Goal: Task Accomplishment & Management: Manage account settings

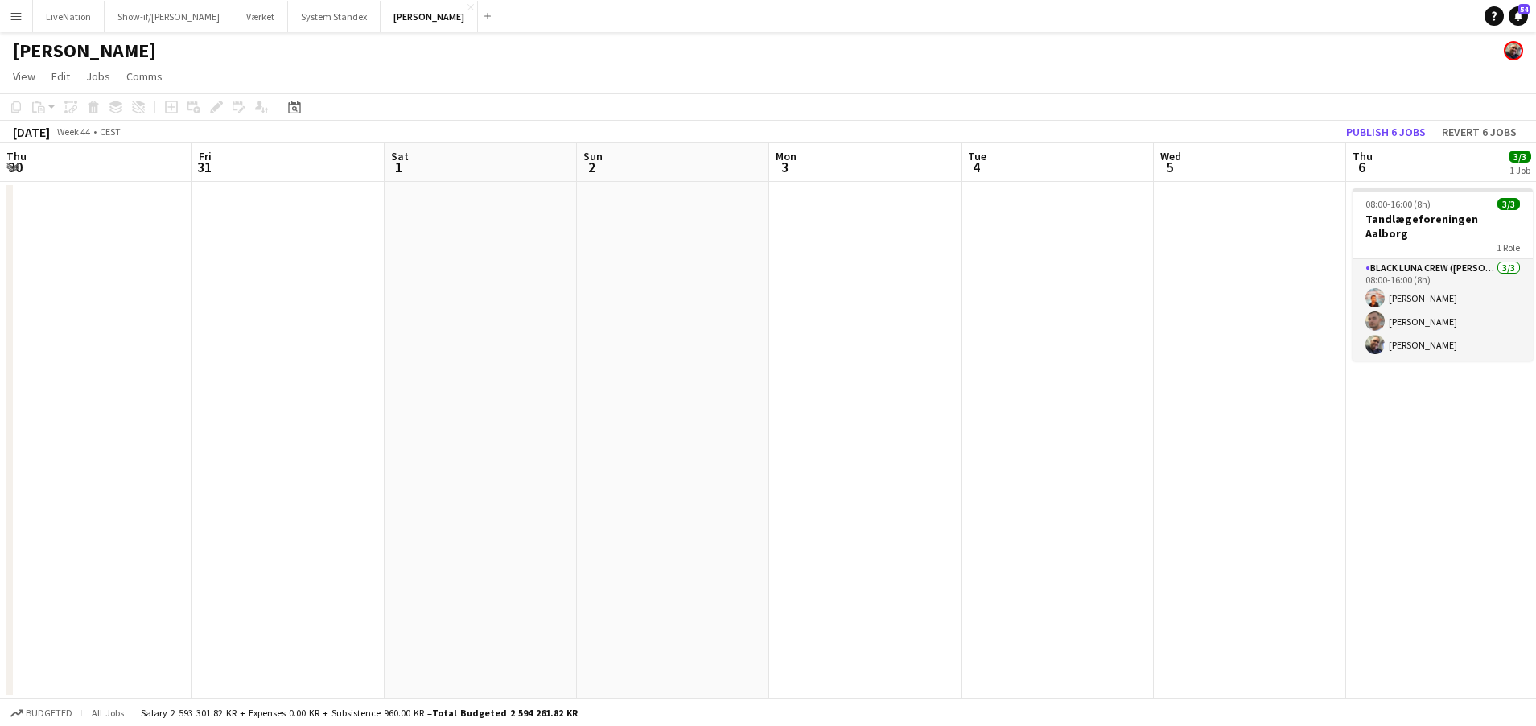
scroll to position [0, 433]
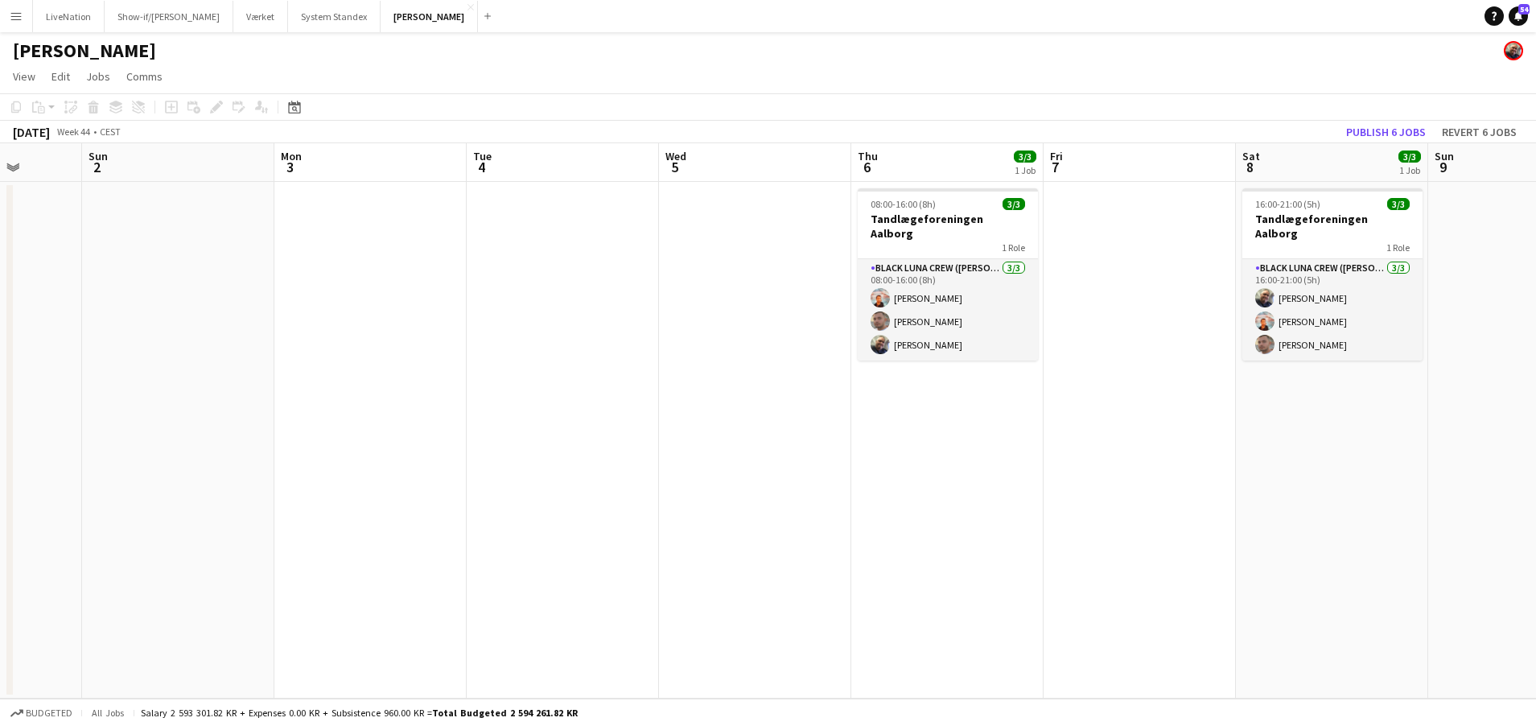
drag, startPoint x: 919, startPoint y: 152, endPoint x: 679, endPoint y: 157, distance: 239.9
click at [665, 158] on app-calendar-viewport "Thu 30 Fri 31 Sat 1 Sun 2 Mon 3 Tue 4 Wed 5 Thu 6 3/3 1 Job Fri 7 Sat 8 3/3 1 J…" at bounding box center [768, 420] width 1536 height 555
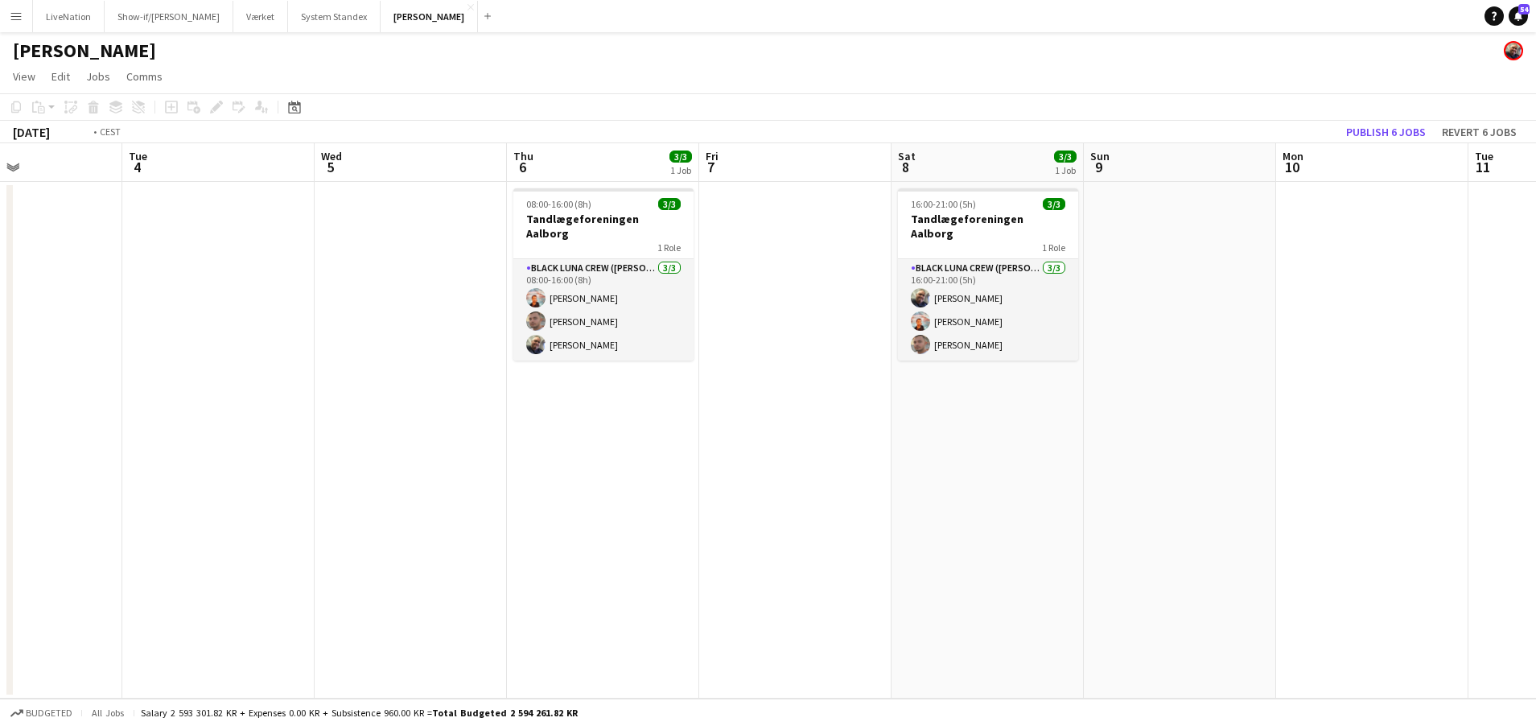
drag, startPoint x: 688, startPoint y: 160, endPoint x: 675, endPoint y: 160, distance: 12.9
click at [675, 160] on app-calendar-viewport "Fri 31 Sat 1 Sun 2 Mon 3 Tue 4 Wed 5 Thu 6 3/3 1 Job Fri 7 Sat 8 3/3 1 Job Sun …" at bounding box center [768, 420] width 1536 height 555
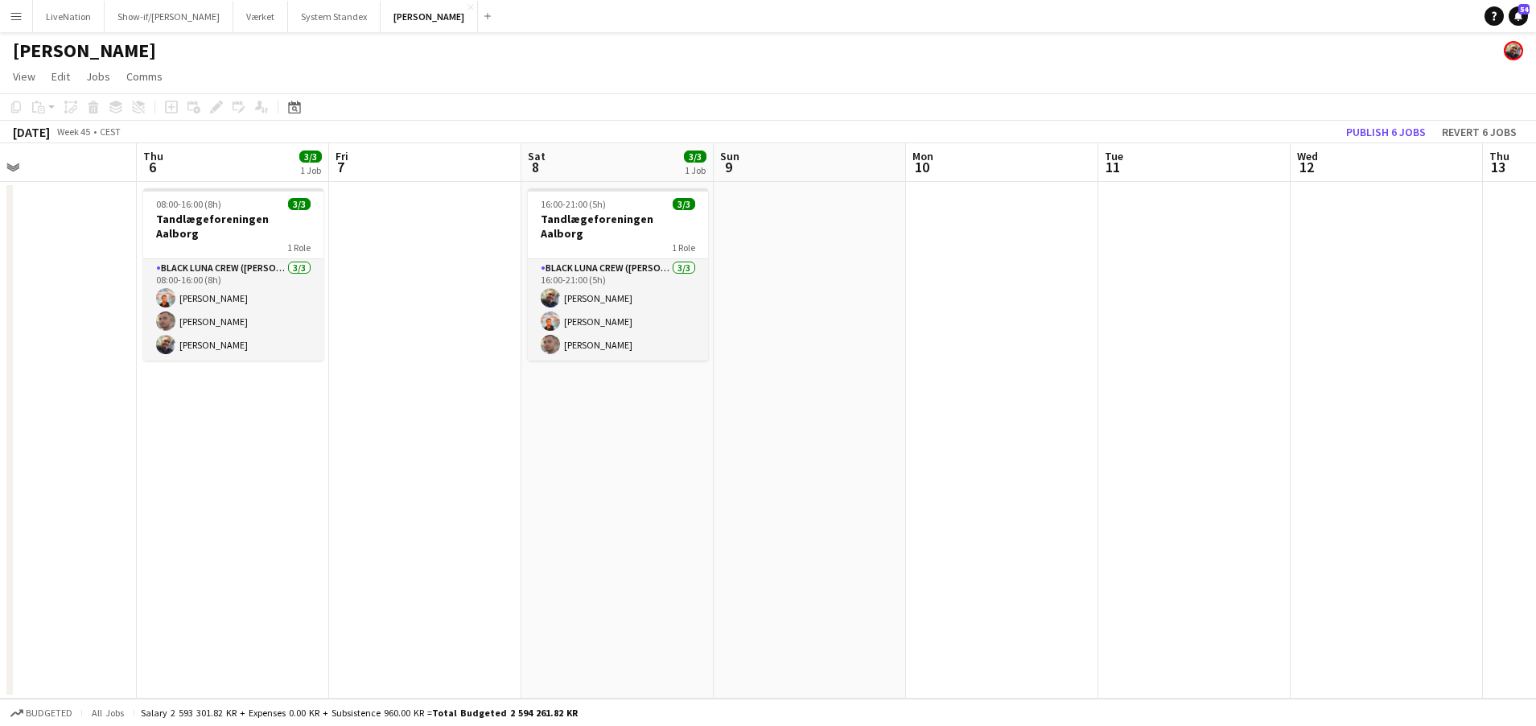
drag, startPoint x: 787, startPoint y: 163, endPoint x: 488, endPoint y: 142, distance: 299.4
click at [448, 145] on app-calendar-viewport "Sun 2 Mon 3 Tue 4 Wed 5 Thu 6 3/3 1 Job Fri 7 Sat 8 3/3 1 Job Sun 9 Mon 10 Tue …" at bounding box center [768, 420] width 1536 height 555
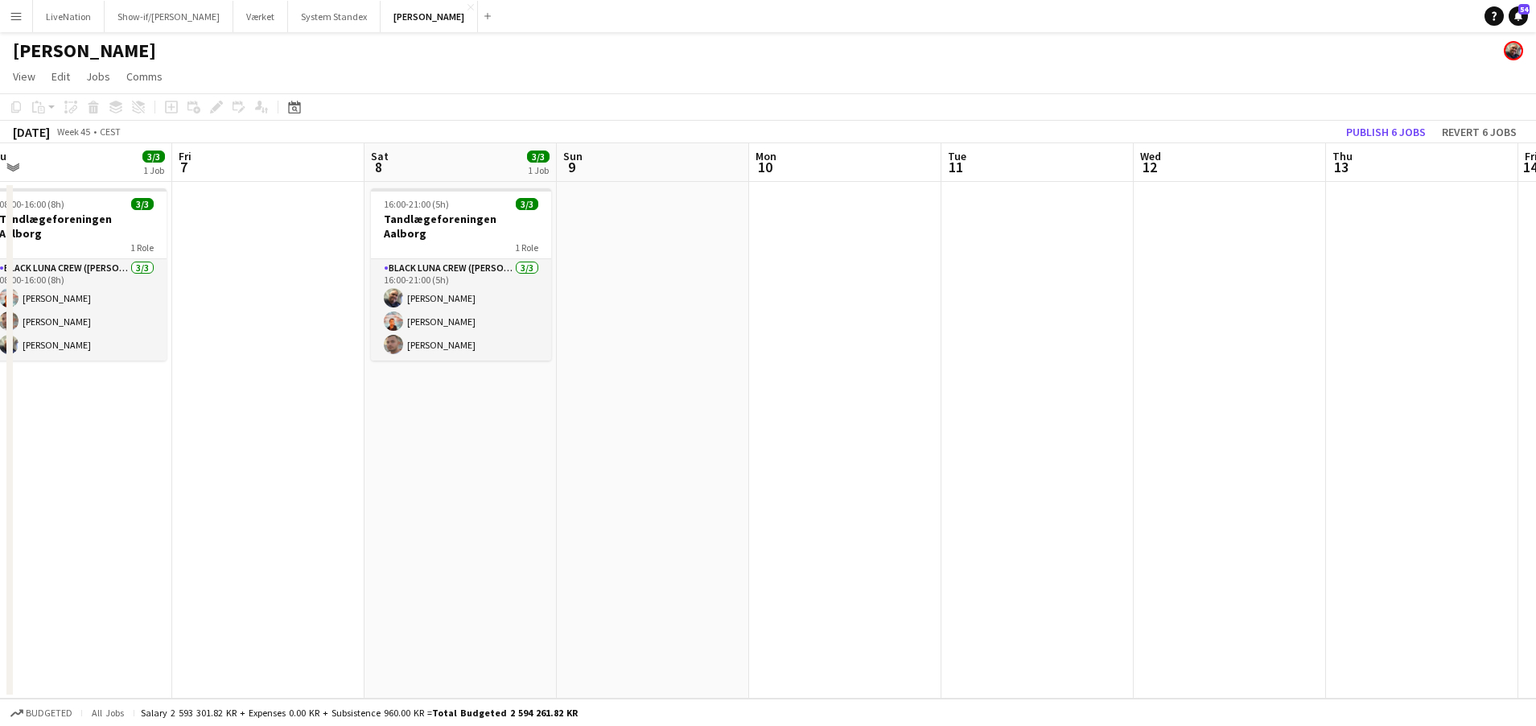
drag, startPoint x: 748, startPoint y: 175, endPoint x: 740, endPoint y: 163, distance: 15.6
click at [644, 171] on app-calendar-viewport "Mon 3 Tue 4 Wed 5 Thu 6 3/3 1 Job Fri 7 Sat 8 3/3 1 Job Sun 9 Mon 10 Tue 11 Wed…" at bounding box center [768, 420] width 1536 height 555
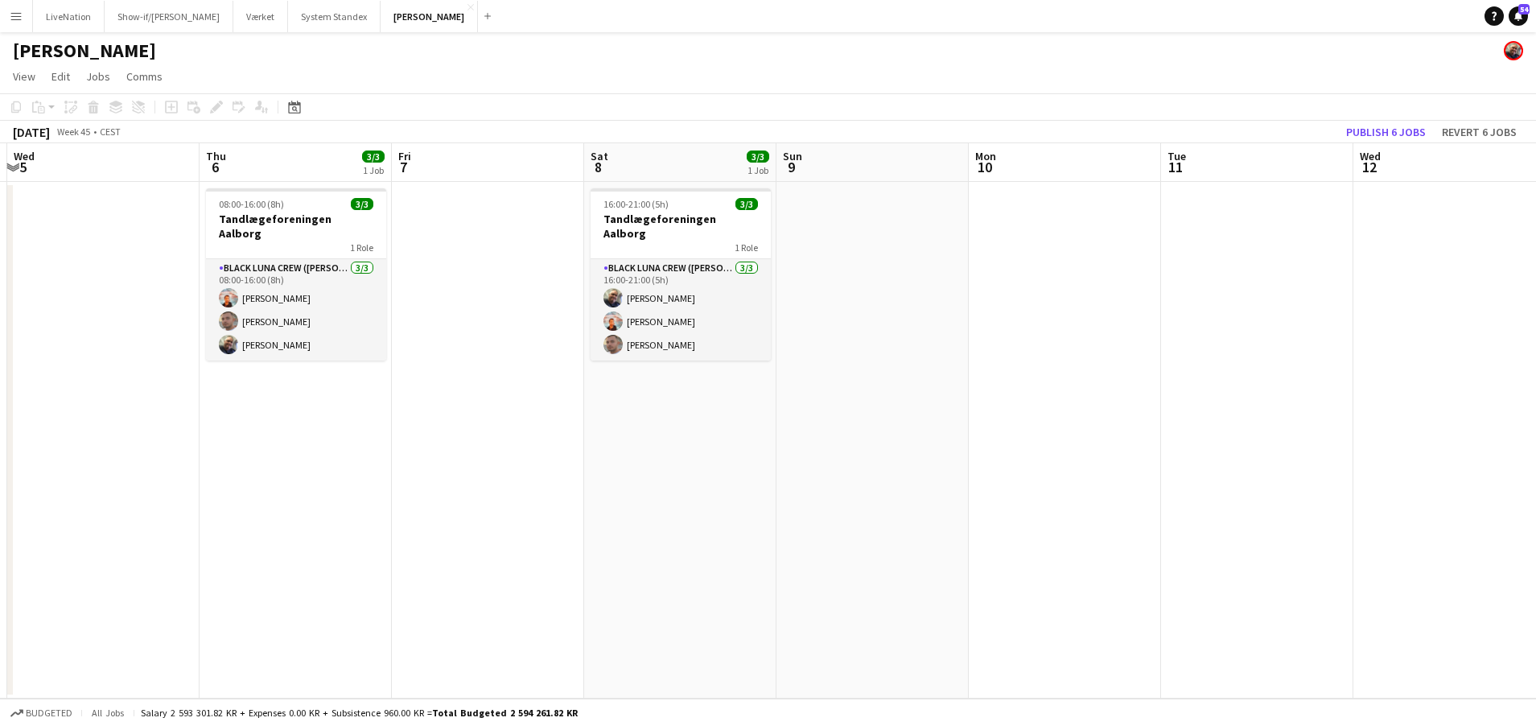
drag, startPoint x: 438, startPoint y: 153, endPoint x: 804, endPoint y: 171, distance: 366.6
click at [991, 162] on app-calendar-viewport "Mon 3 Tue 4 Wed 5 Thu 6 3/3 1 Job Fri 7 Sat 8 3/3 1 Job Sun 9 Mon 10 Tue 11 Wed…" at bounding box center [768, 420] width 1536 height 555
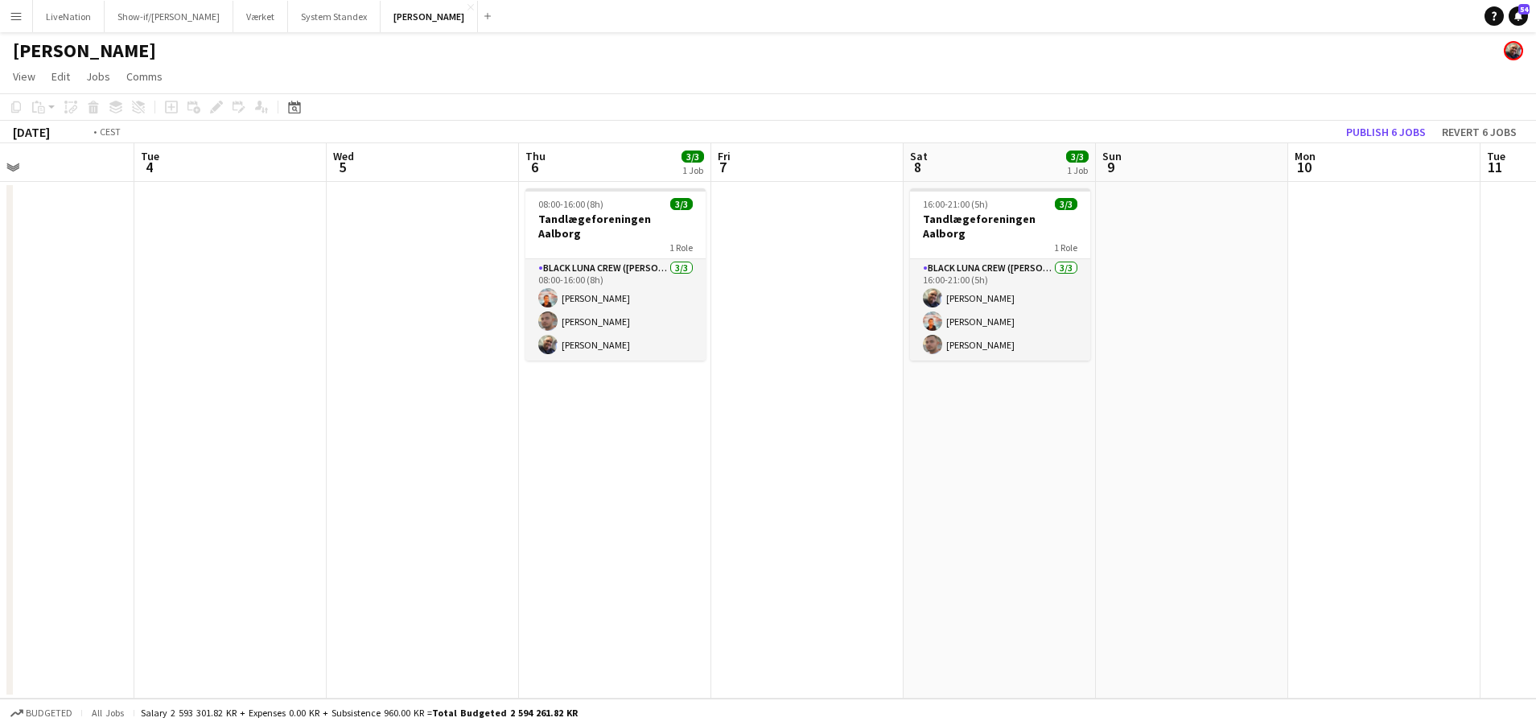
drag, startPoint x: 858, startPoint y: 175, endPoint x: 1114, endPoint y: 175, distance: 255.9
click at [1112, 175] on app-calendar-viewport "Sat 1 Sun 2 Mon 3 Tue 4 Wed 5 Thu 6 3/3 1 Job Fri 7 Sat 8 3/3 1 Job Sun 9 Mon 1…" at bounding box center [768, 420] width 1536 height 555
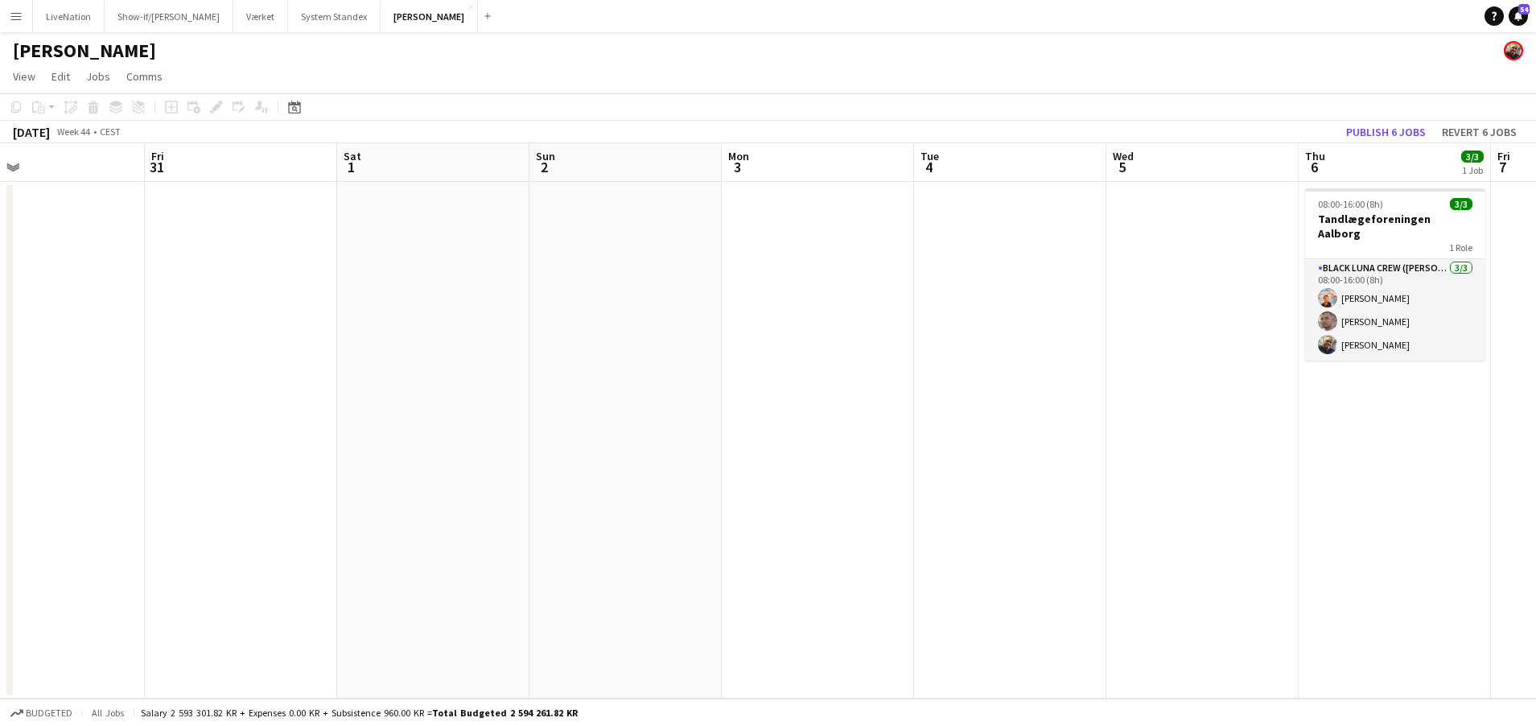
drag, startPoint x: 798, startPoint y: 180, endPoint x: 1092, endPoint y: 188, distance: 293.8
click at [1126, 192] on app-calendar-viewport "Tue 28 2/3 1 Job Wed 29 Thu 30 Fri 31 Sat 1 Sun 2 Mon 3 Tue 4 Wed 5 Thu 6 3/3 1…" at bounding box center [768, 420] width 1536 height 555
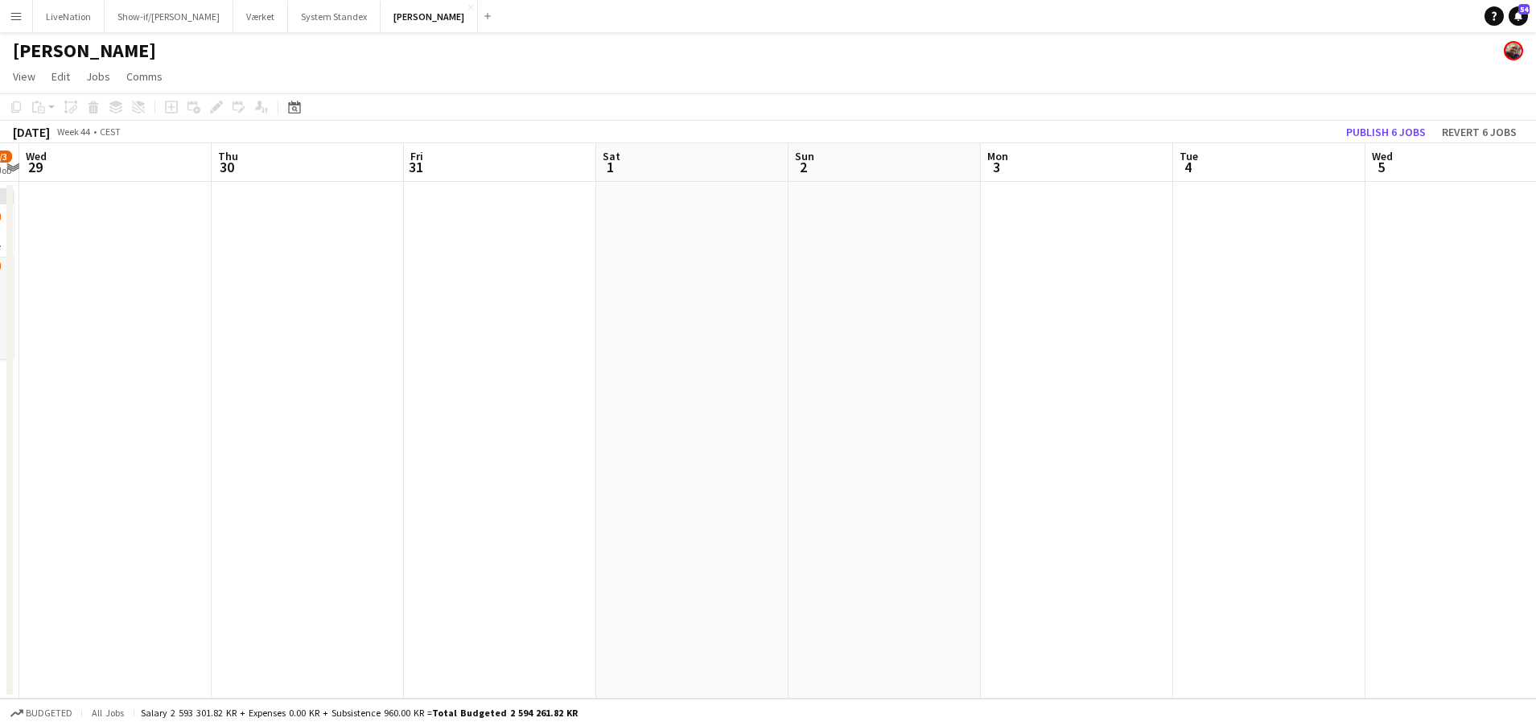
drag, startPoint x: 834, startPoint y: 179, endPoint x: 1253, endPoint y: 186, distance: 419.3
click at [1254, 190] on app-calendar-viewport "Mon 27 2/3 1 Job Tue 28 2/3 1 Job Wed 29 Thu 30 Fri 31 Sat 1 Sun 2 Mon 3 Tue 4 …" at bounding box center [768, 420] width 1536 height 555
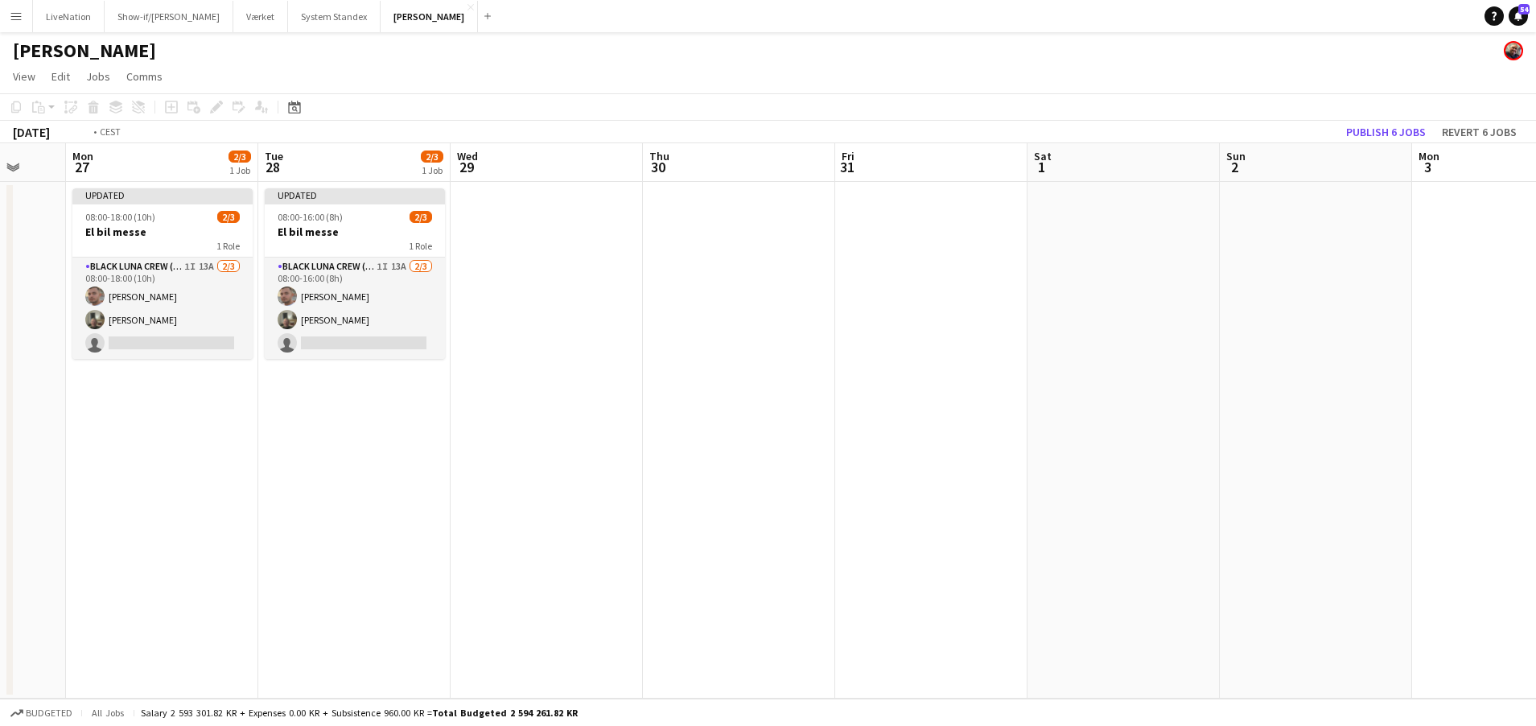
drag, startPoint x: 800, startPoint y: 173, endPoint x: 1075, endPoint y: 155, distance: 275.8
click at [1136, 174] on app-calendar-viewport "Sat 25 Sun 26 Mon 27 2/3 1 Job Tue 28 2/3 1 Job Wed 29 Thu 30 Fri 31 Sat 1 Sun …" at bounding box center [768, 420] width 1536 height 555
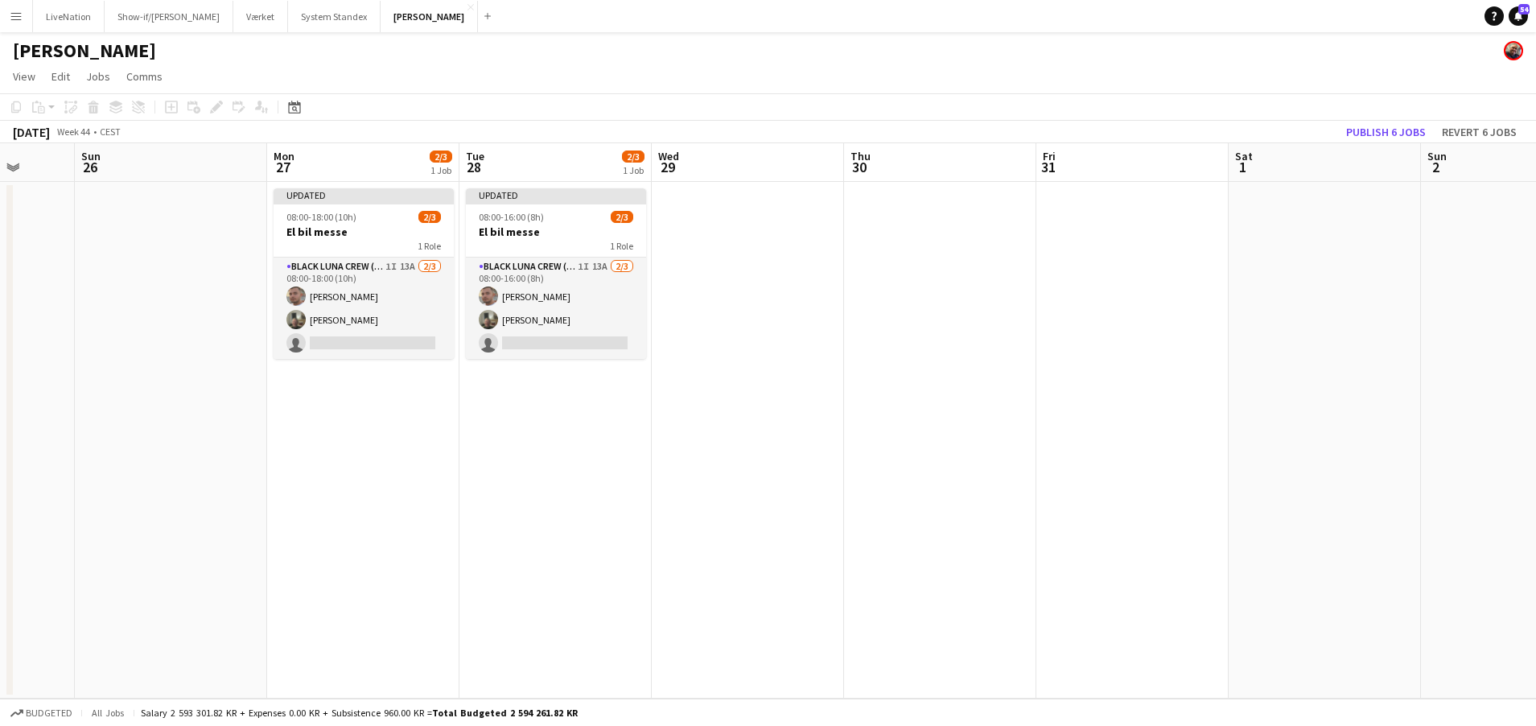
drag, startPoint x: 792, startPoint y: 145, endPoint x: 990, endPoint y: 150, distance: 198.1
click at [1063, 160] on app-calendar "Copy Paste Paste Command V Paste with crew Command Shift V Paste linked Job [GE…" at bounding box center [768, 395] width 1536 height 605
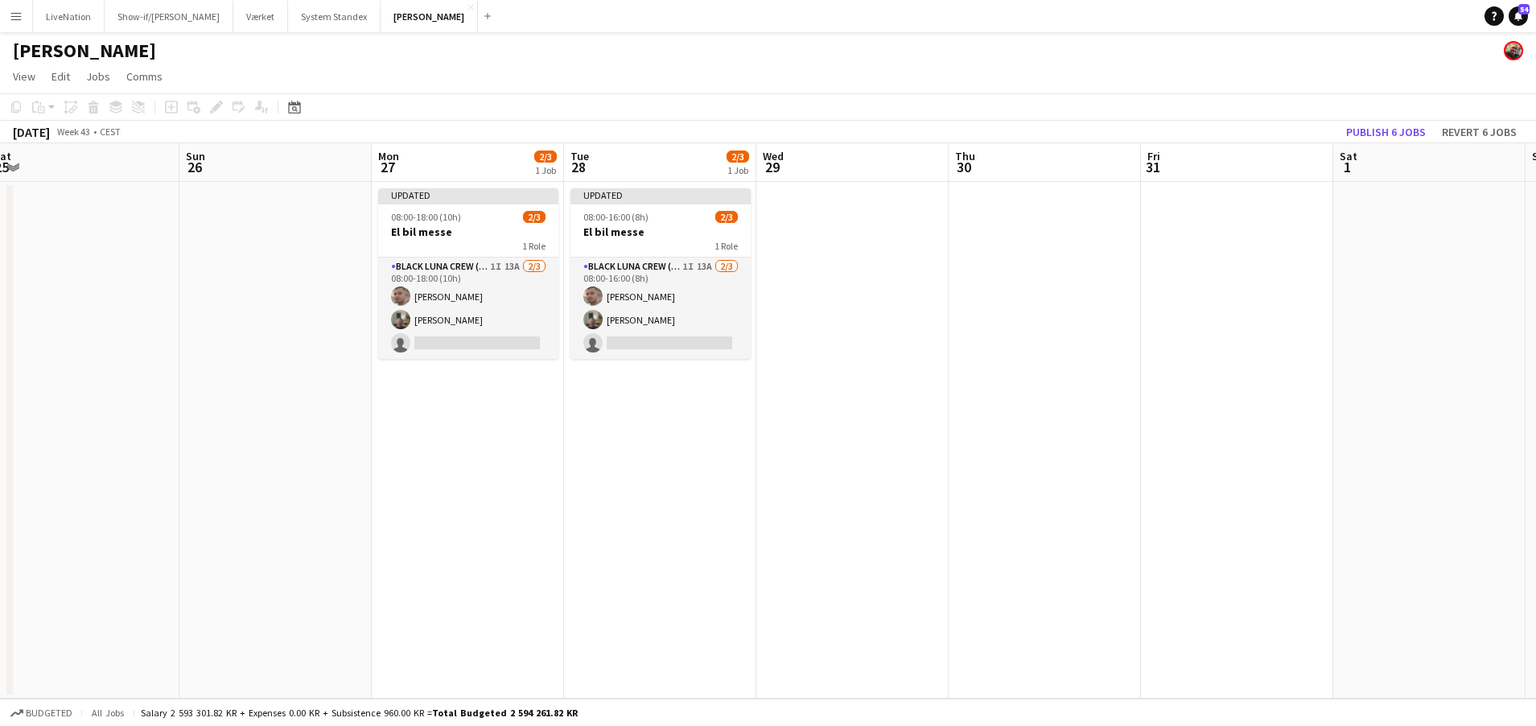
drag, startPoint x: 822, startPoint y: 167, endPoint x: 920, endPoint y: 167, distance: 98.2
click at [949, 164] on app-calendar-viewport "Thu 23 2/2 1 Job Fri 24 Sat 25 Sun 26 Mon 27 2/3 1 Job Tue 28 2/3 1 Job Wed 29 …" at bounding box center [768, 420] width 1536 height 555
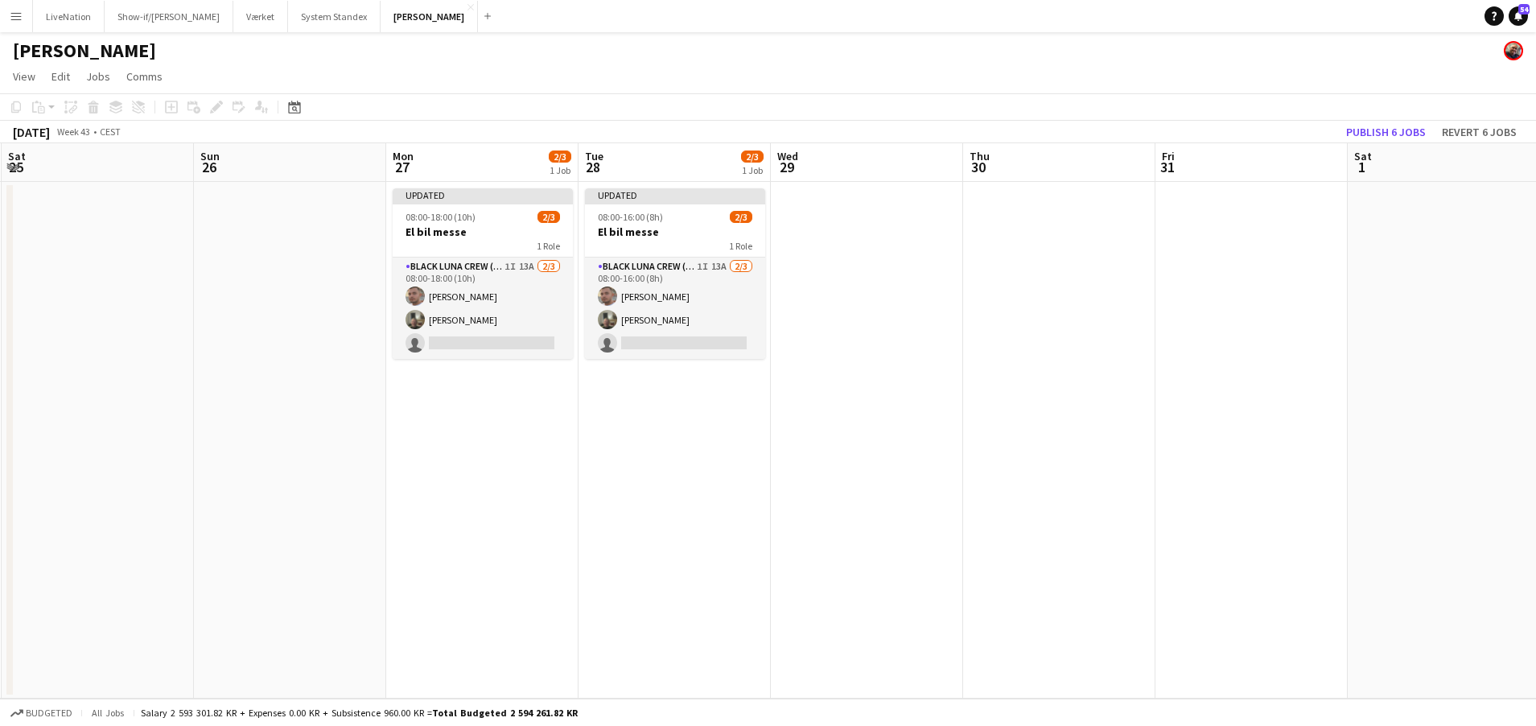
drag, startPoint x: 946, startPoint y: 172, endPoint x: 1071, endPoint y: 173, distance: 124.7
click at [1090, 174] on app-calendar-viewport "Thu 23 2/2 1 Job Fri 24 Sat 25 Sun 26 Mon 27 2/3 1 Job Tue 28 2/3 1 Job Wed 29 …" at bounding box center [768, 420] width 1536 height 555
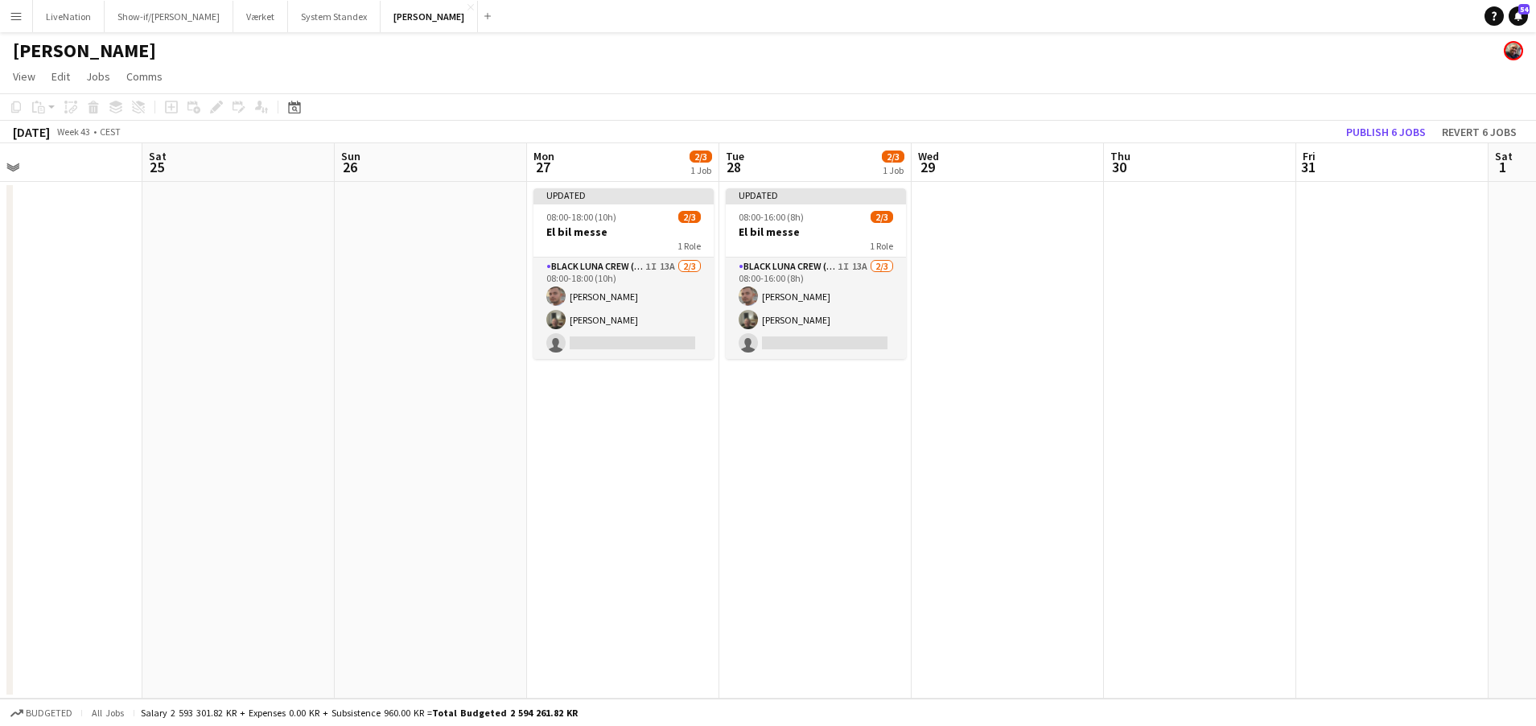
click at [1131, 171] on app-calendar-viewport "Wed 22 Thu 23 2/2 1 Job Fri 24 Sat 25 Sun 26 Mon 27 2/3 1 Job Tue 28 2/3 1 Job …" at bounding box center [768, 420] width 1536 height 555
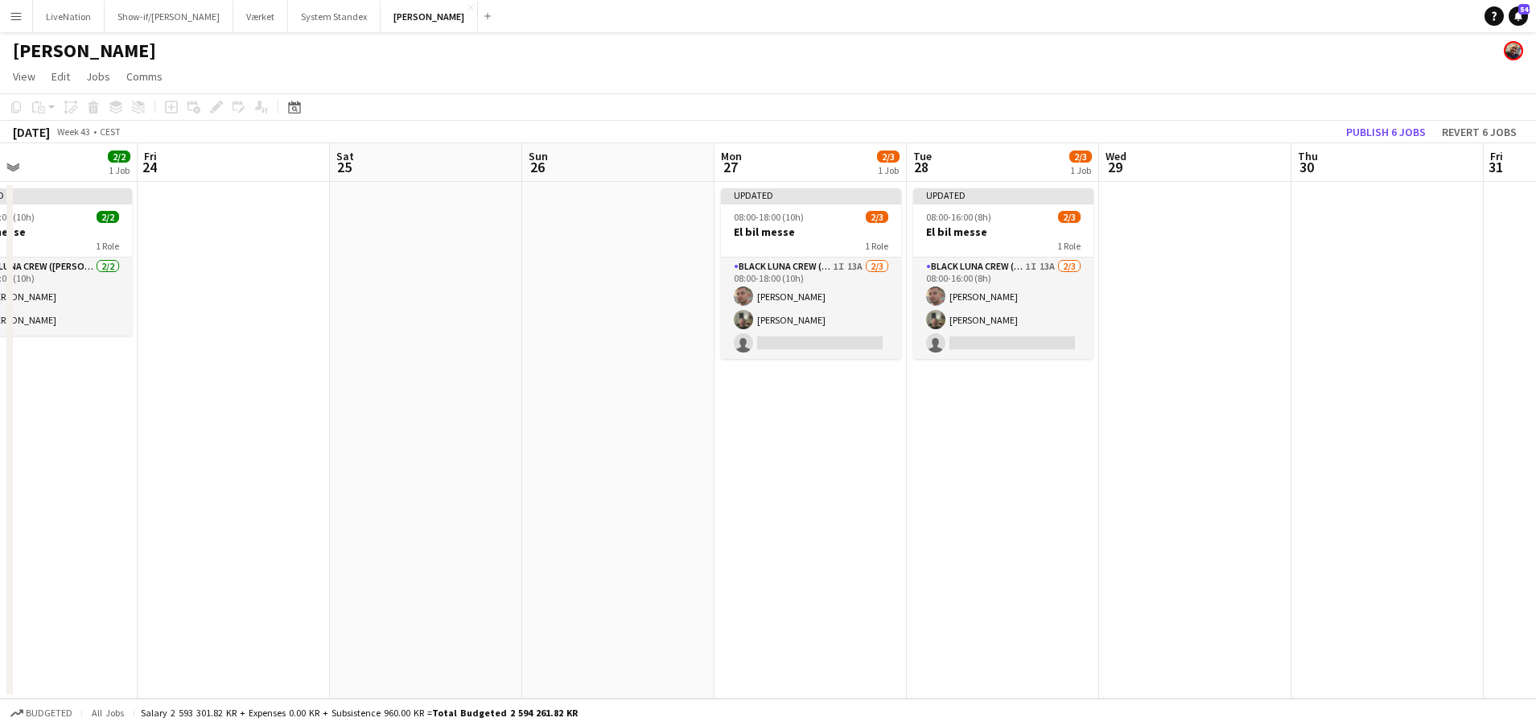
drag, startPoint x: 1008, startPoint y: 171, endPoint x: 1210, endPoint y: 174, distance: 202.8
click at [1225, 176] on app-calendar-viewport "Tue 21 Wed 22 Thu 23 2/2 1 Job Fri 24 Sat 25 Sun 26 Mon 27 2/3 1 Job Tue 28 2/3…" at bounding box center [768, 420] width 1536 height 555
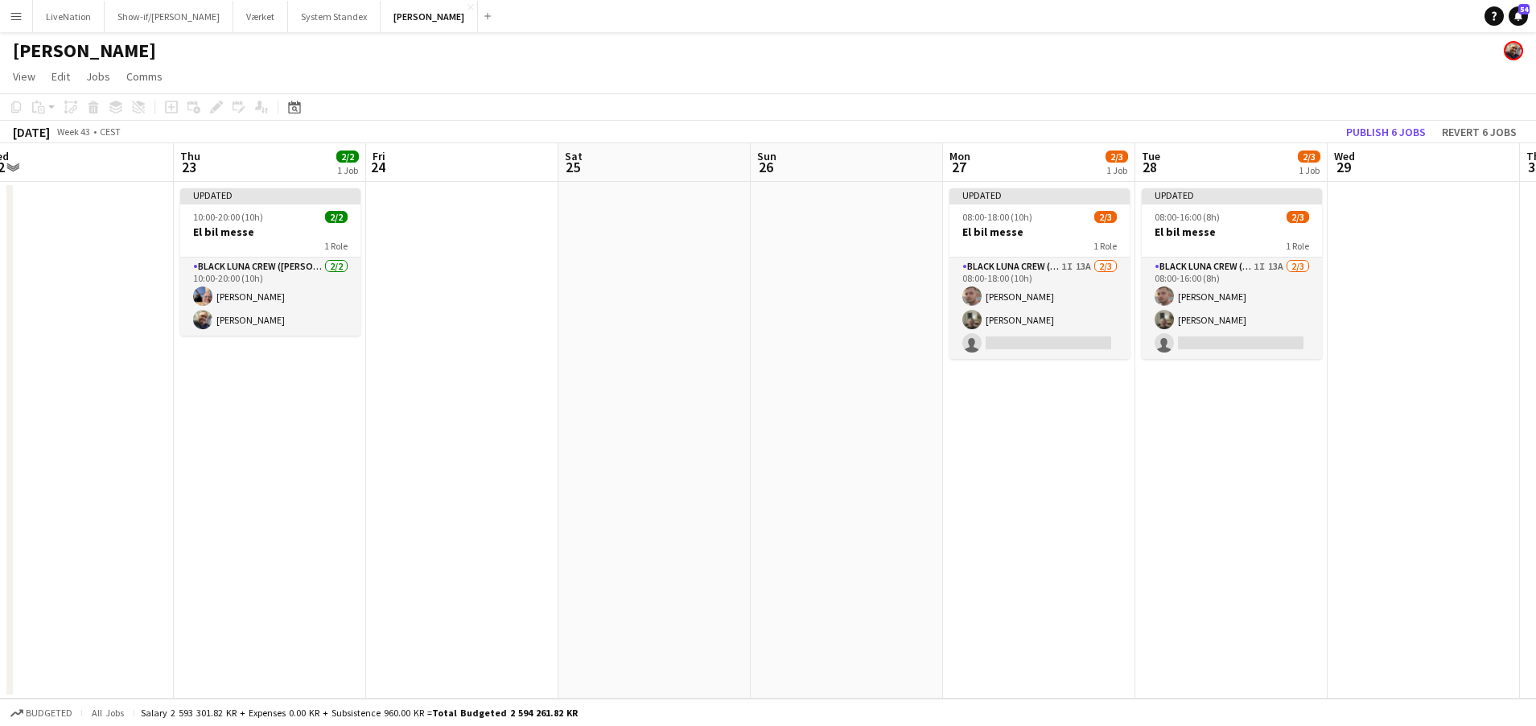
click at [1200, 179] on app-calendar-viewport "Mon 20 Tue 21 Wed 22 Thu 23 2/2 1 Job Fri 24 Sat 25 Sun 26 Mon 27 2/3 1 Job Tue…" at bounding box center [768, 420] width 1536 height 555
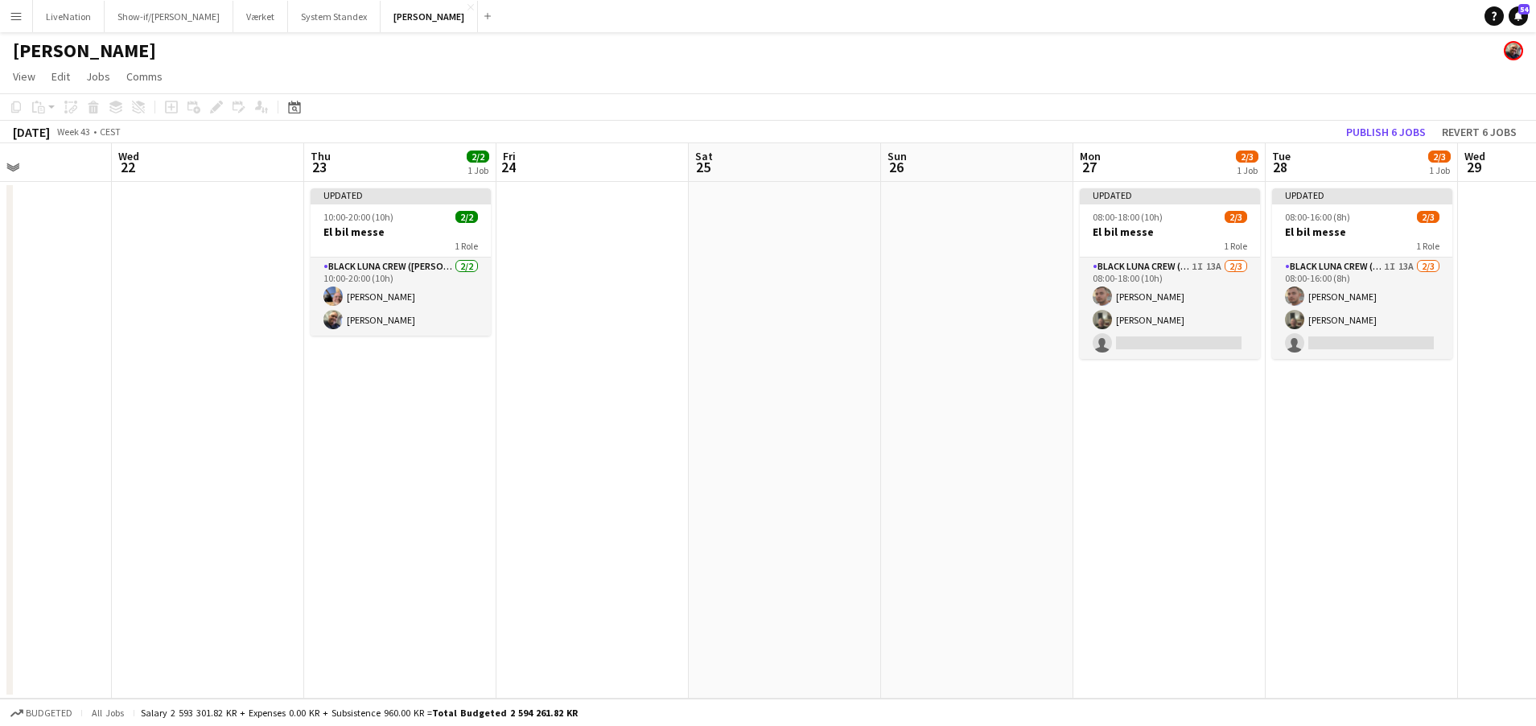
drag, startPoint x: 1172, startPoint y: 185, endPoint x: 1216, endPoint y: 182, distance: 44.4
click at [1292, 184] on app-calendar-viewport "Sun 19 Mon 20 Tue 21 Wed 22 Thu 23 2/2 1 Job Fri 24 Sat 25 Sun 26 Mon 27 2/3 1 …" at bounding box center [768, 420] width 1536 height 555
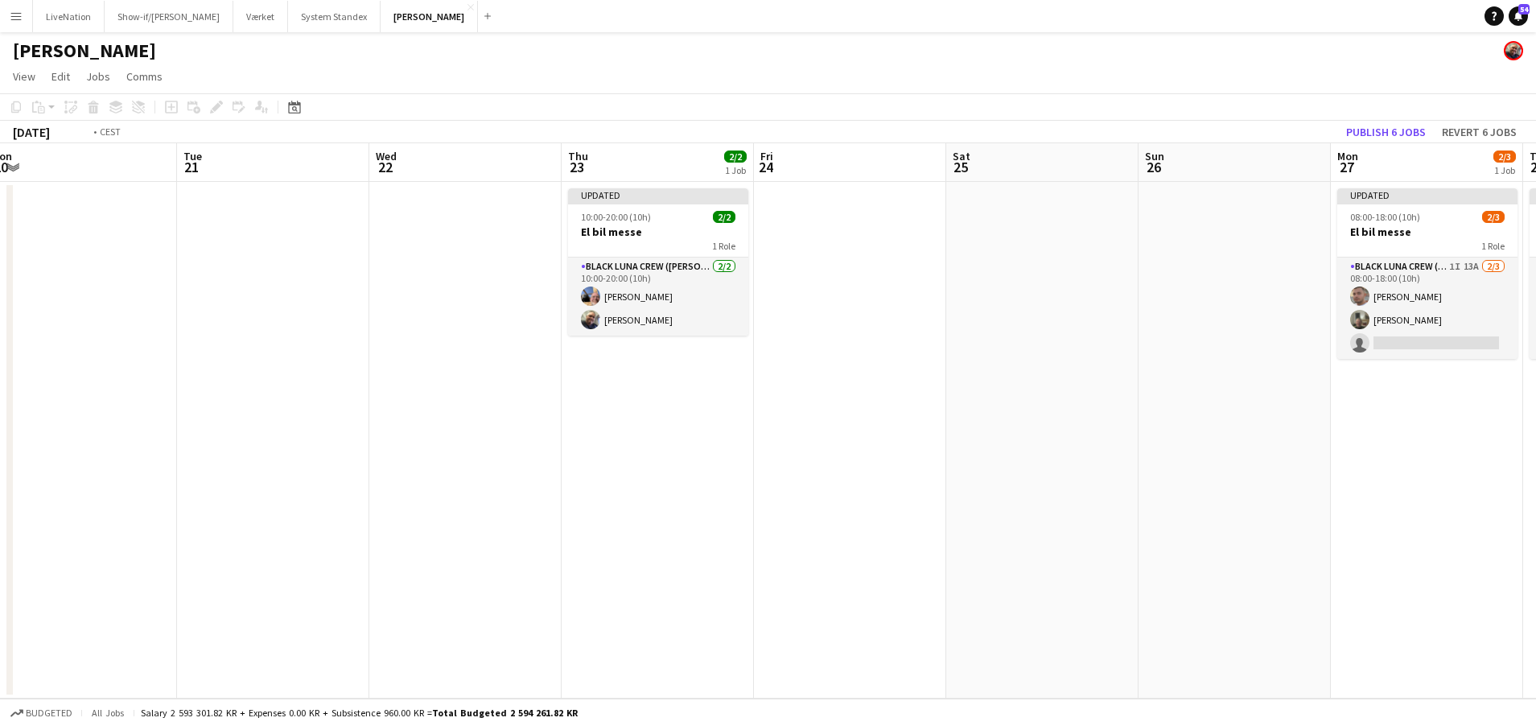
drag, startPoint x: 1180, startPoint y: 187, endPoint x: 1288, endPoint y: 183, distance: 108.7
click at [1400, 188] on app-calendar-viewport "Sat 18 Sun 19 Mon 20 Tue 21 Wed 22 Thu 23 2/2 1 Job Fri 24 Sat 25 Sun 26 Mon 27…" at bounding box center [768, 420] width 1536 height 555
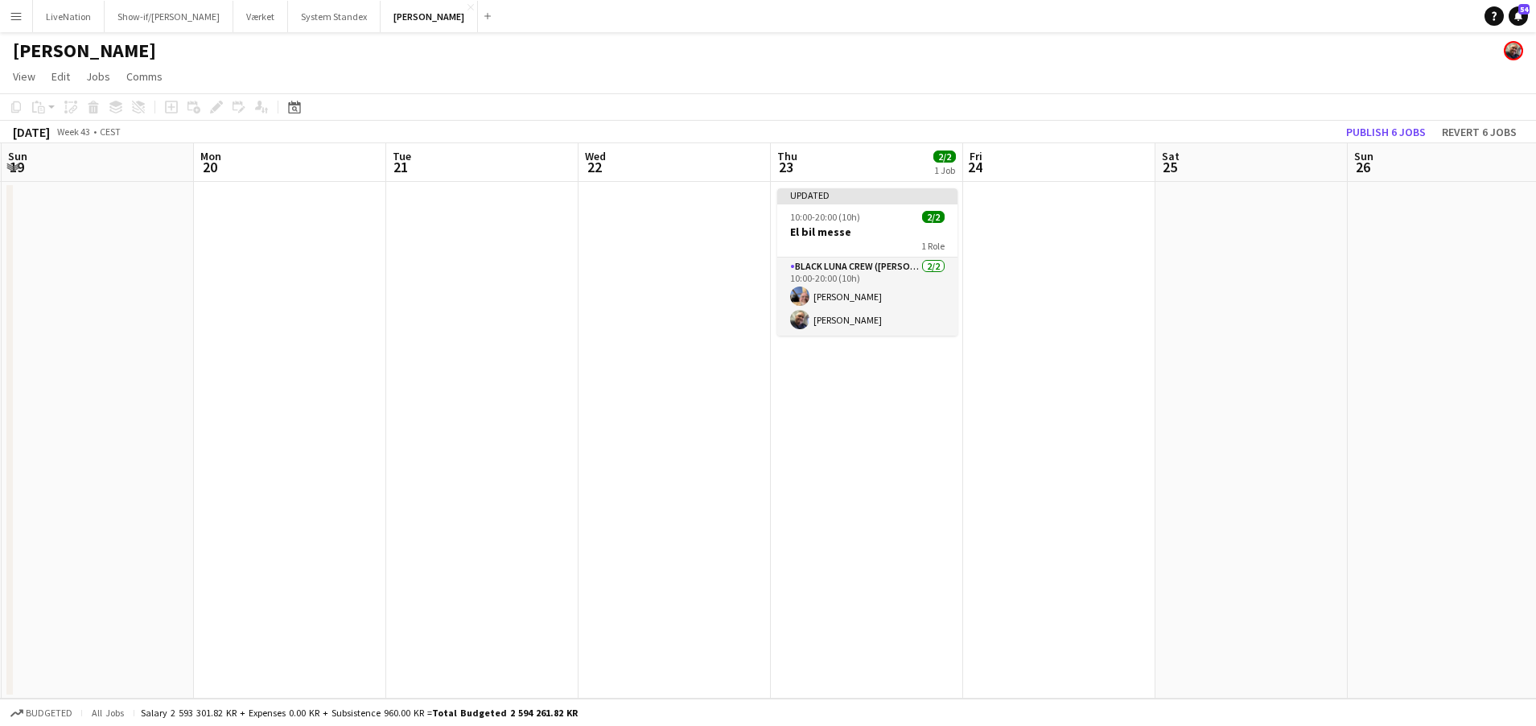
drag, startPoint x: 1230, startPoint y: 184, endPoint x: 1364, endPoint y: 181, distance: 134.4
click at [1374, 182] on app-calendar-viewport "Fri 17 2/4 1 Job Sat 18 Sun 19 Mon 20 Tue 21 Wed 22 Thu 23 2/2 1 Job Fri 24 Sat…" at bounding box center [768, 420] width 1536 height 555
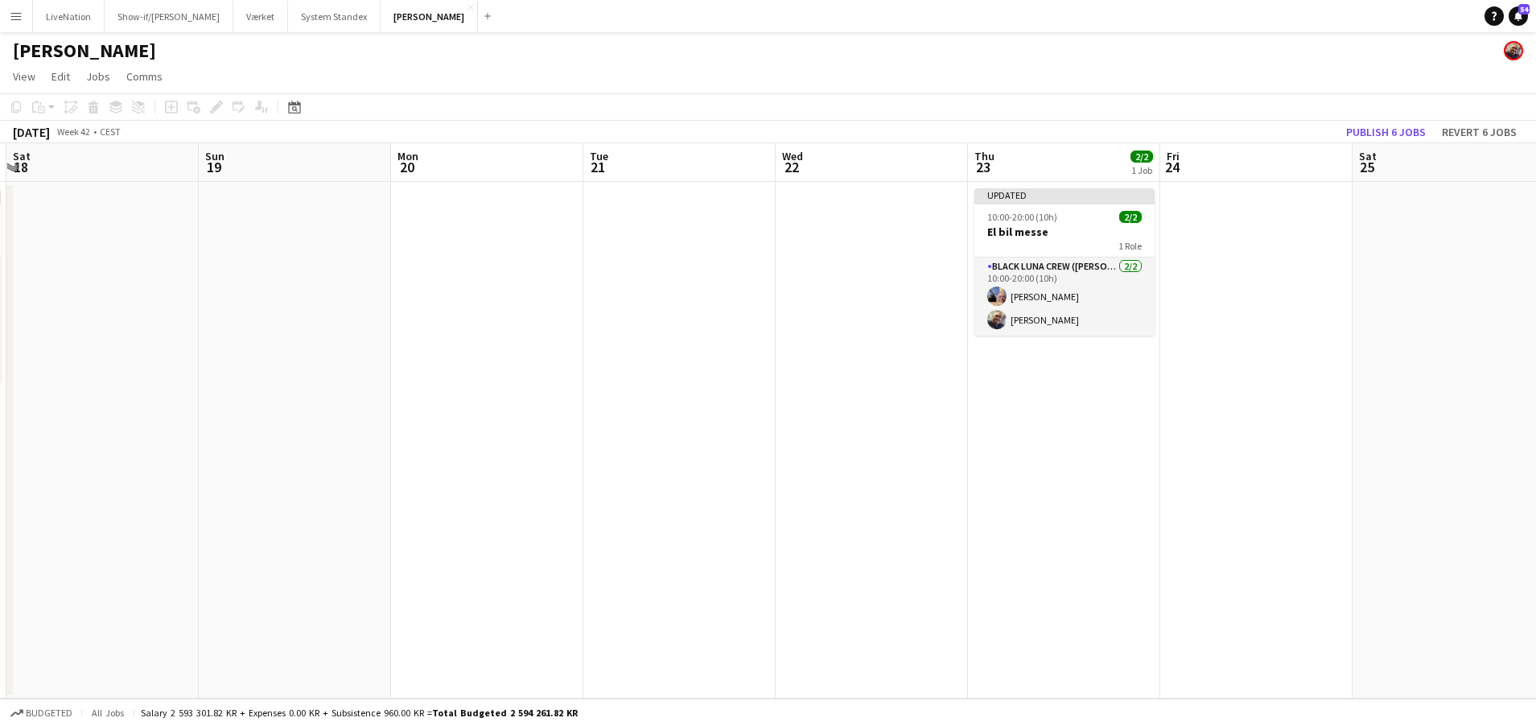
drag, startPoint x: 1246, startPoint y: 183, endPoint x: 1349, endPoint y: 183, distance: 103.0
click at [1482, 183] on app-calendar-viewport "Thu 16 2/4 1 Job Fri 17 2/4 1 Job Sat 18 Sun 19 Mon 20 Tue 21 Wed 22 Thu 23 2/2…" at bounding box center [768, 420] width 1536 height 555
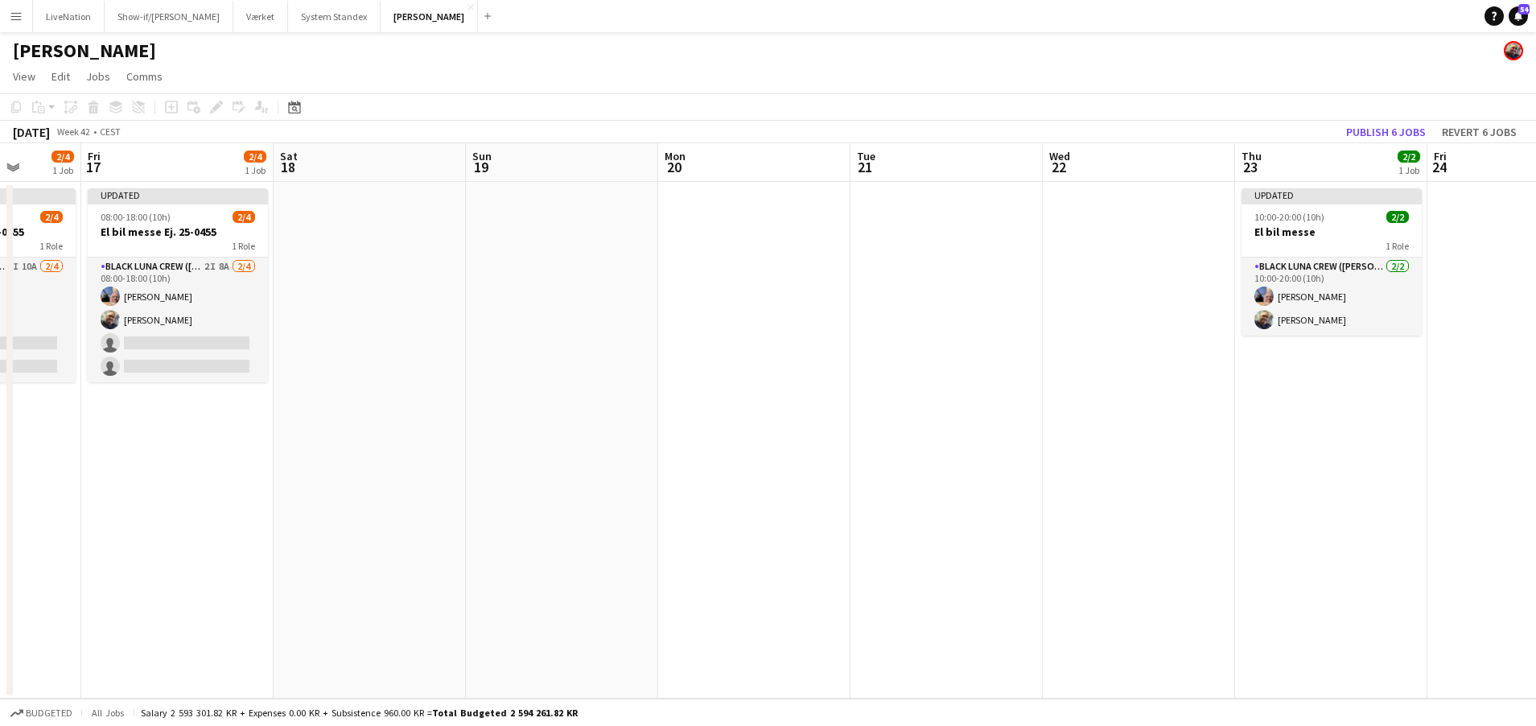
click at [1426, 172] on app-calendar-viewport "Tue 14 Wed 15 2/4 1 Job Thu 16 2/4 1 Job Fri 17 2/4 1 Job Sat 18 Sun 19 Mon 20 …" at bounding box center [768, 420] width 1536 height 555
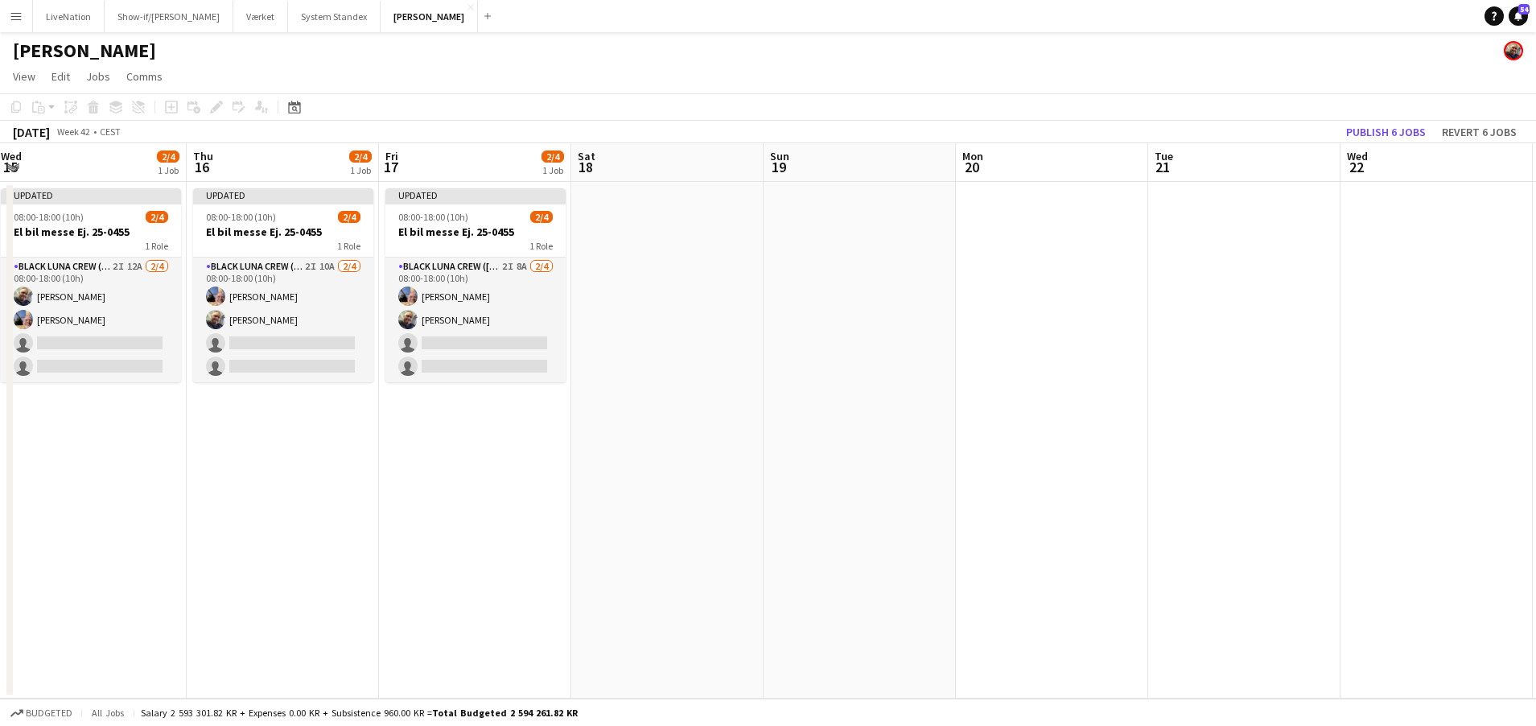
drag, startPoint x: 1461, startPoint y: 177, endPoint x: 1519, endPoint y: 168, distance: 58.6
click at [1535, 168] on html "Menu Boards Boards Boards All jobs Status Workforce Workforce My Workforce Recr…" at bounding box center [768, 363] width 1536 height 726
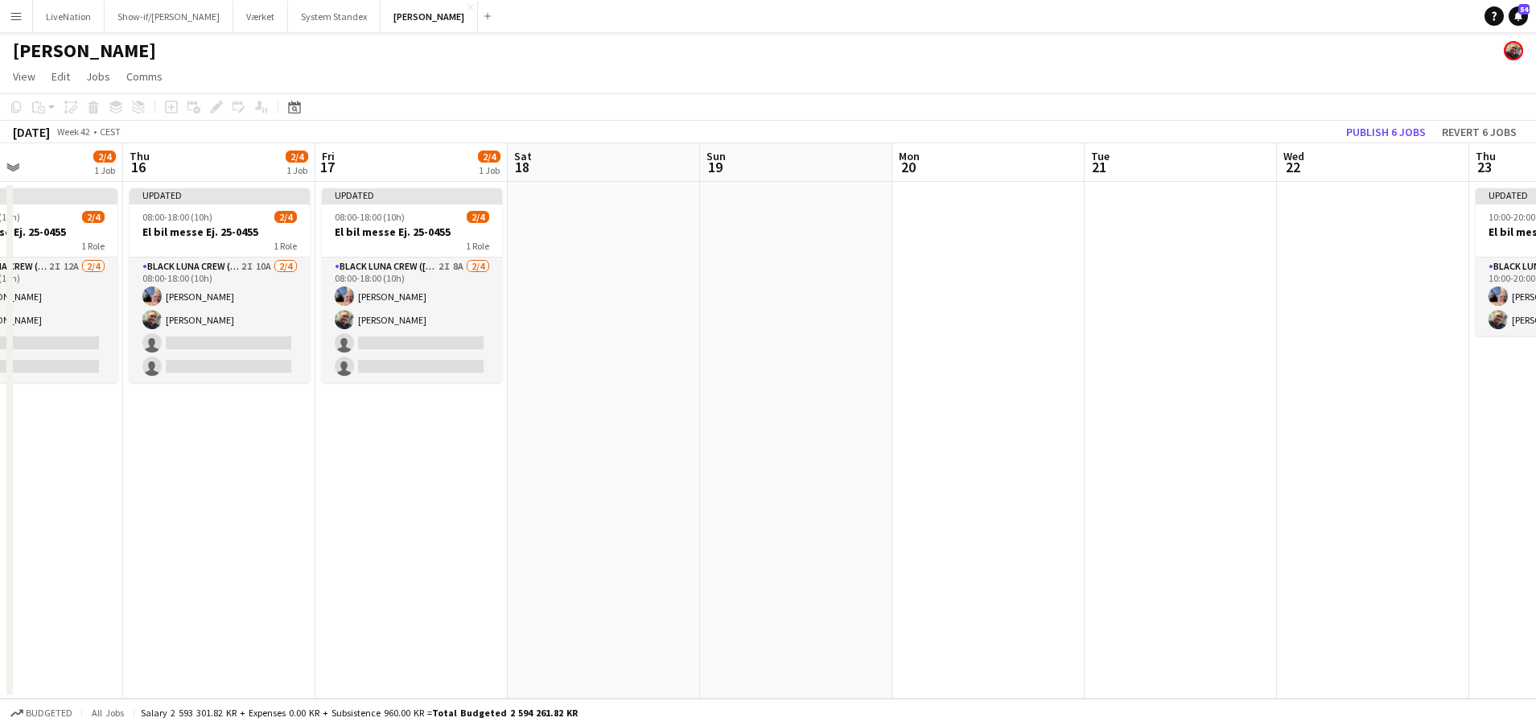
drag, startPoint x: 1449, startPoint y: 176, endPoint x: 1542, endPoint y: 170, distance: 93.6
click at [1535, 170] on html "Menu Boards Boards Boards All jobs Status Workforce Workforce My Workforce Recr…" at bounding box center [768, 363] width 1536 height 726
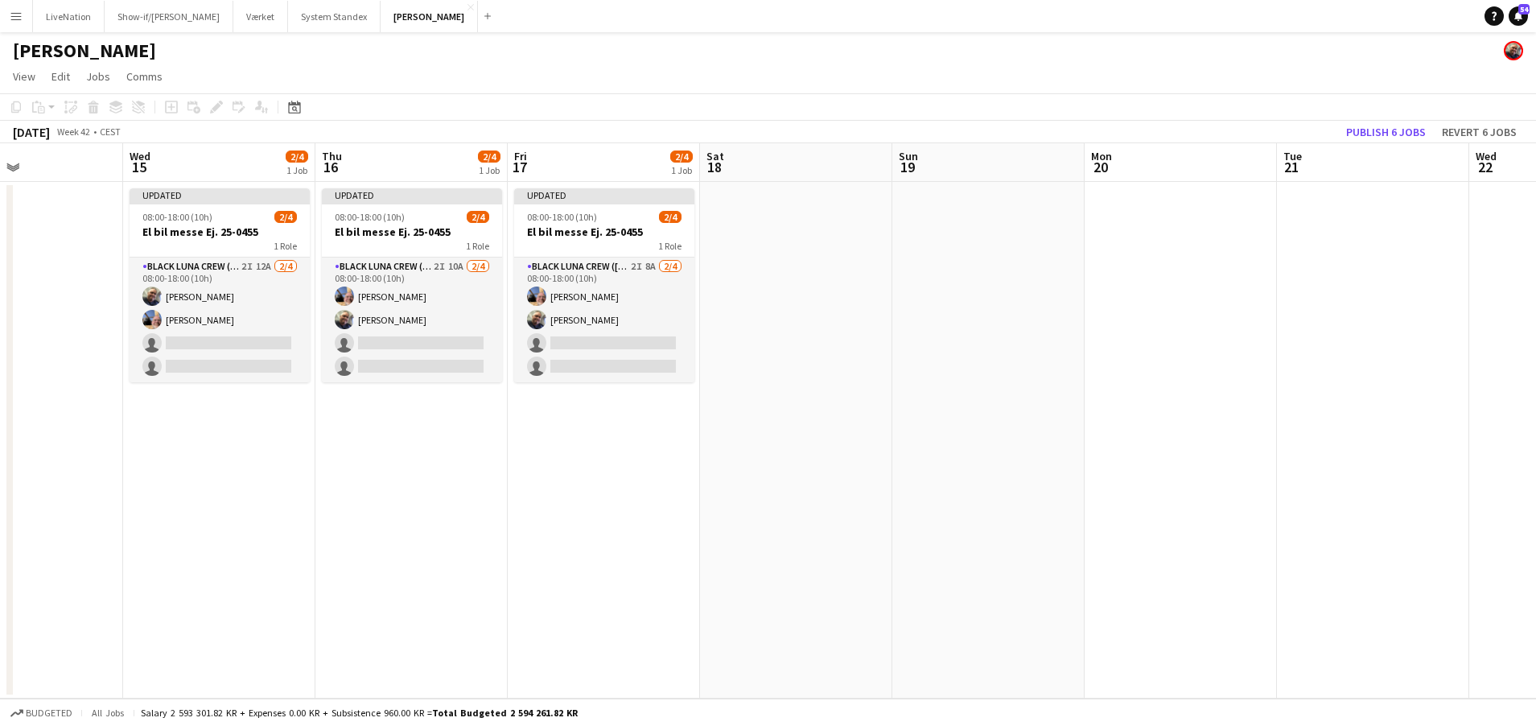
click at [1535, 174] on html "Menu Boards Boards Boards All jobs Status Workforce Workforce My Workforce Recr…" at bounding box center [768, 363] width 1536 height 726
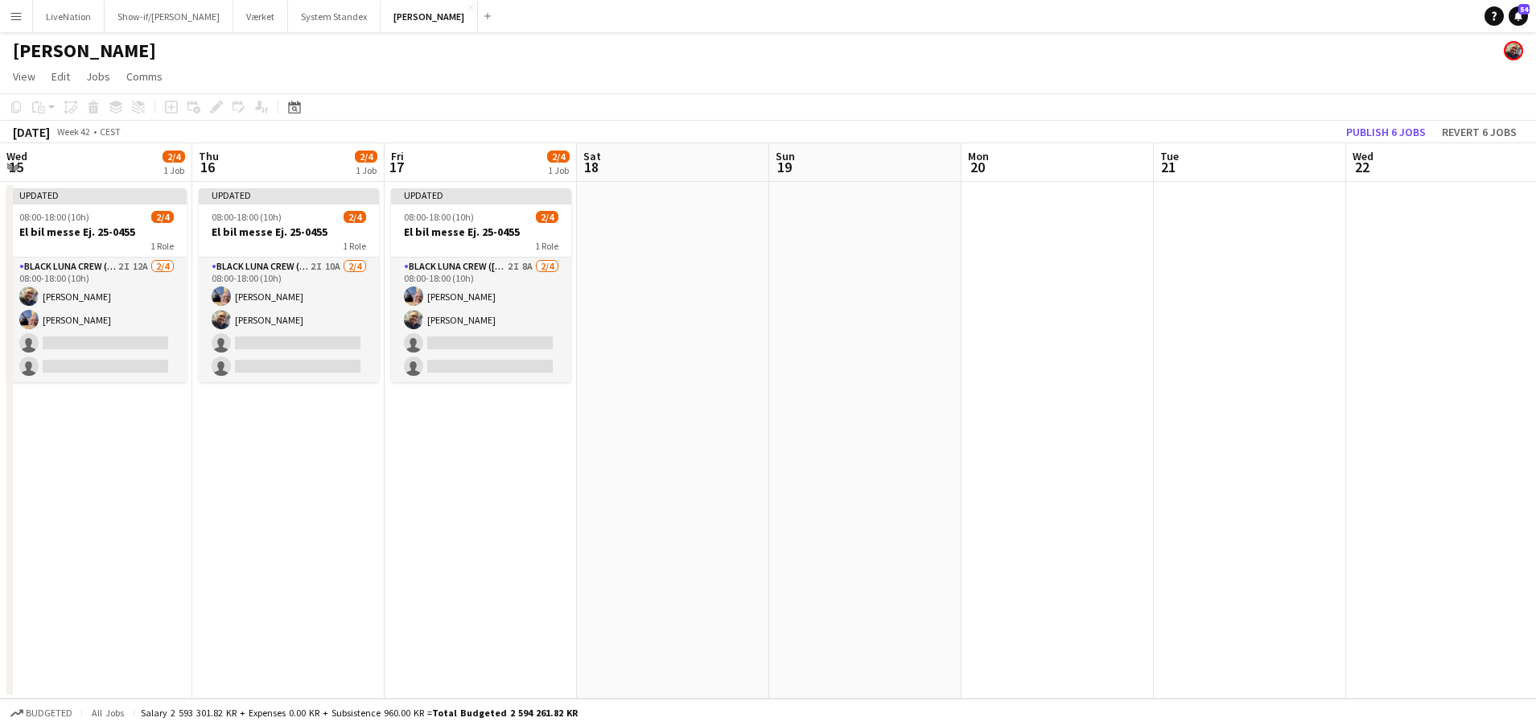
drag, startPoint x: 886, startPoint y: 245, endPoint x: 369, endPoint y: 210, distance: 518.6
click at [352, 212] on app-calendar-viewport "Sun 12 Mon 13 Tue 14 Wed 15 2/4 1 Job Thu 16 2/4 1 Job Fri 17 2/4 1 Job Sat 18 …" at bounding box center [768, 420] width 1536 height 555
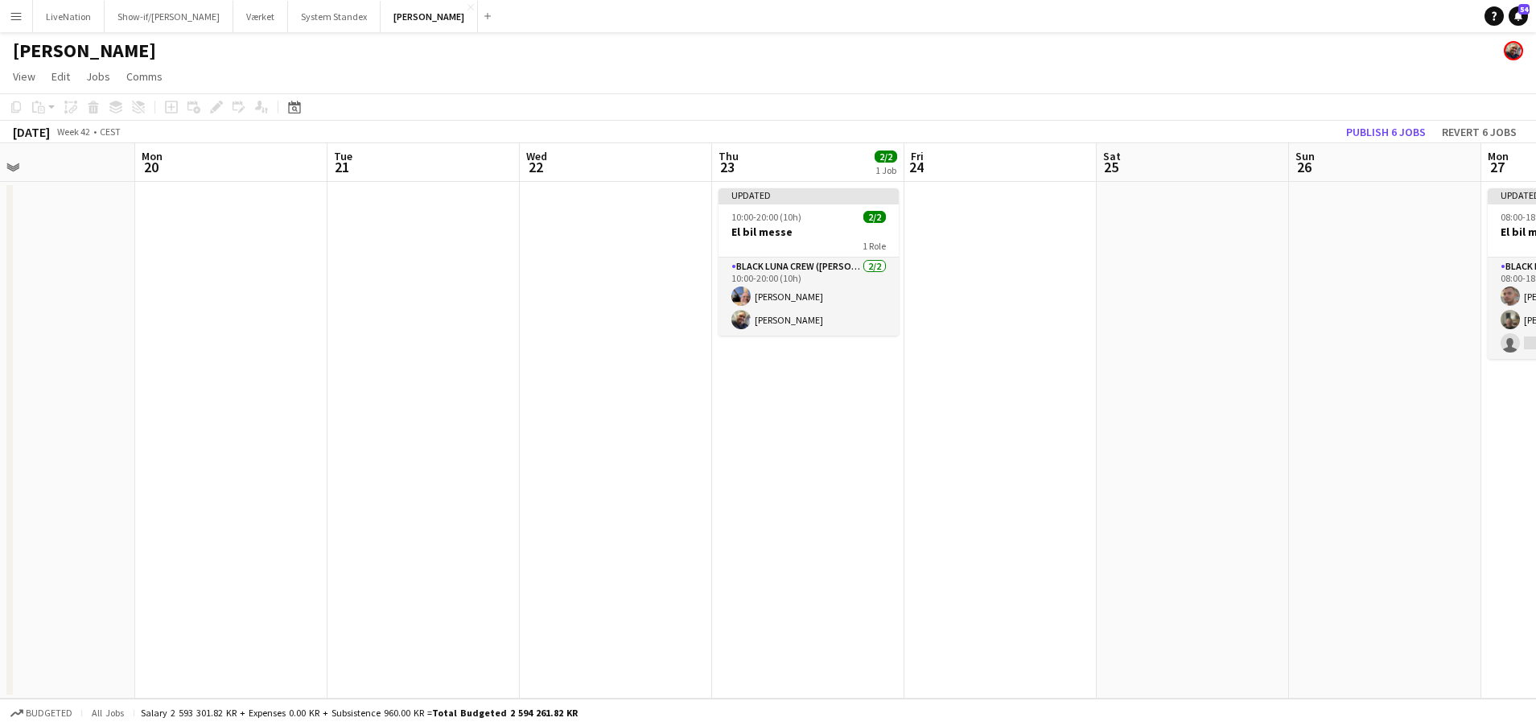
drag, startPoint x: 639, startPoint y: 268, endPoint x: 613, endPoint y: 262, distance: 26.4
click at [484, 260] on app-calendar-viewport "Thu 16 2/4 1 Job Fri 17 2/4 1 Job Sat 18 Sun 19 Mon 20 Tue 21 Wed 22 Thu 23 2/2…" at bounding box center [768, 420] width 1536 height 555
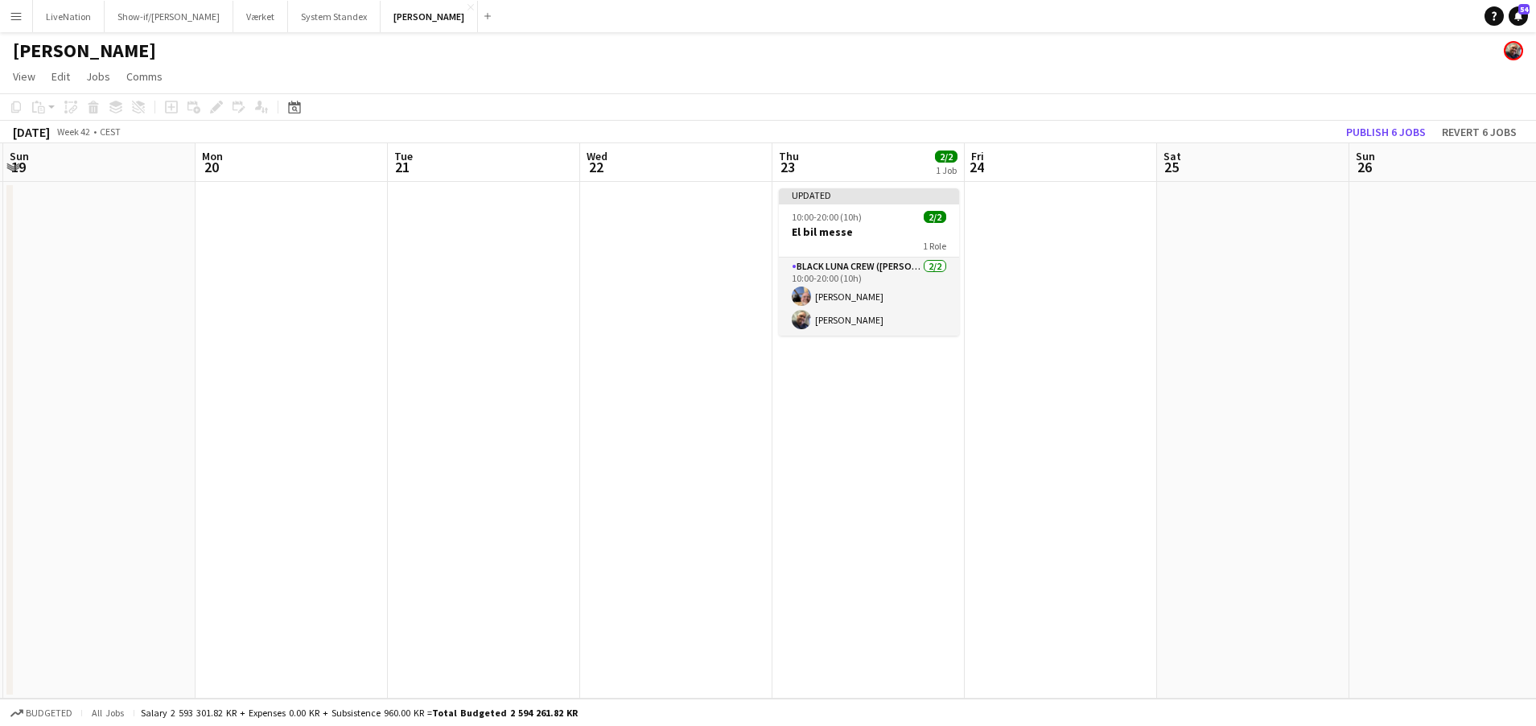
drag, startPoint x: 727, startPoint y: 270, endPoint x: 542, endPoint y: 260, distance: 184.6
click at [530, 261] on app-calendar-viewport "Thu 16 2/4 1 Job Fri 17 2/4 1 Job Sat 18 Sun 19 Mon 20 Tue 21 Wed 22 Thu 23 2/2…" at bounding box center [768, 420] width 1536 height 555
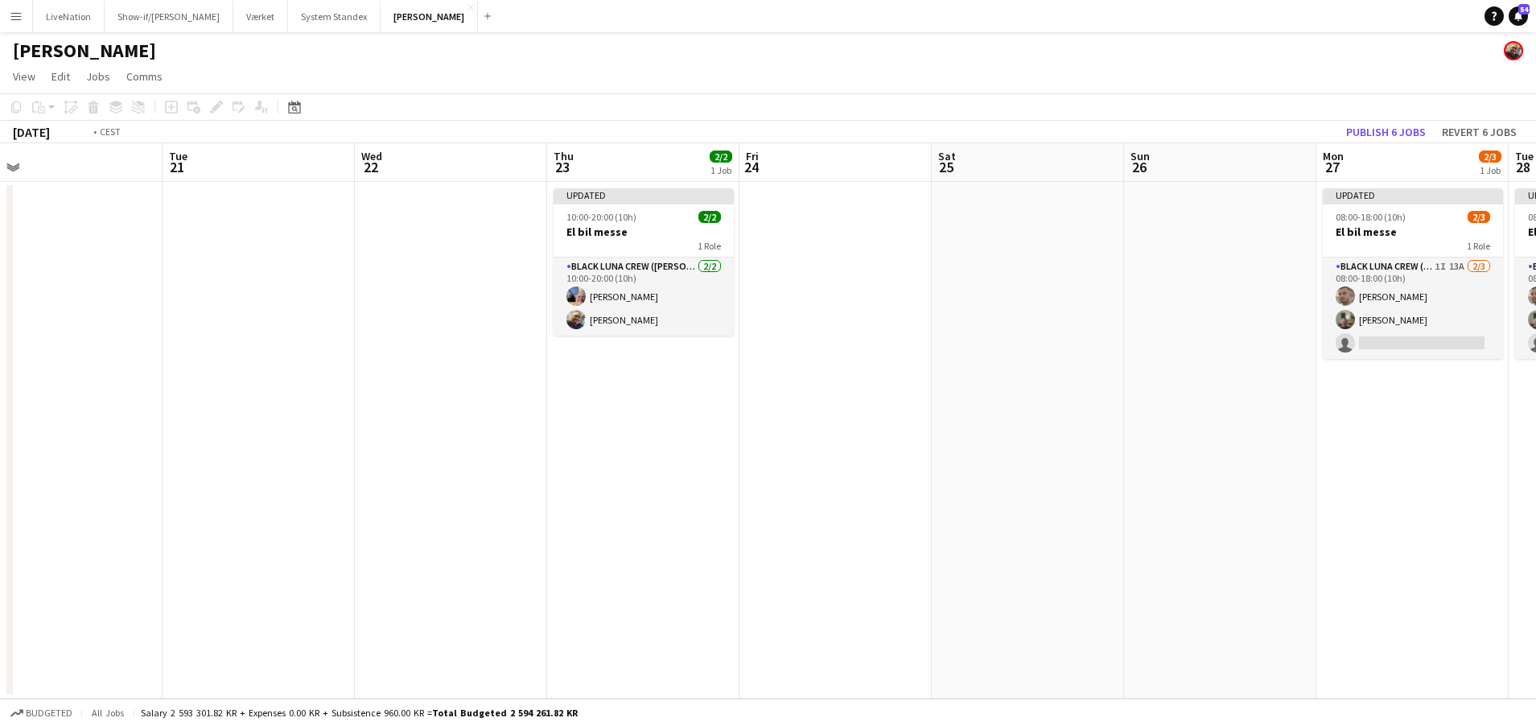
drag, startPoint x: 884, startPoint y: 272, endPoint x: 859, endPoint y: 274, distance: 25.1
click at [858, 274] on app-calendar-viewport "Fri 17 2/4 1 Job Sat 18 Sun 19 Mon 20 Tue 21 Wed 22 Thu 23 2/2 1 Job Fri 24 Sat…" at bounding box center [768, 420] width 1536 height 555
click at [1396, 127] on button "Publish 6 jobs" at bounding box center [1386, 132] width 93 height 21
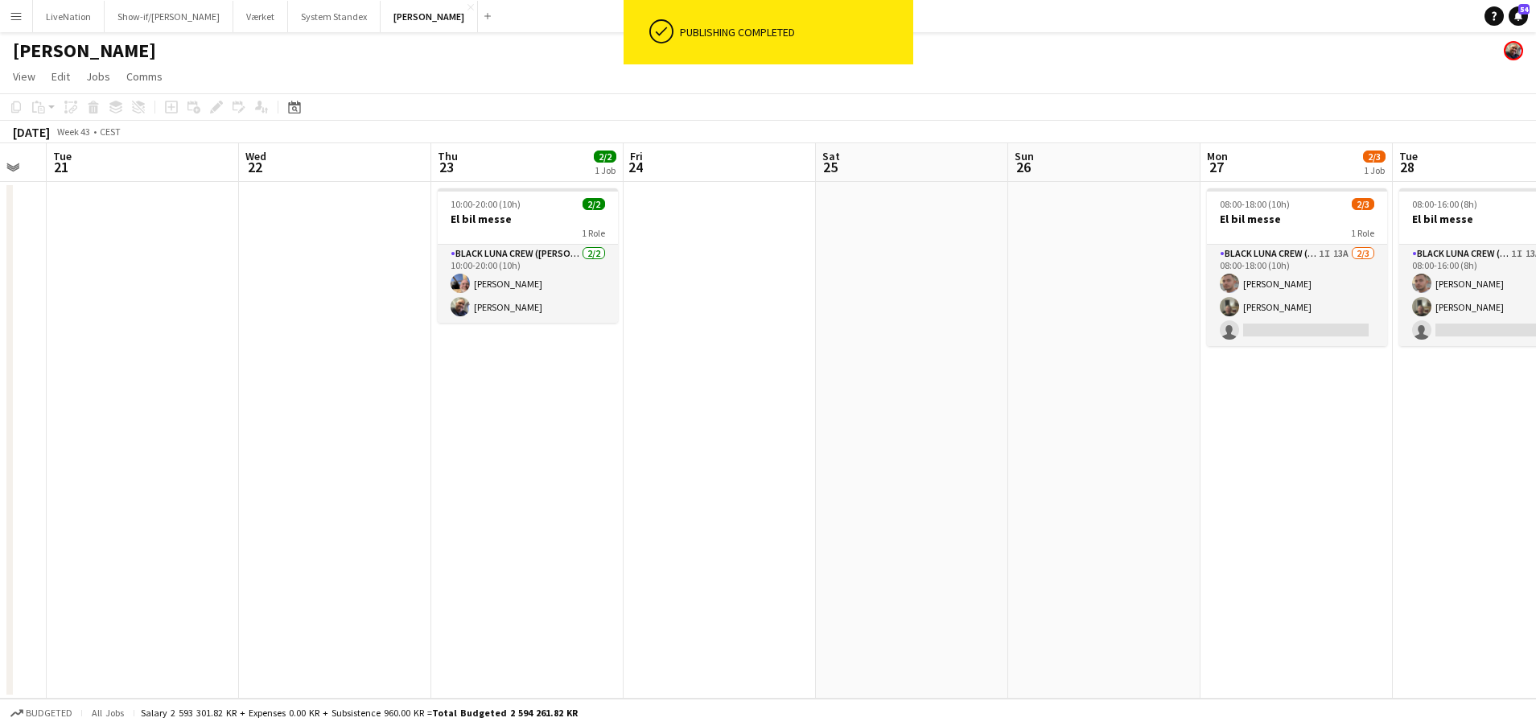
scroll to position [0, 496]
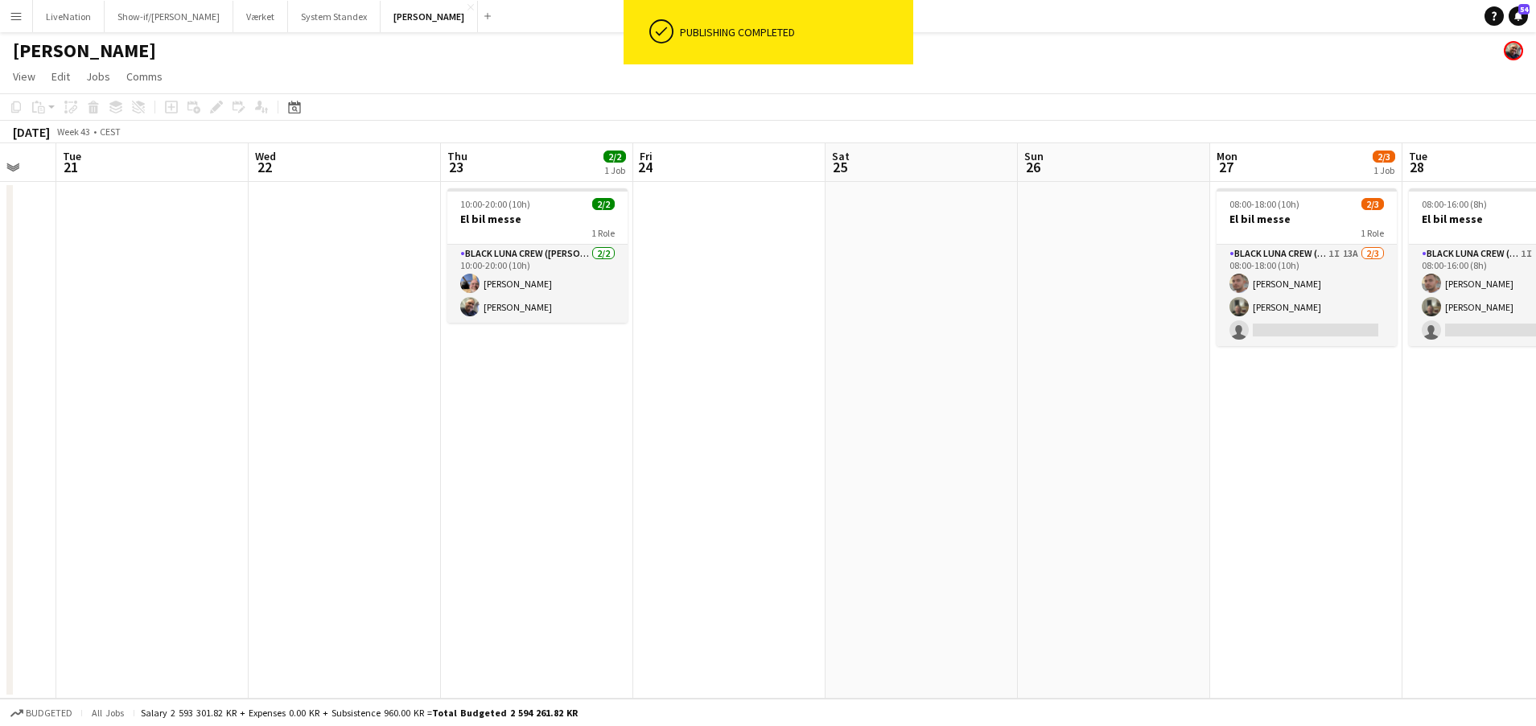
drag, startPoint x: 1082, startPoint y: 267, endPoint x: 881, endPoint y: 266, distance: 201.2
click at [876, 269] on app-calendar-viewport "Sat 18 Sun 19 Mon 20 Tue 21 Wed 22 Thu 23 2/2 1 Job Fri 24 Sat 25 Sun 26 Mon 27…" at bounding box center [768, 420] width 1536 height 555
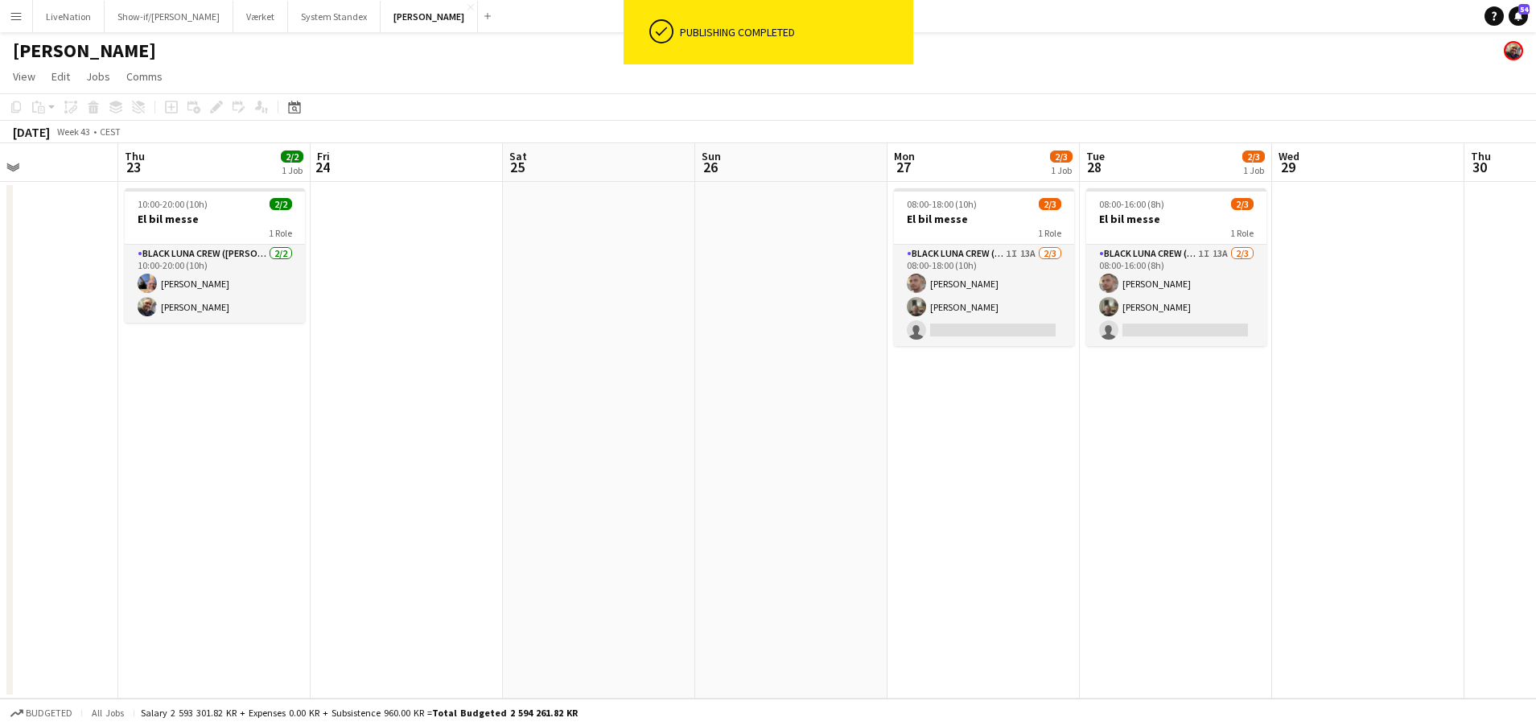
drag, startPoint x: 1160, startPoint y: 298, endPoint x: 919, endPoint y: 299, distance: 240.6
click at [918, 299] on app-calendar-viewport "Sun 19 Mon 20 Tue 21 Wed 22 Thu 23 2/2 1 Job Fri 24 Sat 25 Sun 26 Mon 27 2/3 1 …" at bounding box center [768, 420] width 1536 height 555
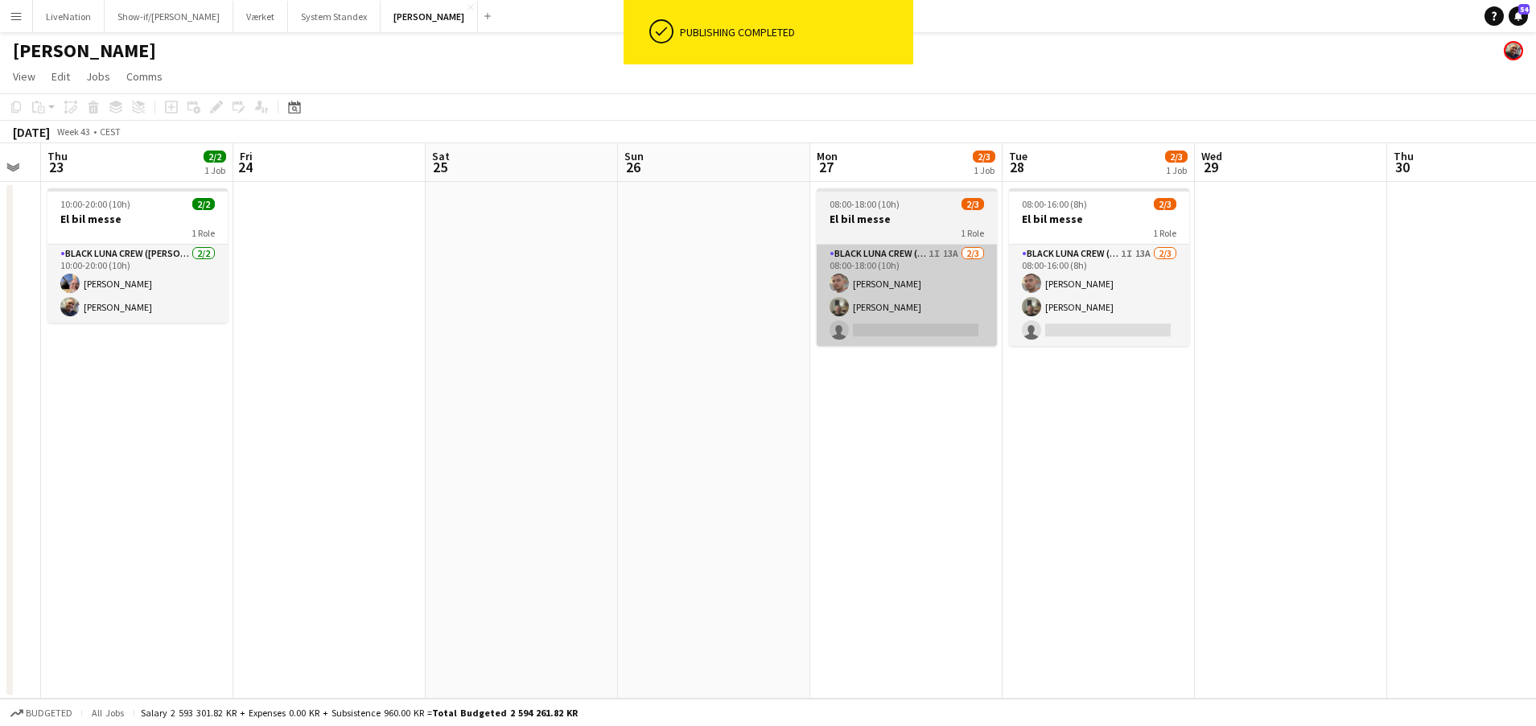
drag, startPoint x: 920, startPoint y: 297, endPoint x: 762, endPoint y: 295, distance: 157.7
click at [759, 297] on app-calendar-viewport "Mon 20 Tue 21 Wed 22 Thu 23 2/2 1 Job Fri 24 Sat 25 Sun 26 Mon 27 2/3 1 Job Tue…" at bounding box center [768, 420] width 1536 height 555
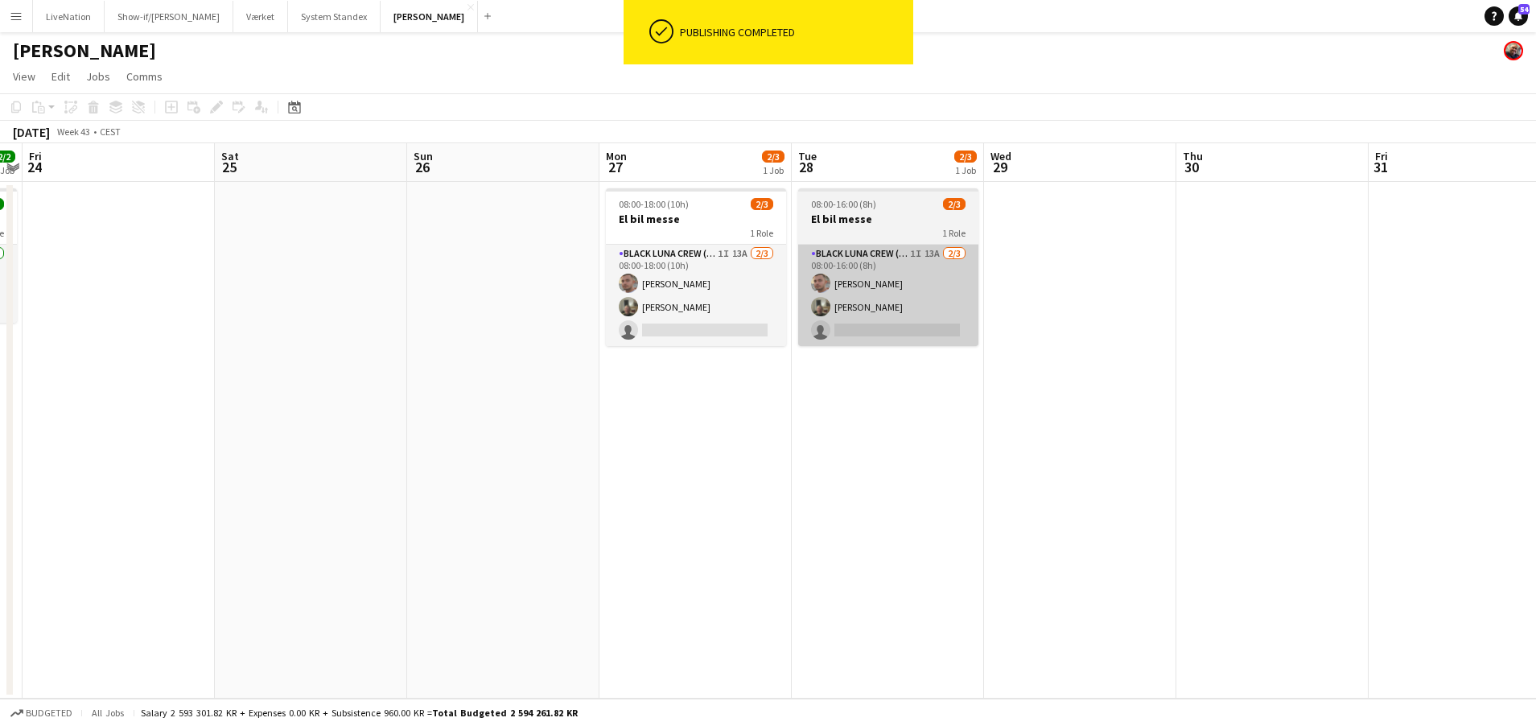
drag, startPoint x: 860, startPoint y: 302, endPoint x: 1127, endPoint y: 284, distance: 267.8
click at [1126, 284] on app-calendar-viewport "Wed 22 Thu 23 2/2 1 Job Fri 24 Sat 25 Sun 26 Mon 27 2/3 1 Job Tue 28 2/3 1 Job …" at bounding box center [768, 420] width 1536 height 555
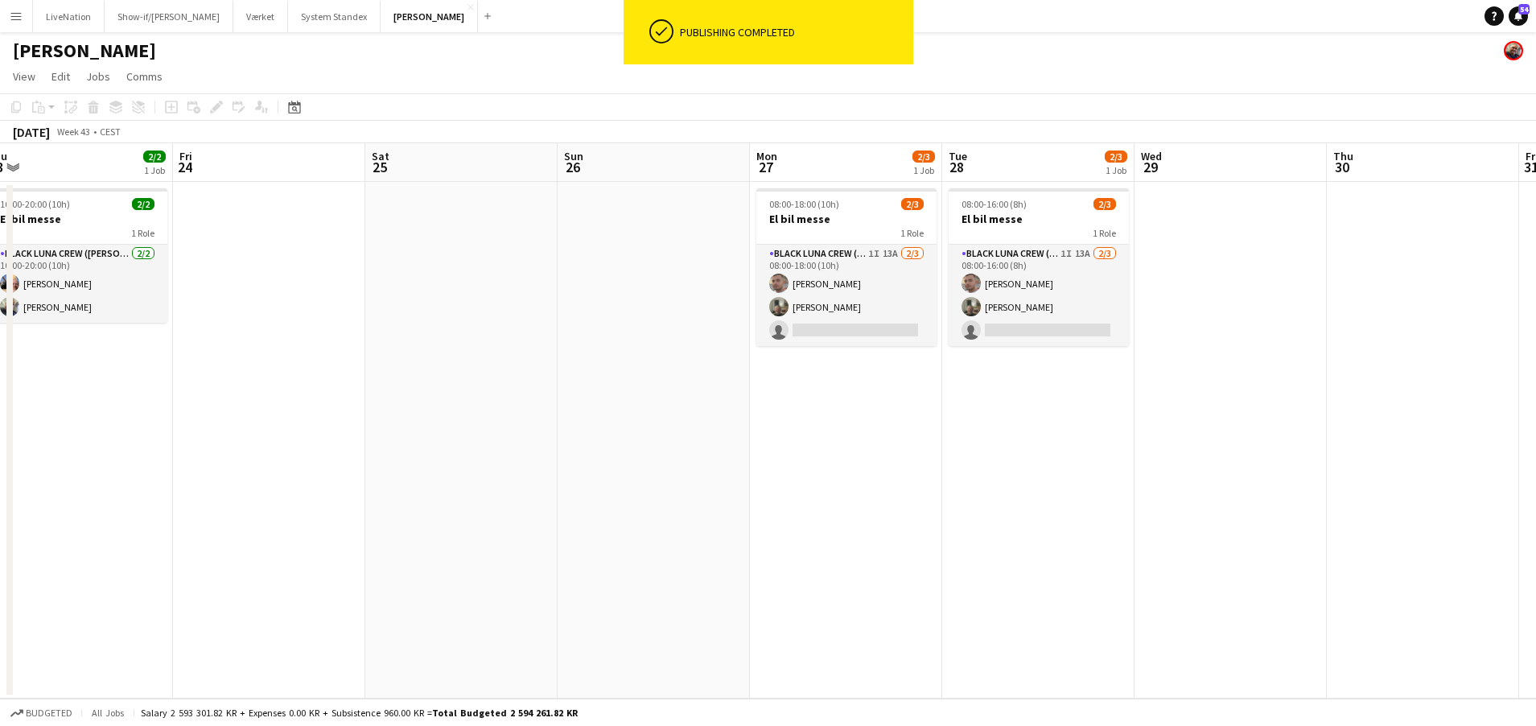
drag, startPoint x: 670, startPoint y: 286, endPoint x: 886, endPoint y: 298, distance: 216.0
click at [1026, 295] on app-calendar-viewport "Tue 21 Wed 22 Thu 23 2/2 1 Job Fri 24 Sat 25 Sun 26 Mon 27 2/3 1 Job Tue 28 2/3…" at bounding box center [768, 420] width 1536 height 555
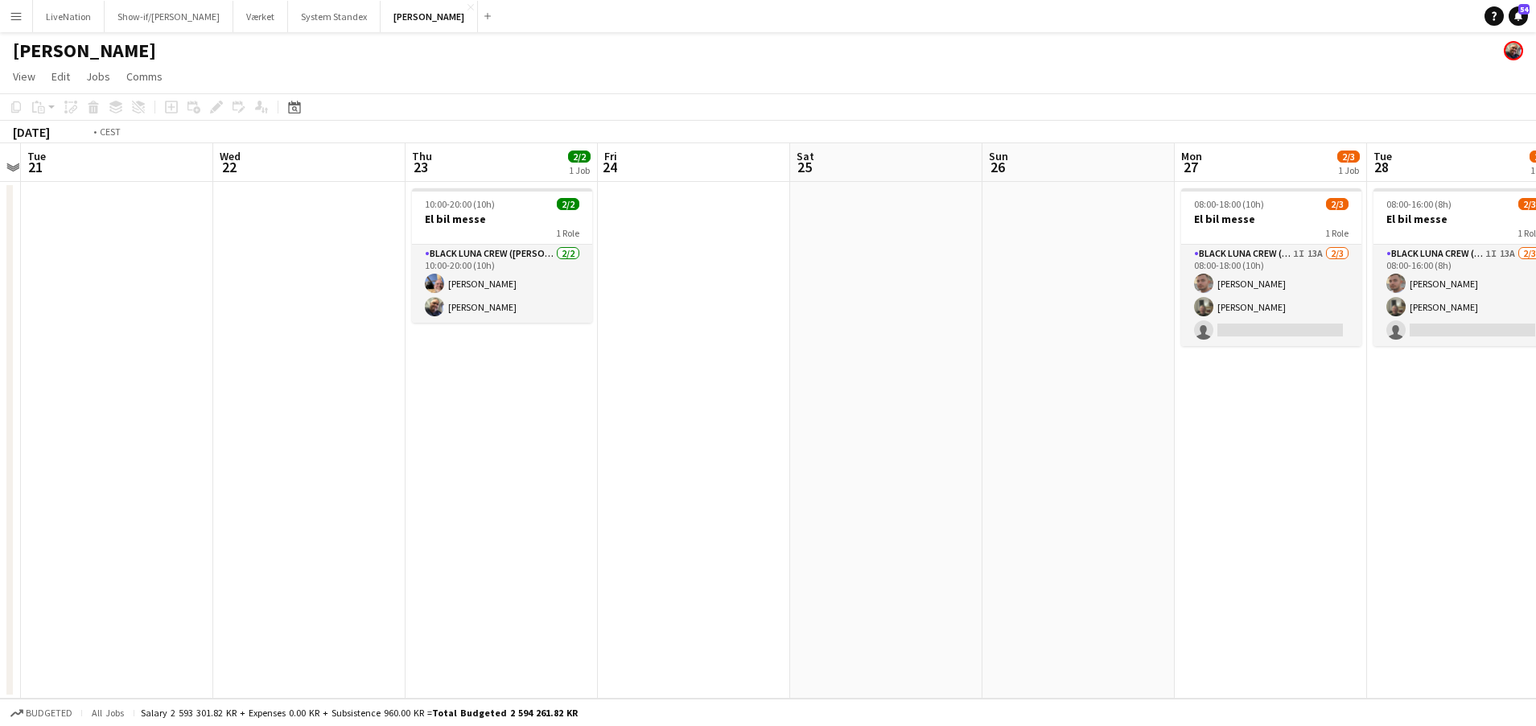
drag, startPoint x: 867, startPoint y: 301, endPoint x: 1012, endPoint y: 294, distance: 145.0
click at [1000, 294] on app-calendar-viewport "Sun 19 Mon 20 Tue 21 Wed 22 Thu 23 2/2 1 Job Fri 24 Sat 25 Sun 26 Mon 27 2/3 1 …" at bounding box center [768, 420] width 1536 height 555
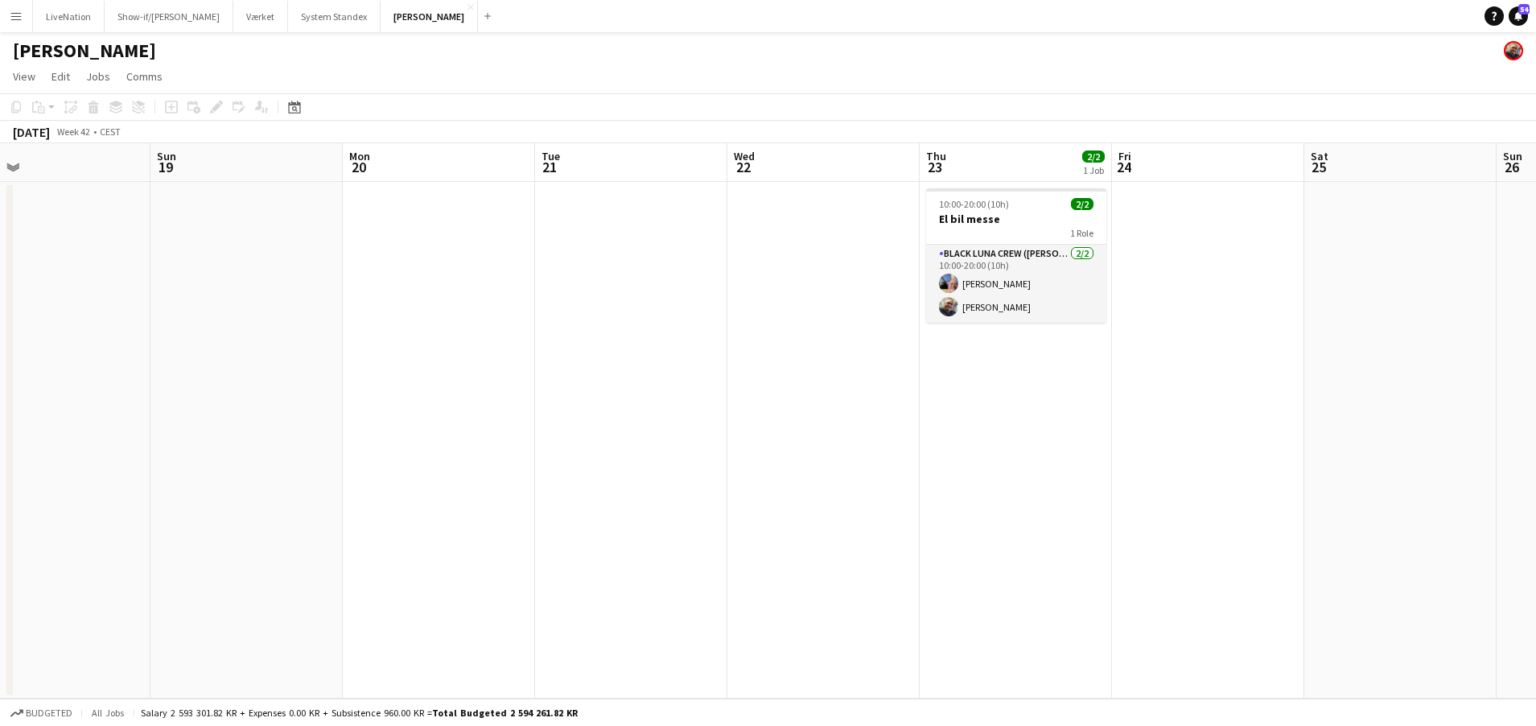
drag, startPoint x: 793, startPoint y: 271, endPoint x: 1008, endPoint y: 255, distance: 215.5
click at [1008, 255] on app-calendar-viewport "Thu 16 2/4 1 Job Fri 17 2/4 1 Job Sat 18 Sun 19 Mon 20 Tue 21 Wed 22 Thu 23 2/2…" at bounding box center [768, 420] width 1536 height 555
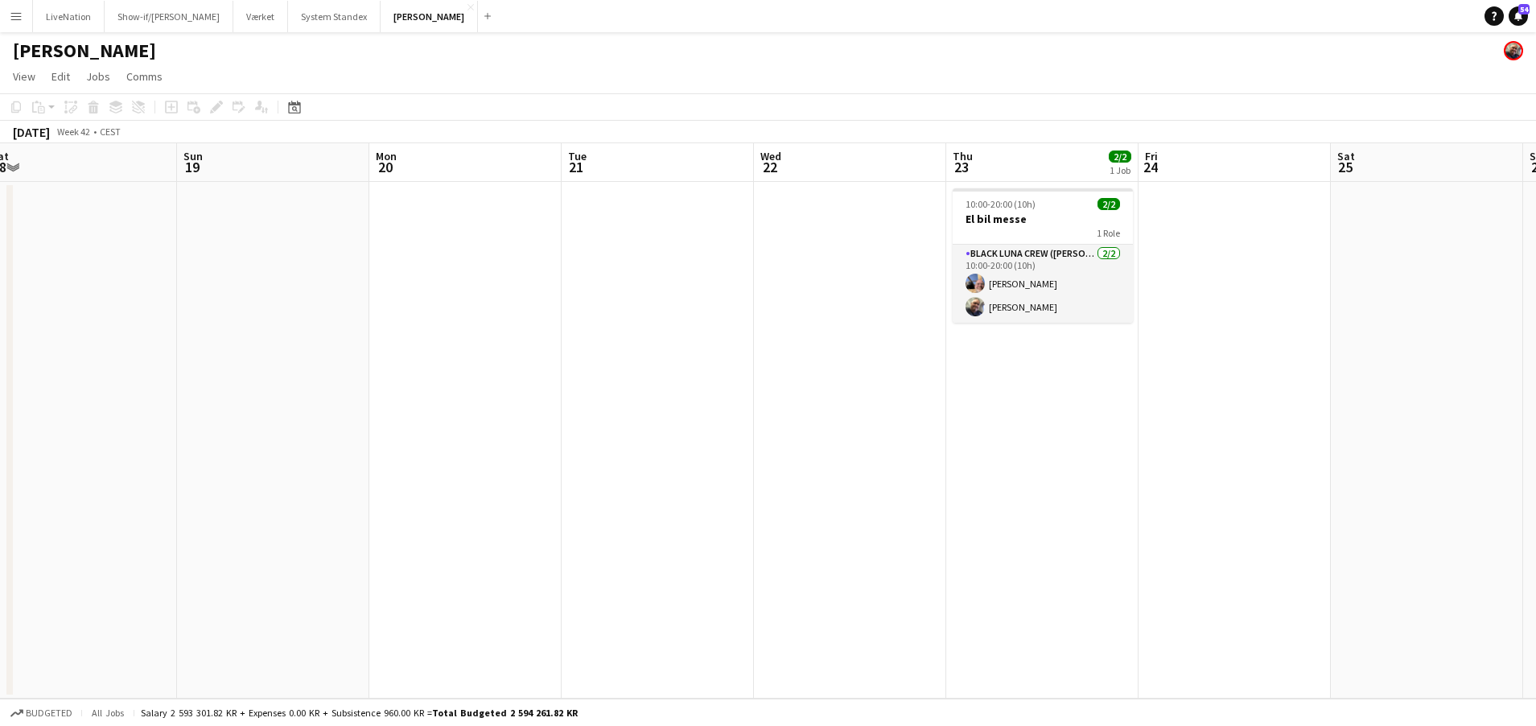
drag
click at [983, 259] on app-calendar-viewport "Thu 16 2/4 1 Job Fri 17 2/4 1 Job Sat 18 Sun 19 Mon 20 Tue 21 Wed 22 Thu 23 2/2…" at bounding box center [768, 420] width 1536 height 555
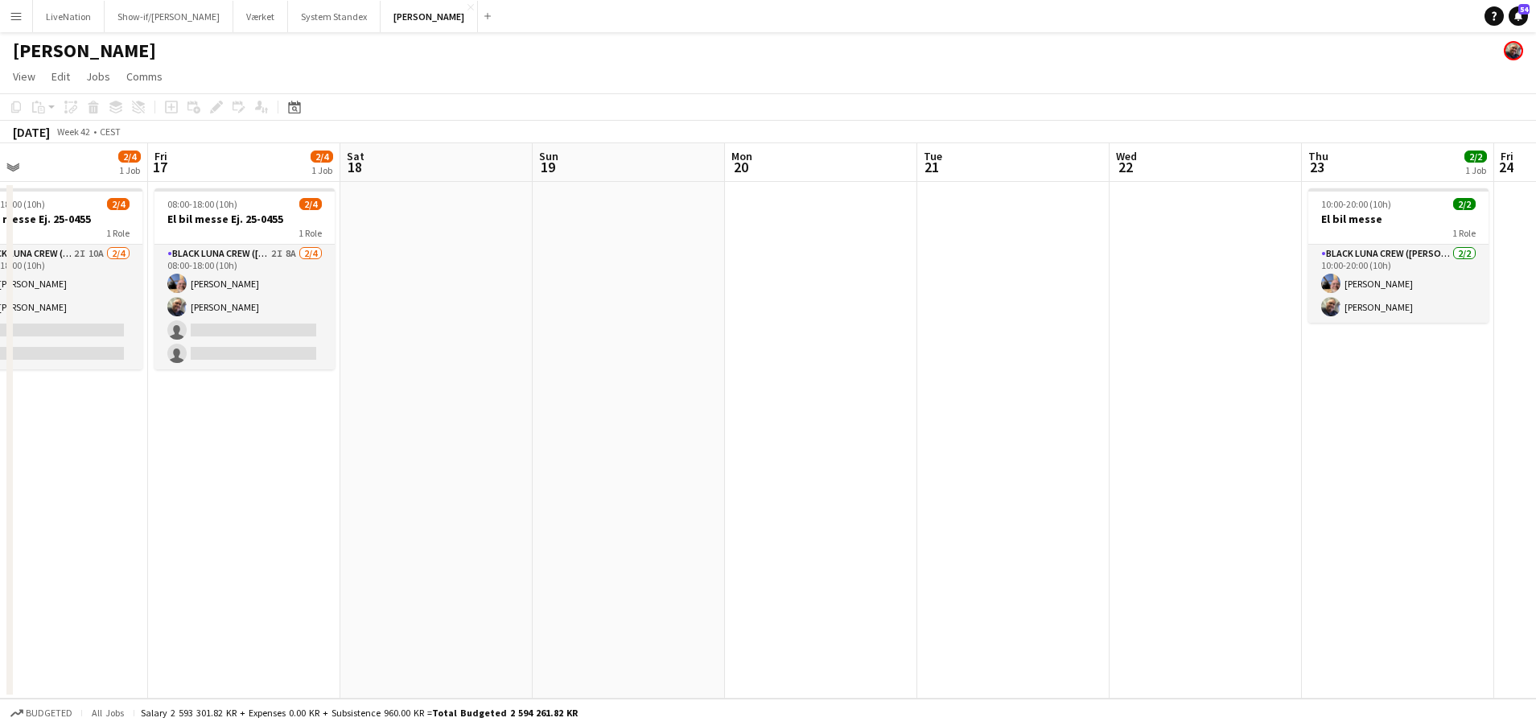
click at [835, 260] on app-calendar-viewport "Tue 14 Wed 15 2/4 1 Job Thu 16 2/4 1 Job Fri 17 2/4 1 Job Sat 18 Sun 19 Mon 20 …" at bounding box center [768, 420] width 1536 height 555
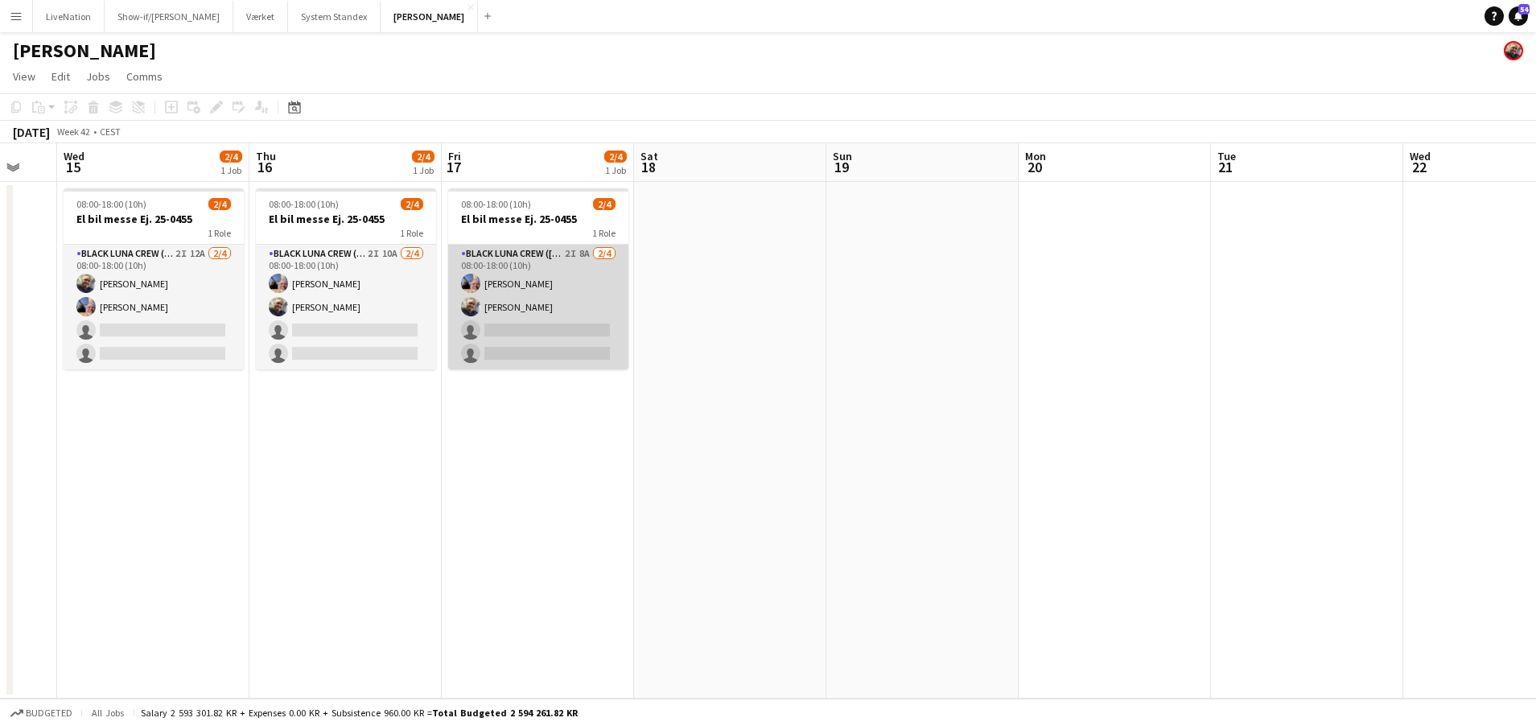
click at [563, 332] on app-card-role "Black Luna Crew ([PERSON_NAME]) 2I 8A [DATE] 08:00-18:00 (10h) [PERSON_NAME] [P…" at bounding box center [538, 307] width 180 height 125
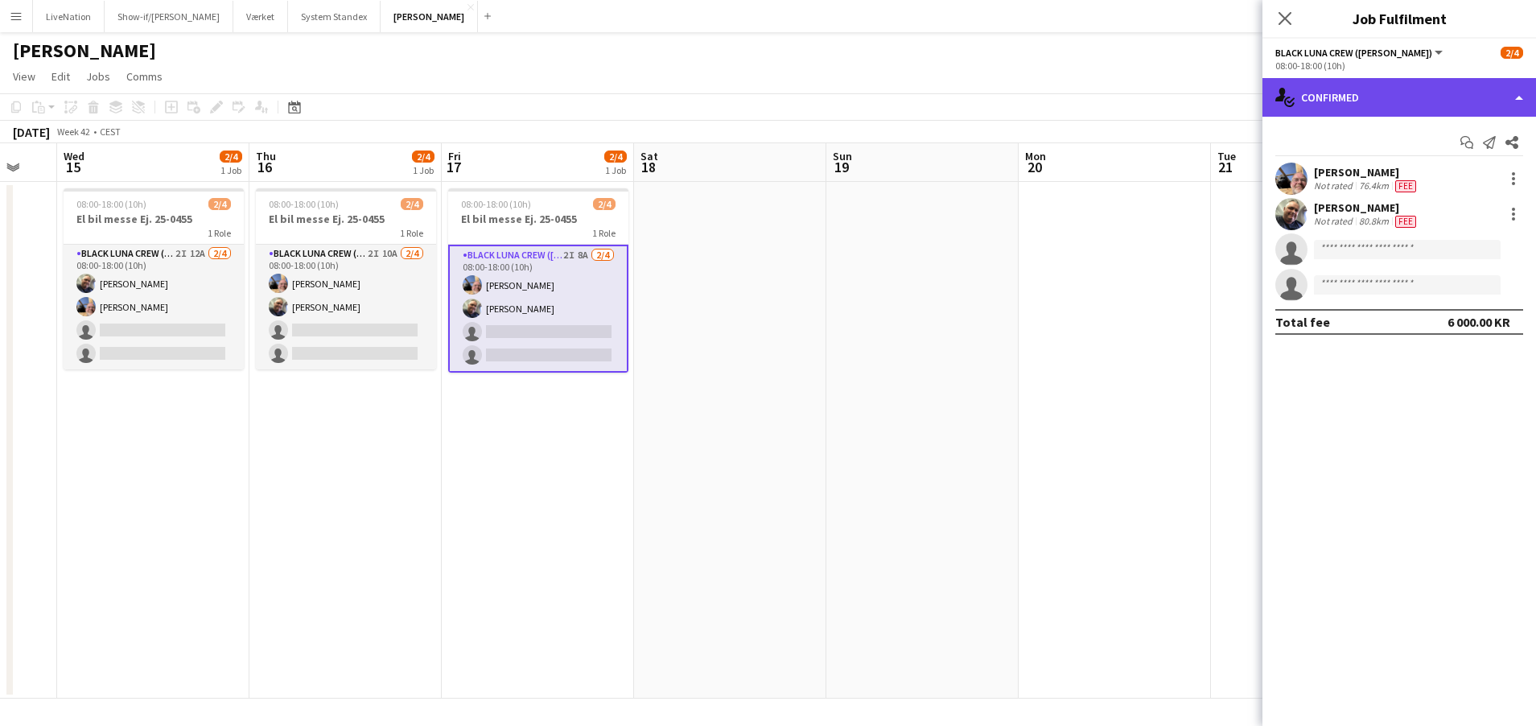
click at [1424, 104] on div "single-neutral-actions-check-2 Confirmed" at bounding box center [1400, 97] width 274 height 39
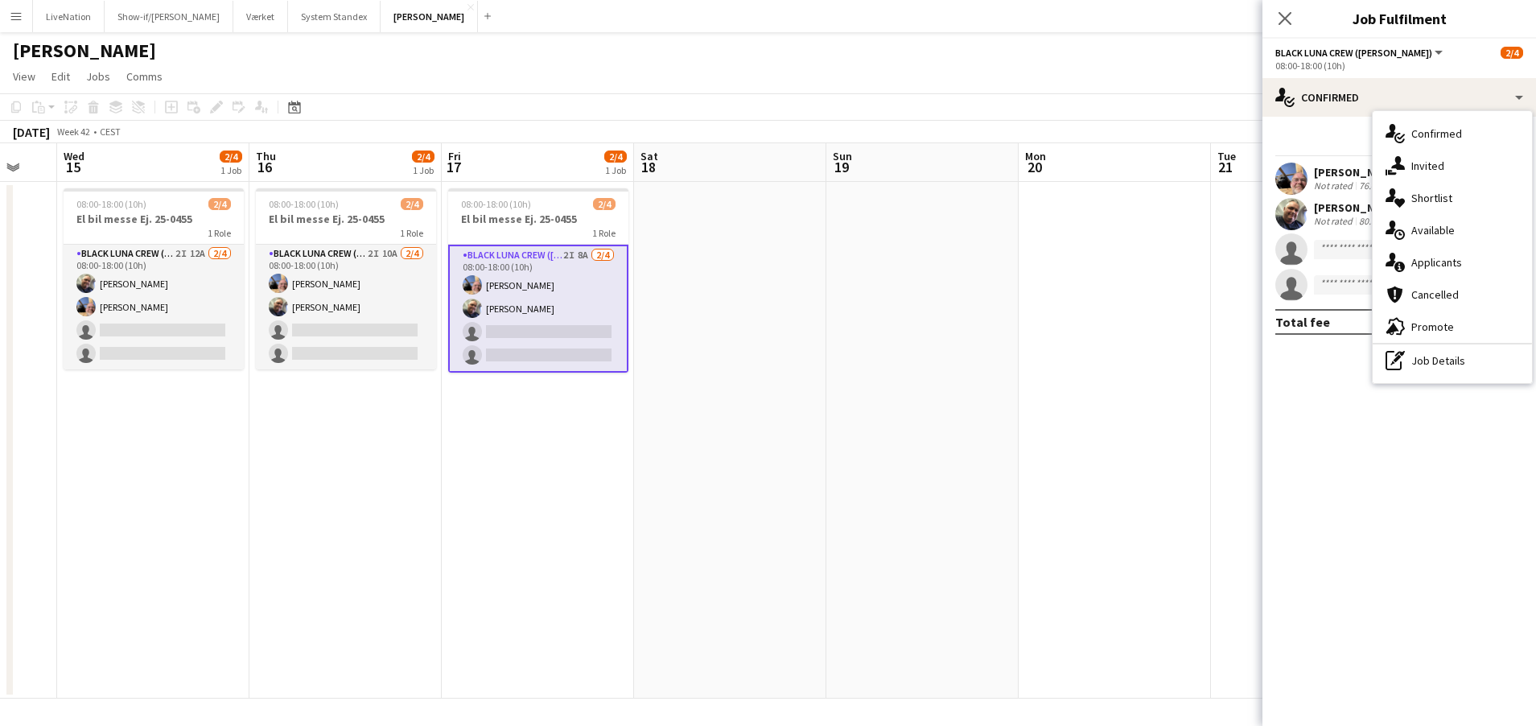
click at [1464, 254] on div "single-neutral-actions-information Applicants" at bounding box center [1452, 262] width 159 height 32
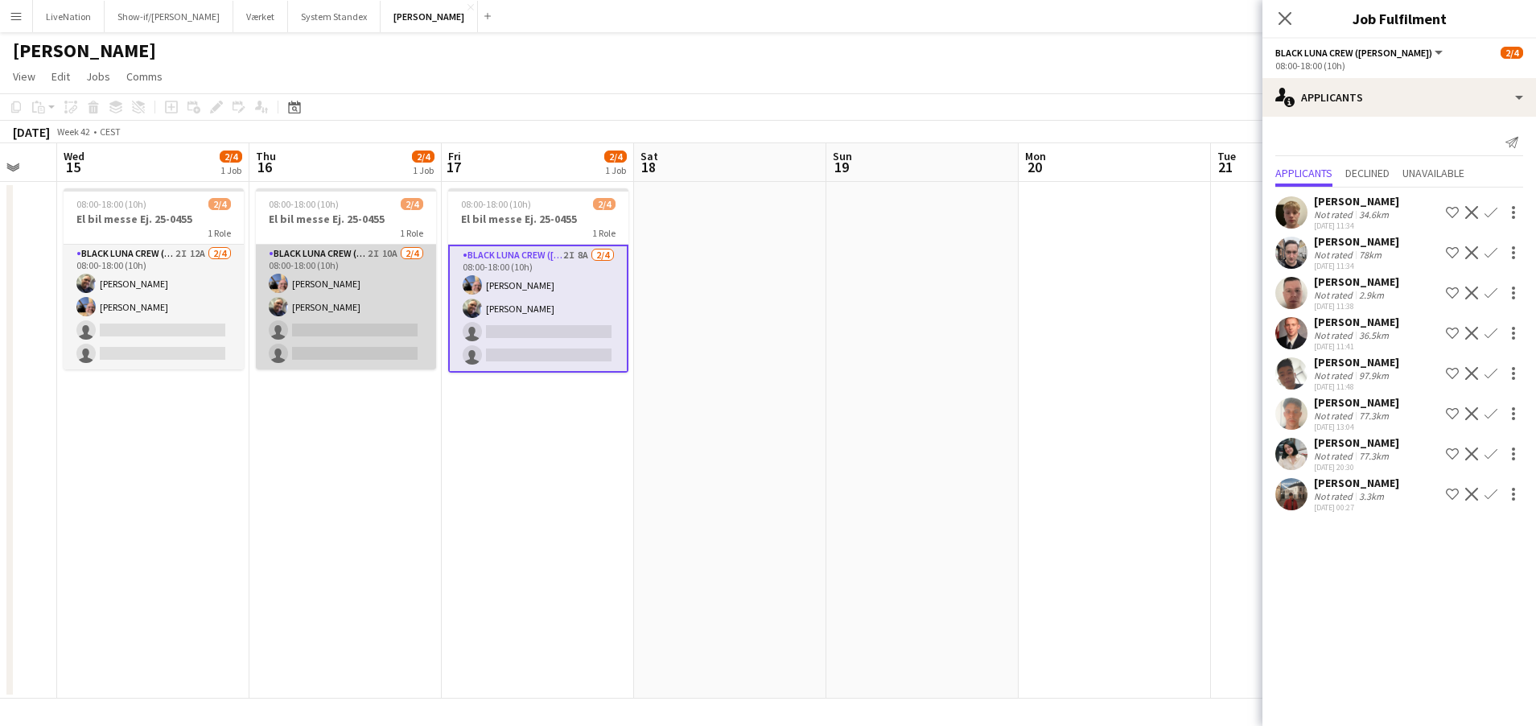
click at [393, 320] on app-card-role "Black Luna Crew ([PERSON_NAME]) 2I 10A [DATE] 08:00-18:00 (10h) [PERSON_NAME] […" at bounding box center [346, 307] width 180 height 125
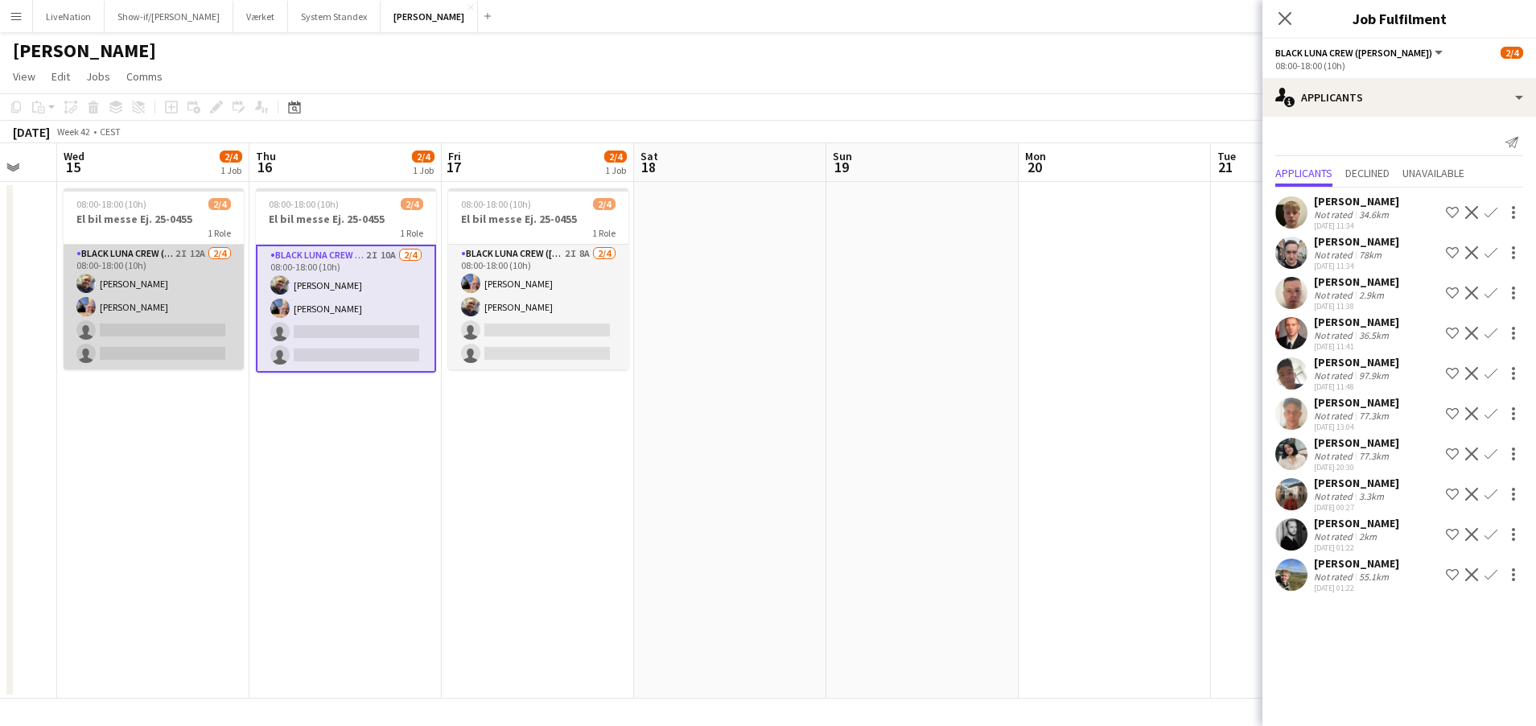
click at [140, 321] on app-card-role "Black Luna Crew ([PERSON_NAME]) 2I 12A [DATE] 08:00-18:00 (10h) [PERSON_NAME] […" at bounding box center [154, 307] width 180 height 125
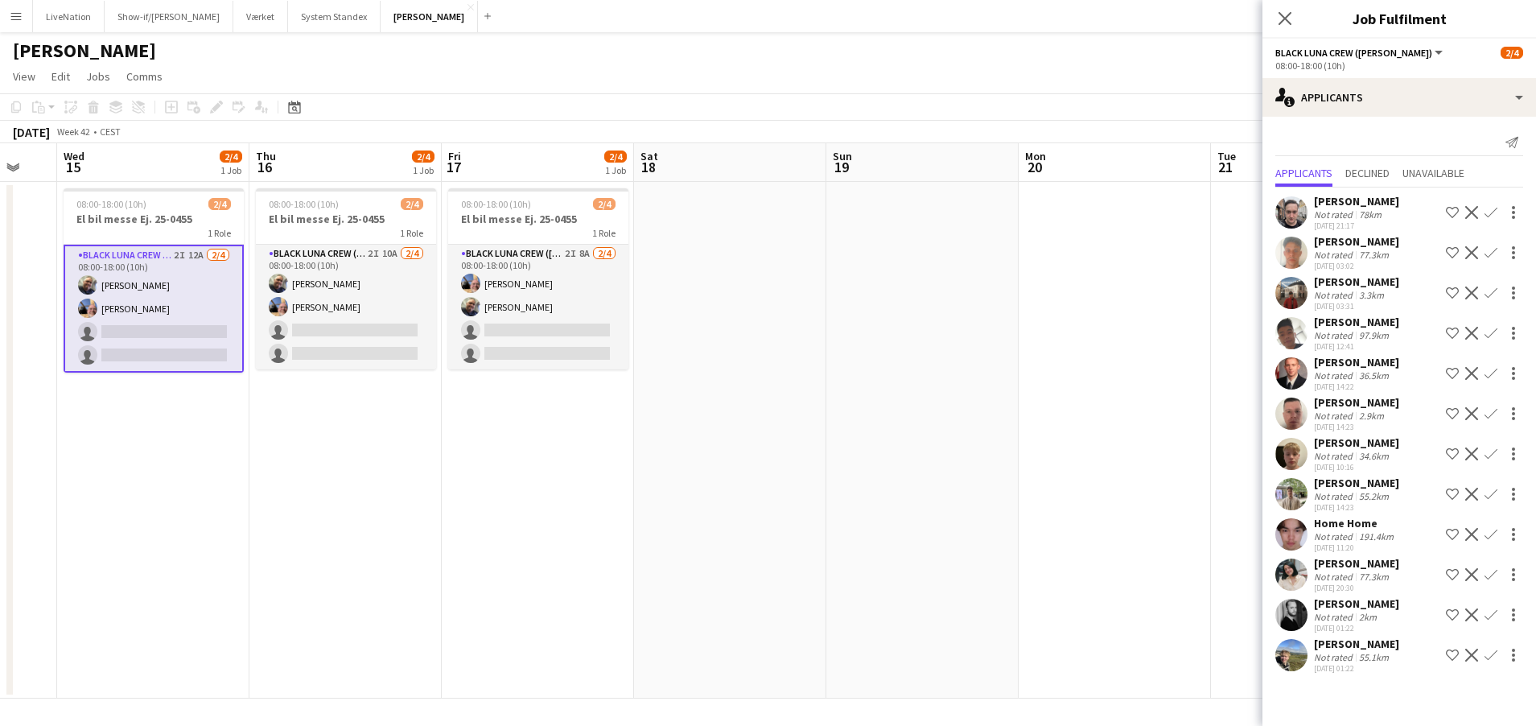
click at [1350, 600] on div "[PERSON_NAME]" at bounding box center [1356, 603] width 85 height 14
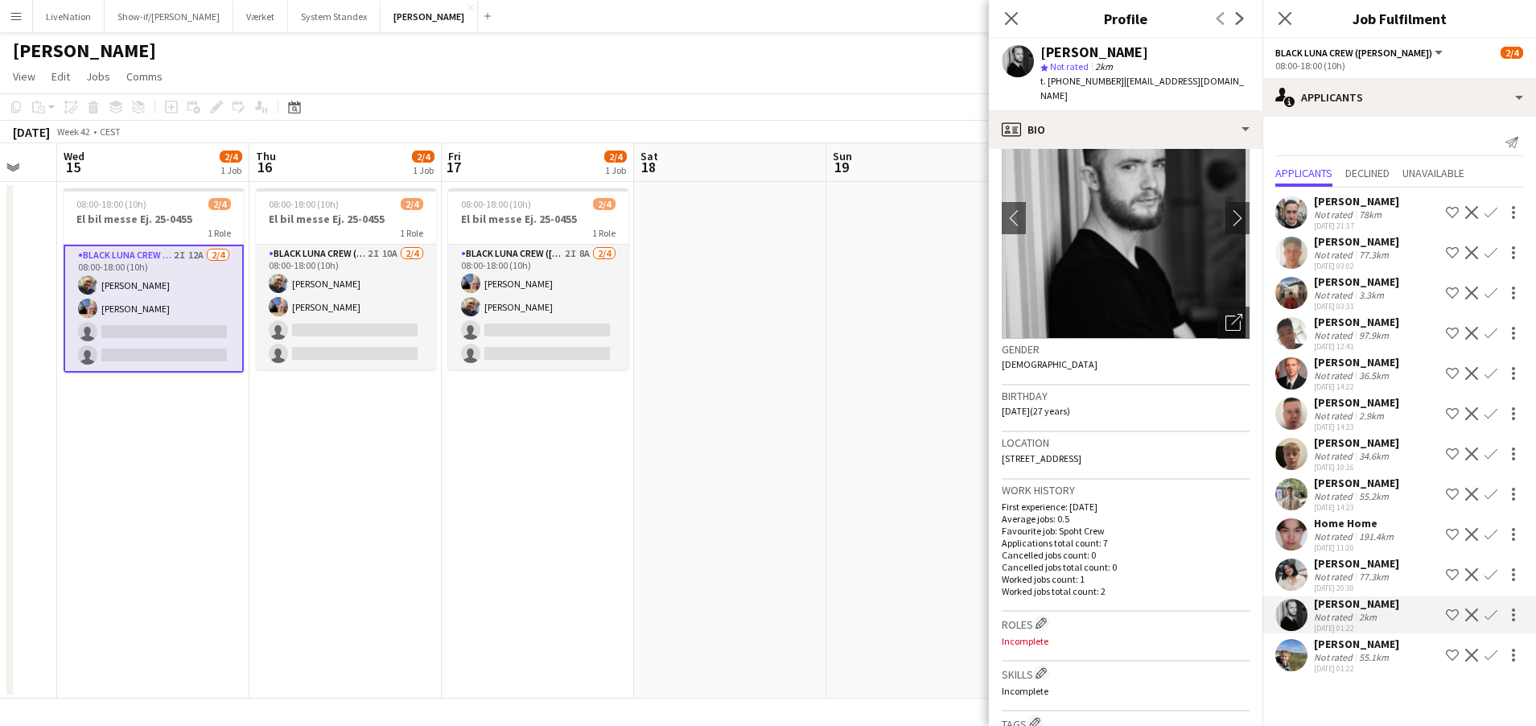
scroll to position [0, 0]
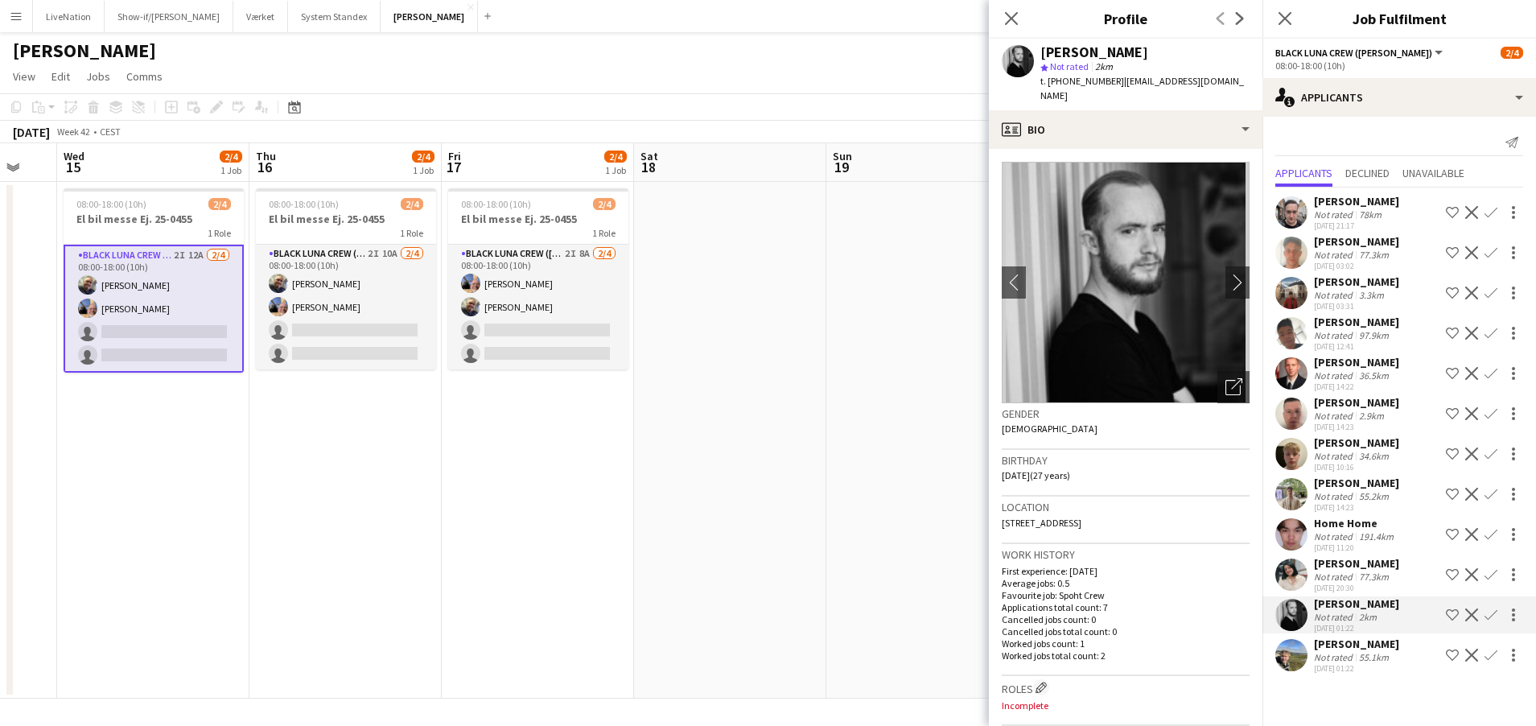
click at [187, 254] on app-card-role "Black Luna Crew ([PERSON_NAME]) 2I 12A [DATE] 08:00-18:00 (10h) [PERSON_NAME] […" at bounding box center [154, 309] width 180 height 128
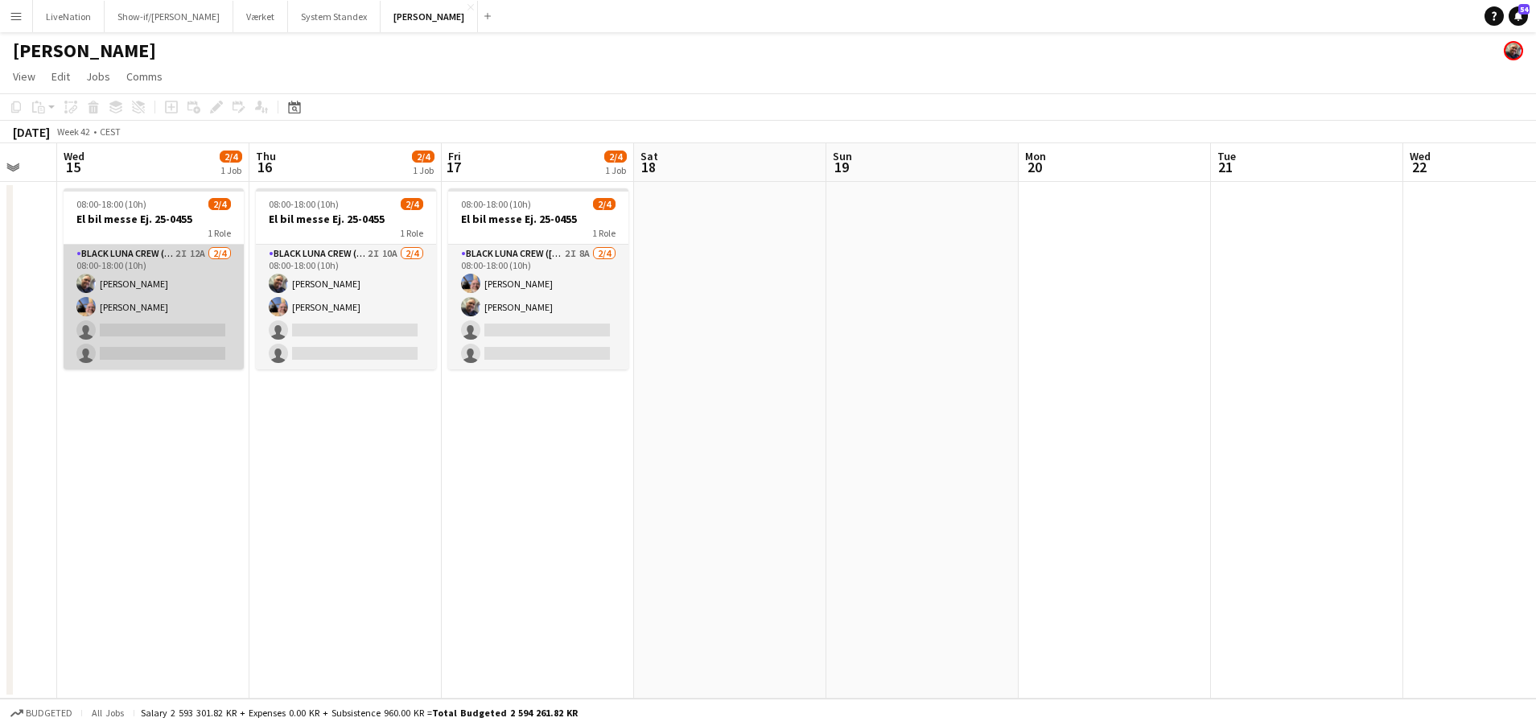
click at [183, 253] on app-card-role "Black Luna Crew ([PERSON_NAME]) 2I 12A [DATE] 08:00-18:00 (10h) [PERSON_NAME] […" at bounding box center [154, 307] width 180 height 125
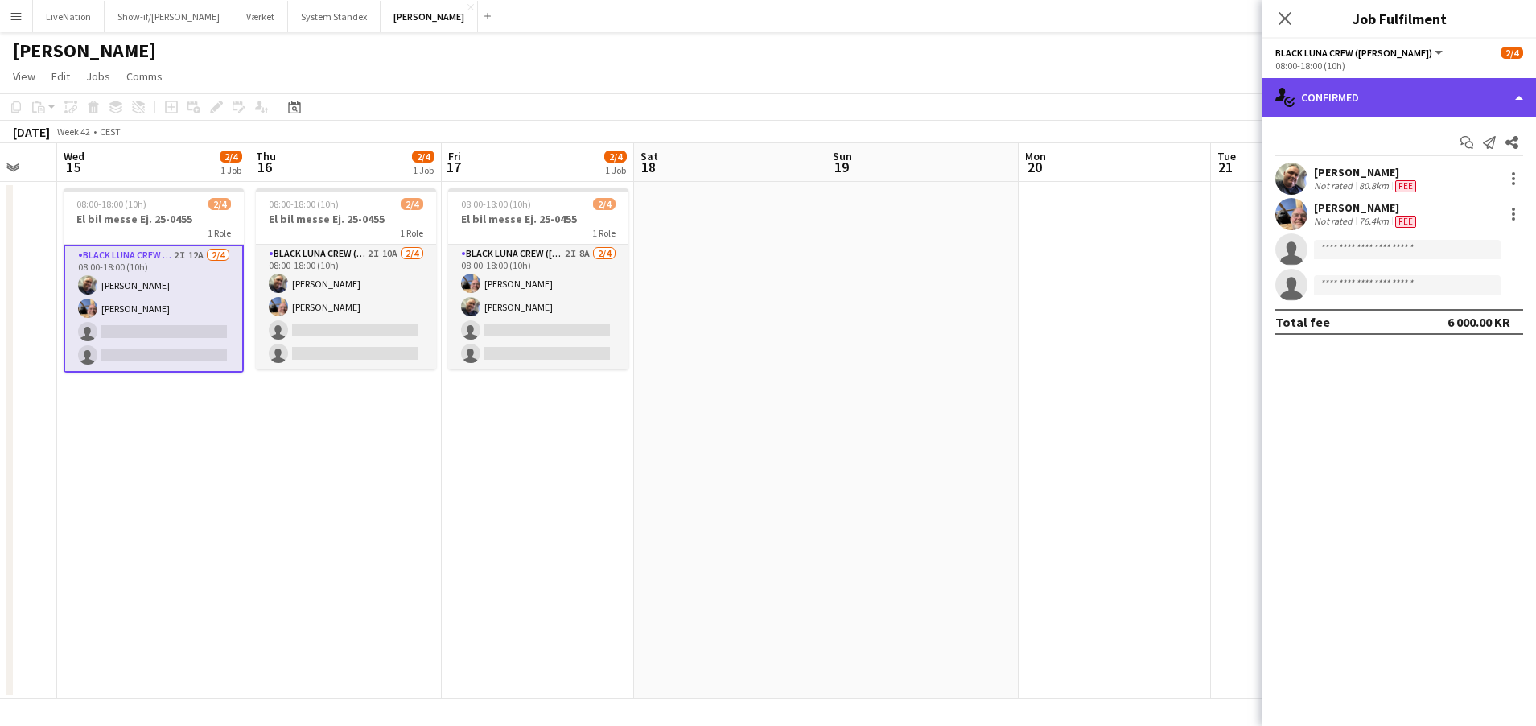
click at [1518, 100] on div "single-neutral-actions-check-2 Confirmed" at bounding box center [1400, 97] width 274 height 39
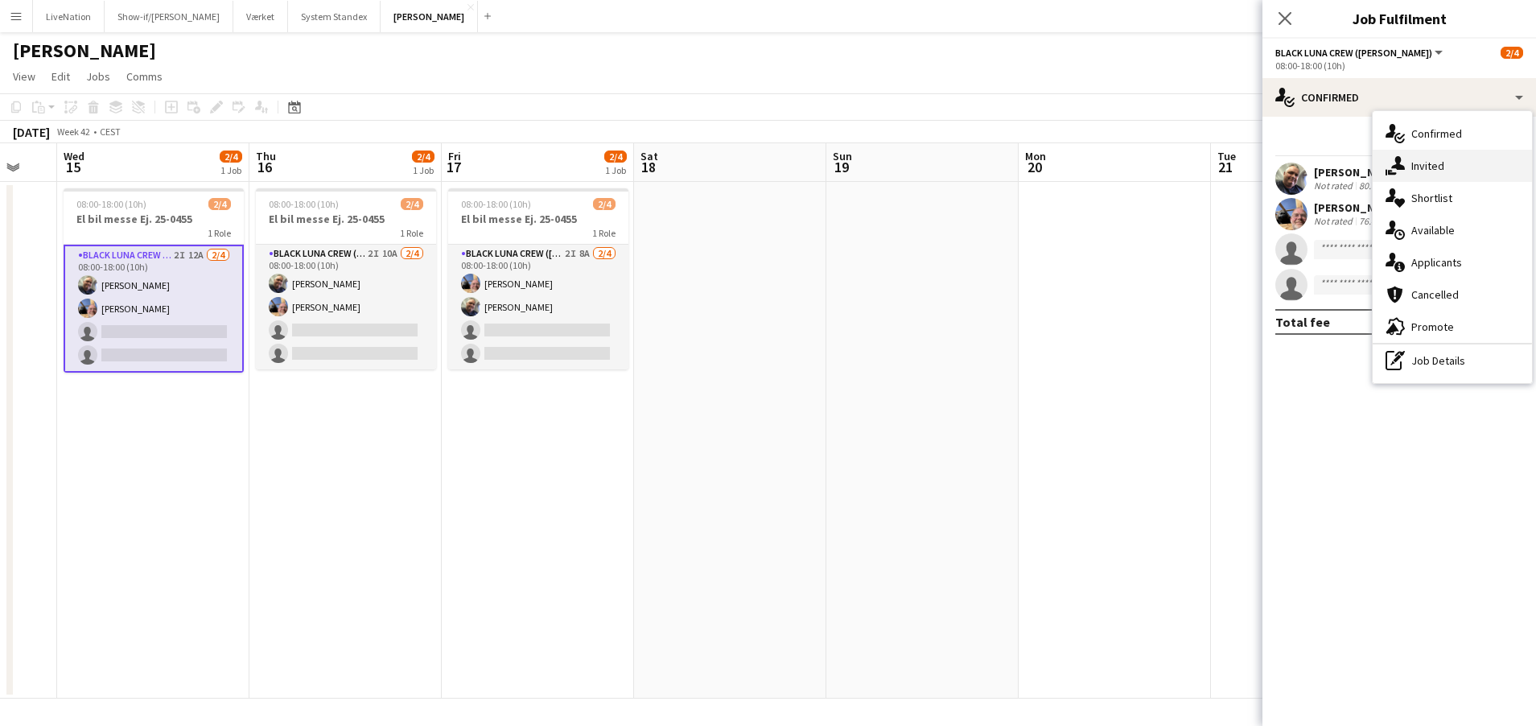
click at [1461, 161] on div "single-neutral-actions-share-1 Invited" at bounding box center [1452, 166] width 159 height 32
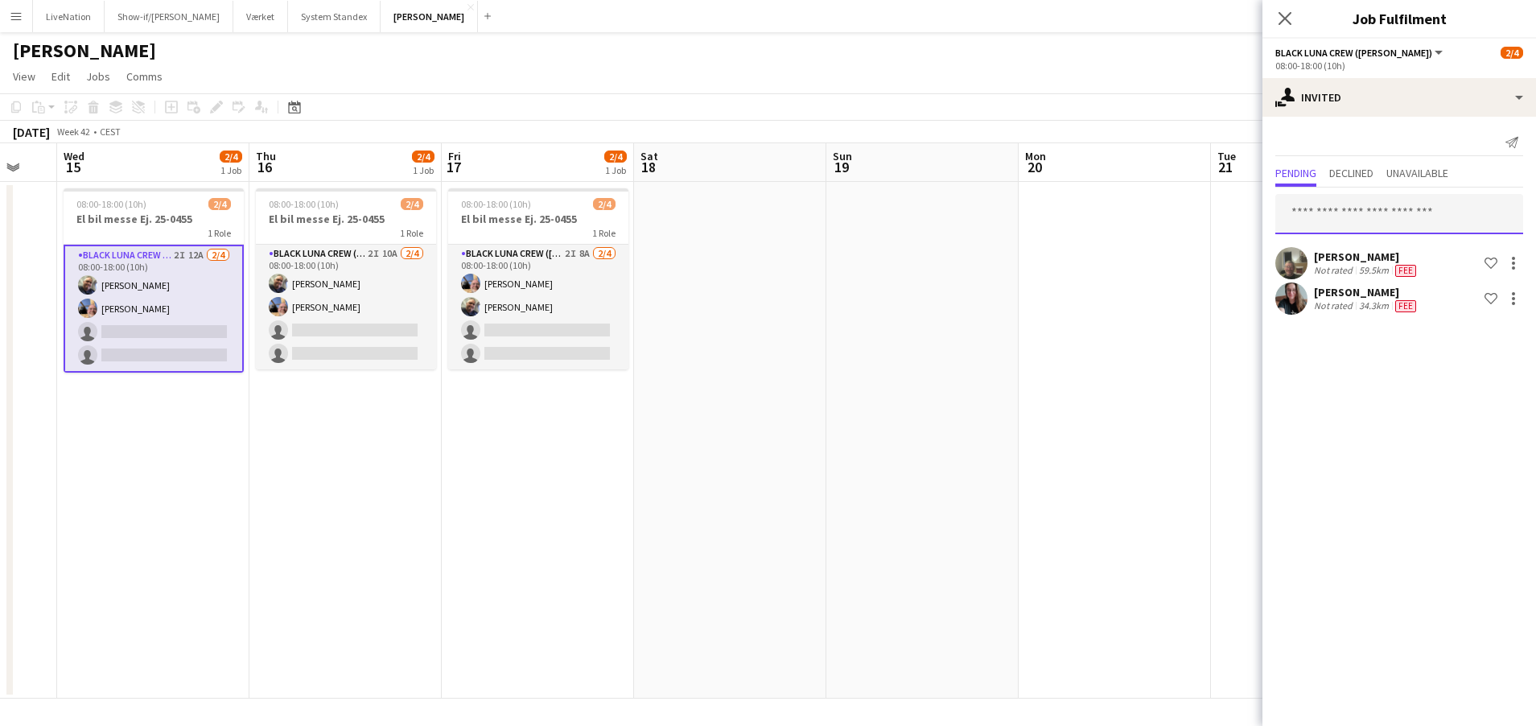
click at [1409, 207] on input "text" at bounding box center [1400, 214] width 248 height 40
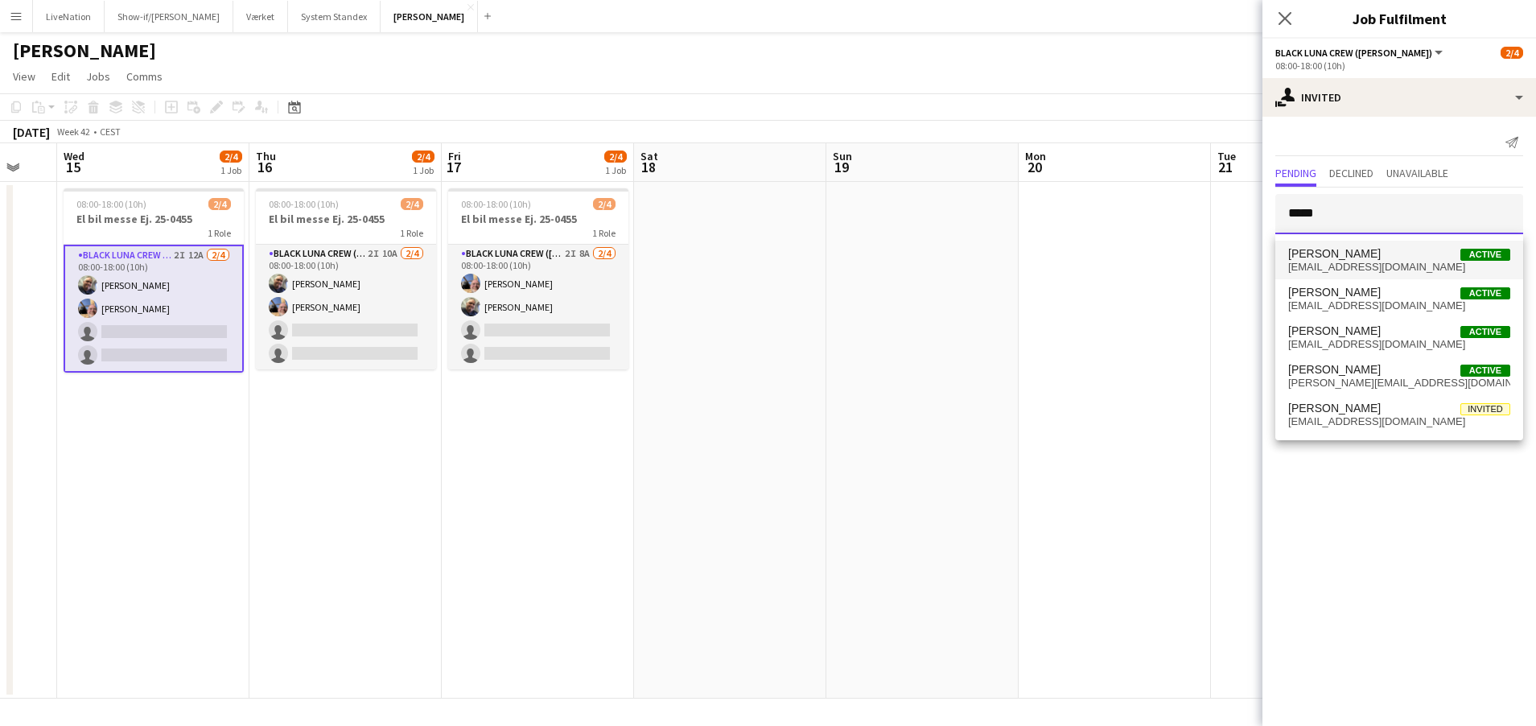
type input "*****"
click at [1381, 257] on span "[PERSON_NAME]" at bounding box center [1334, 254] width 93 height 14
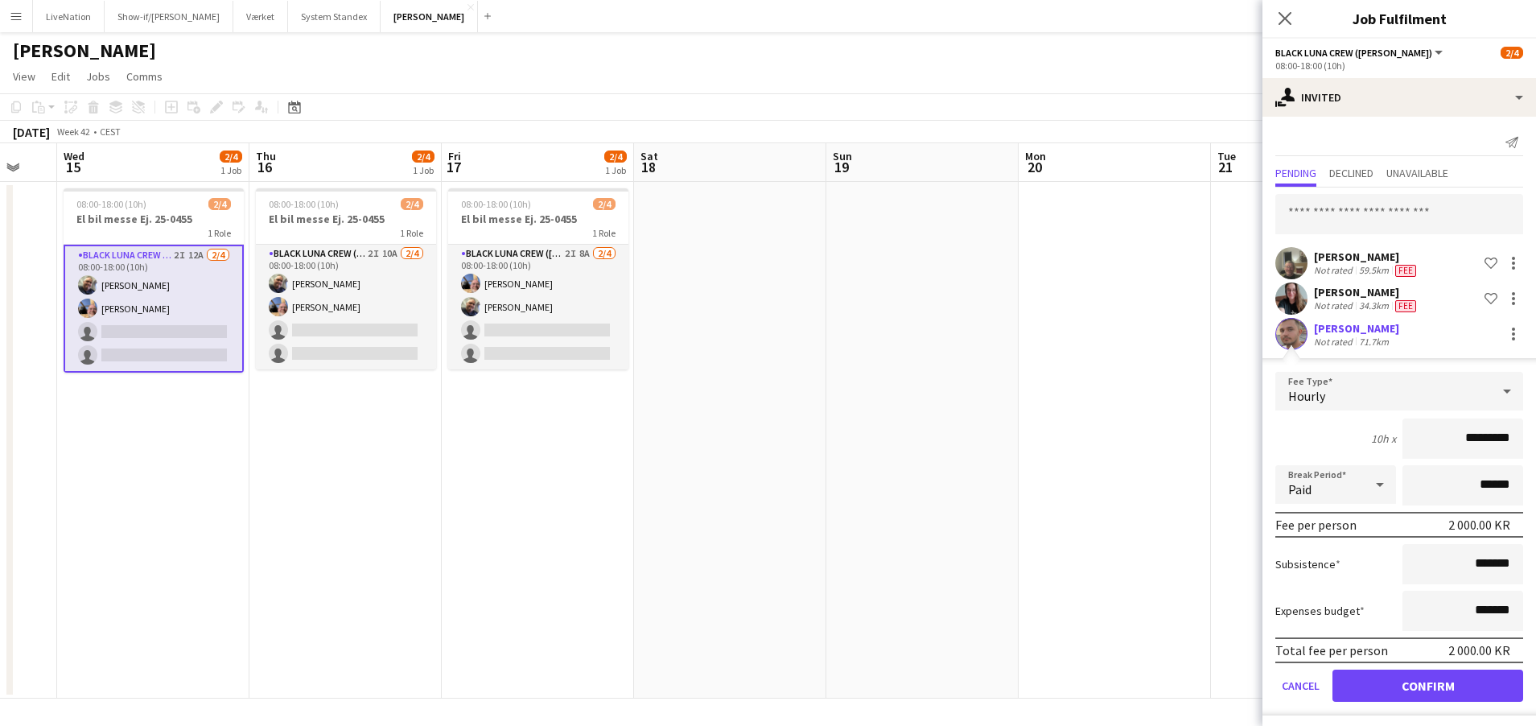
click at [1457, 686] on button "Confirm" at bounding box center [1428, 686] width 191 height 32
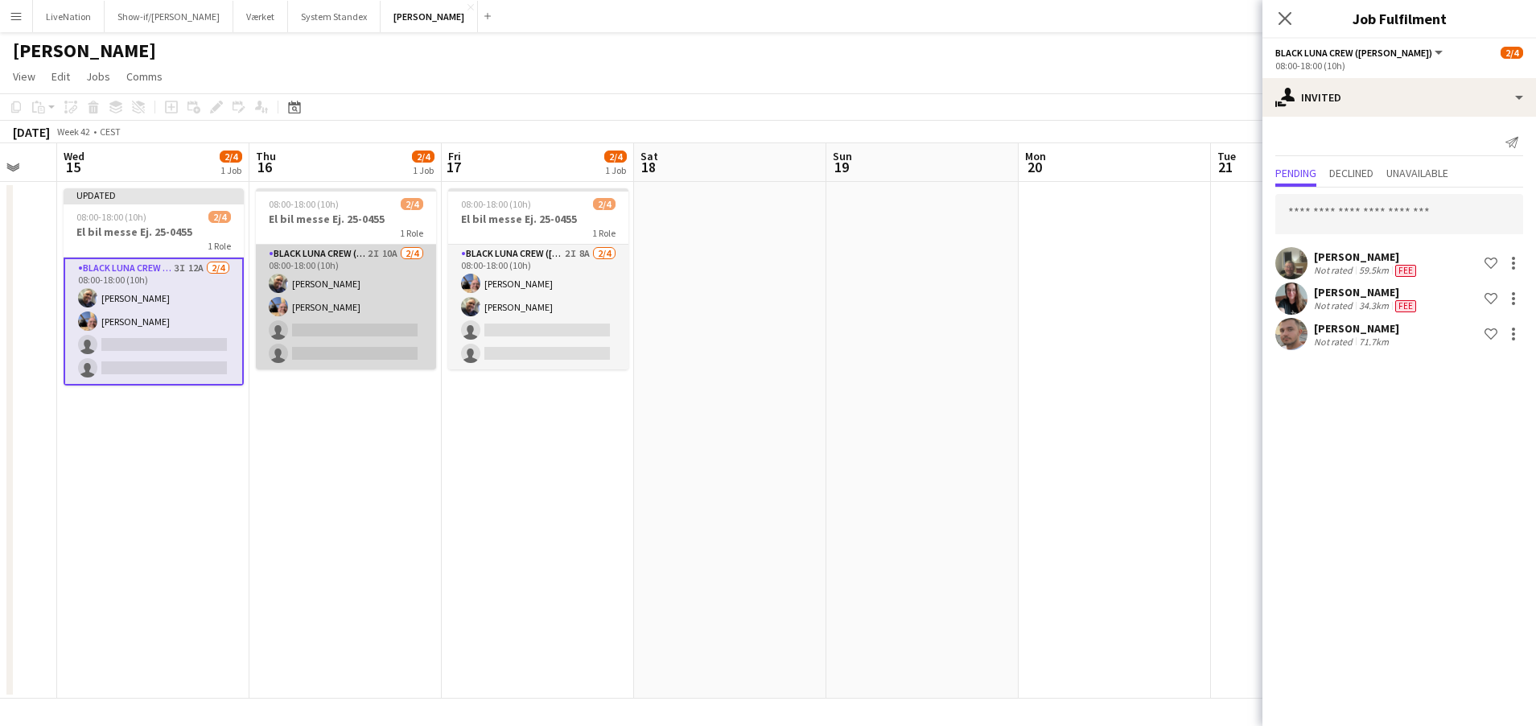
click at [356, 330] on app-card-role "Black [PERSON_NAME] ([PERSON_NAME]) 2I 10A [DATE] 08:00-18:00 (10h) [PERSON_NAM…" at bounding box center [346, 307] width 180 height 125
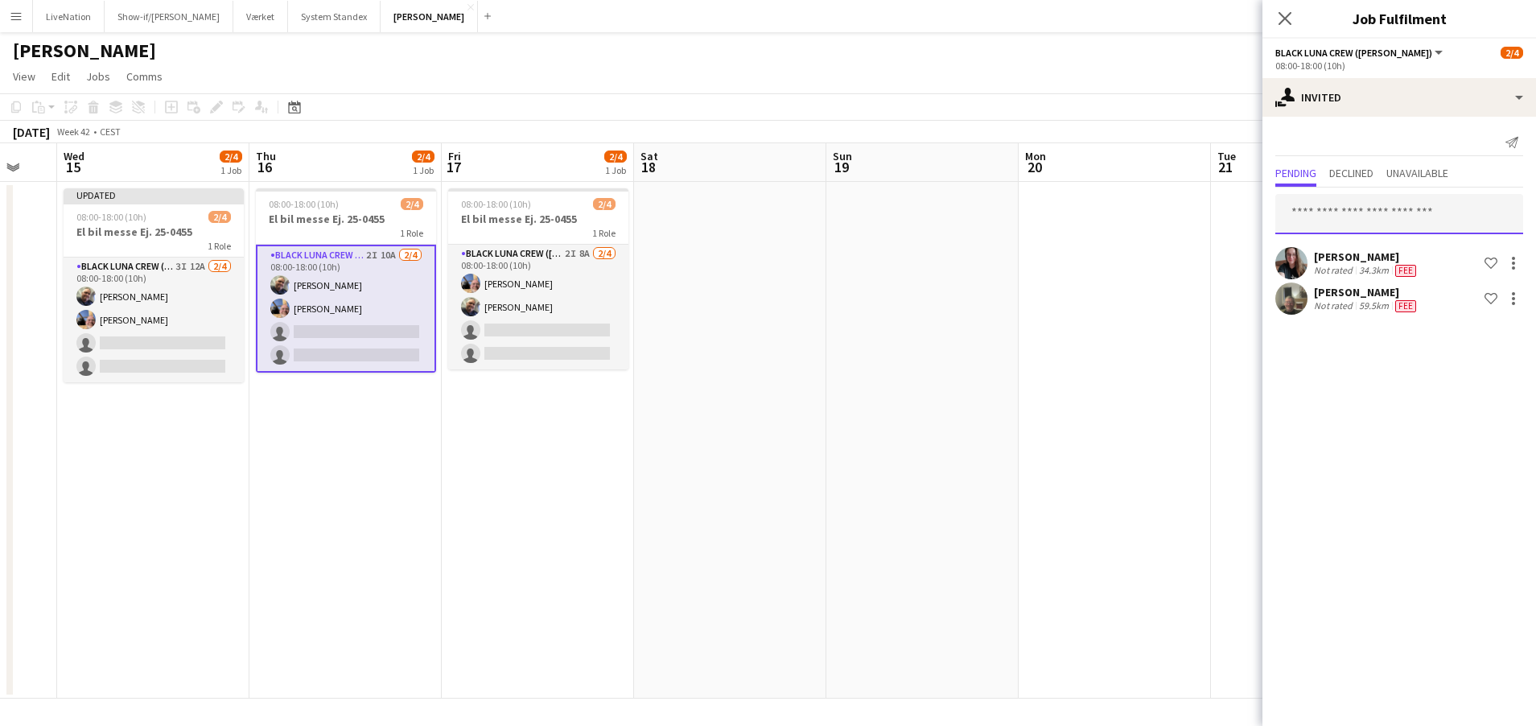
click at [1356, 211] on input "text" at bounding box center [1400, 214] width 248 height 40
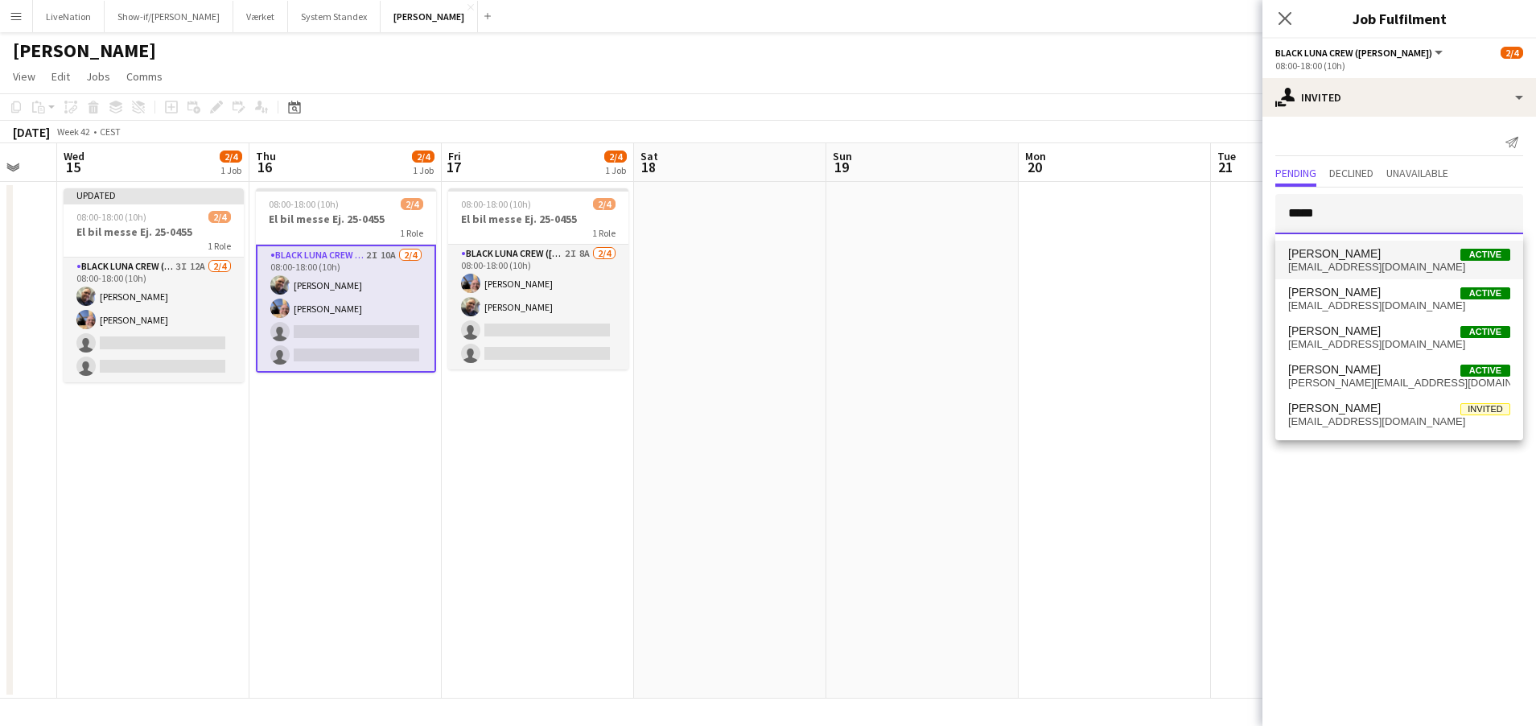
type input "*****"
click at [1381, 254] on span "[PERSON_NAME]" at bounding box center [1334, 254] width 93 height 14
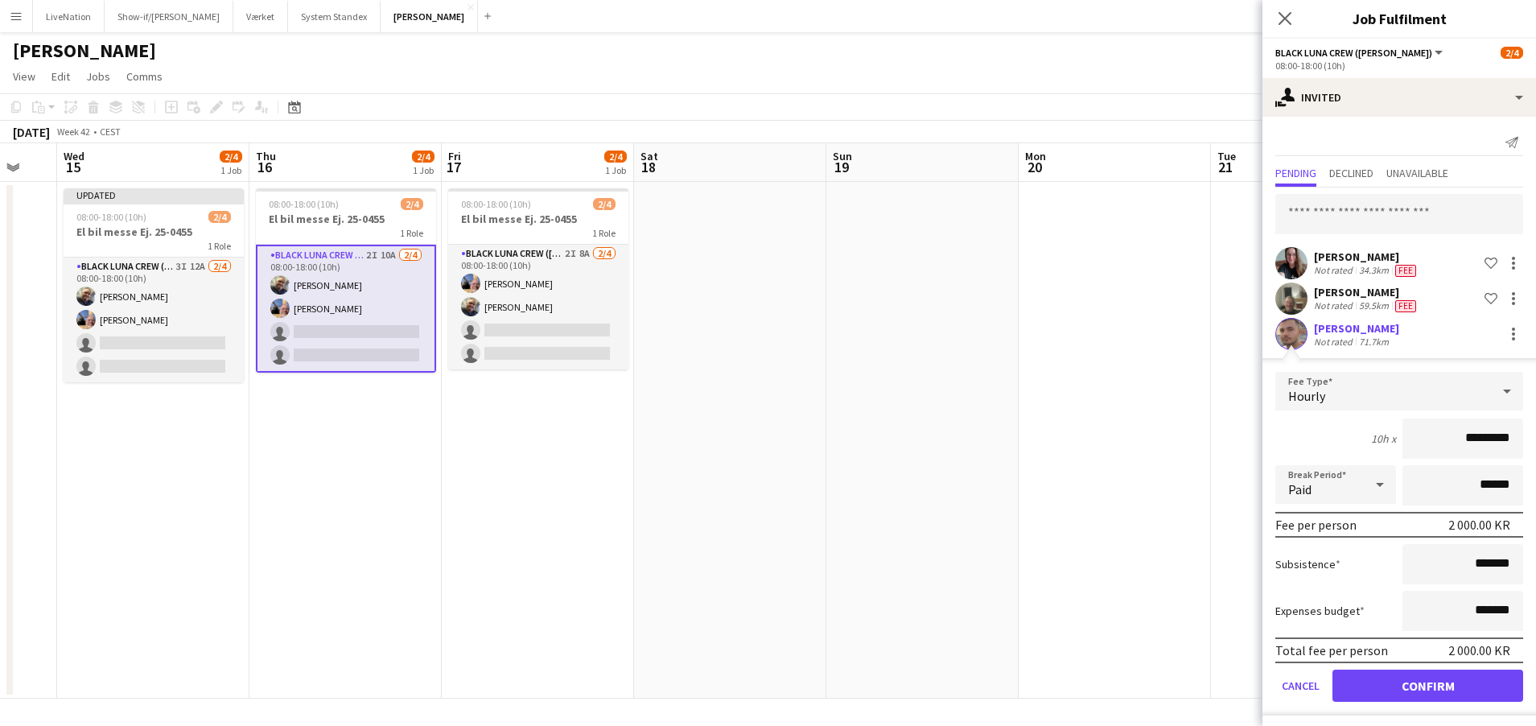
click at [1462, 439] on input "*********" at bounding box center [1463, 438] width 121 height 40
type input "****"
type input "******"
click at [1447, 687] on button "Confirm" at bounding box center [1428, 686] width 191 height 32
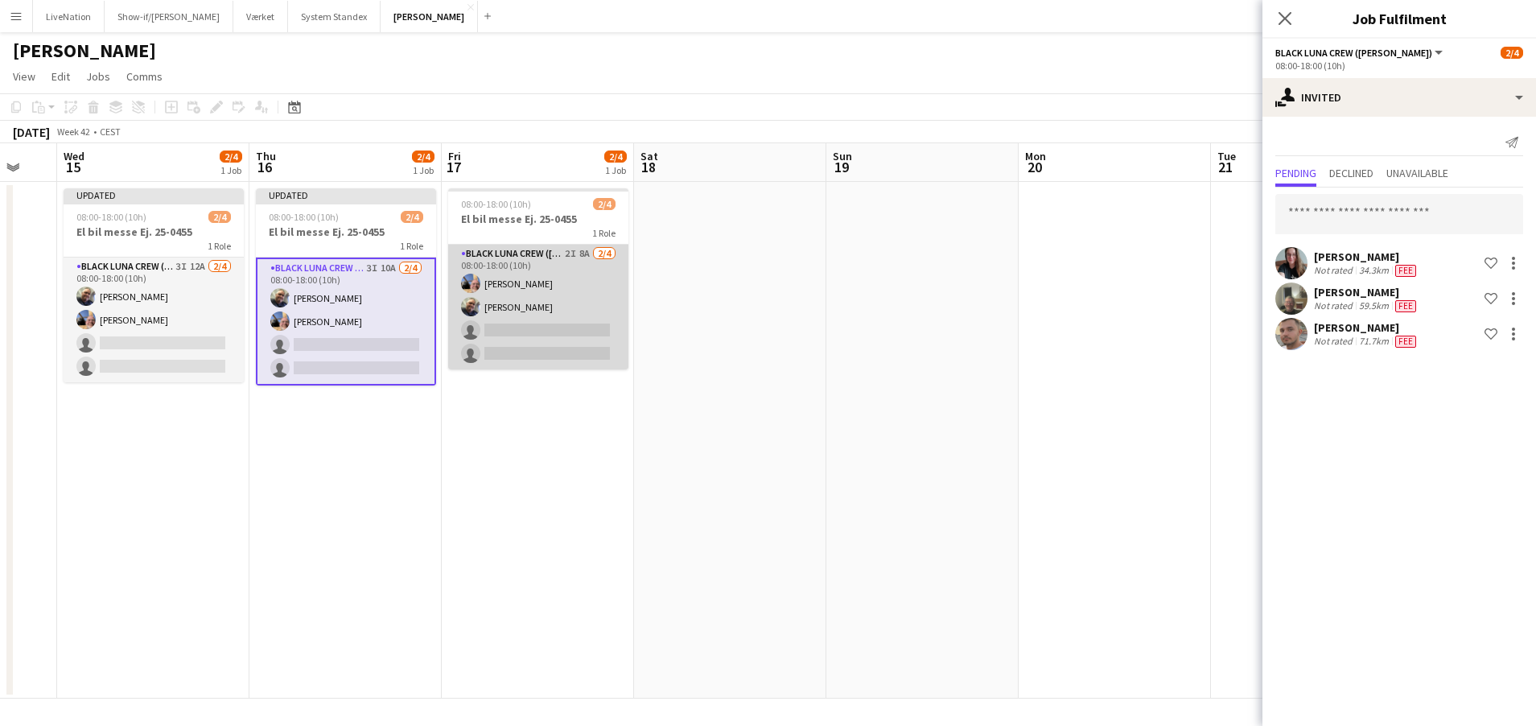
click at [536, 271] on app-card-role "Black Luna Crew ([PERSON_NAME]) 2I 8A [DATE] 08:00-18:00 (10h) [PERSON_NAME] [P…" at bounding box center [538, 307] width 180 height 125
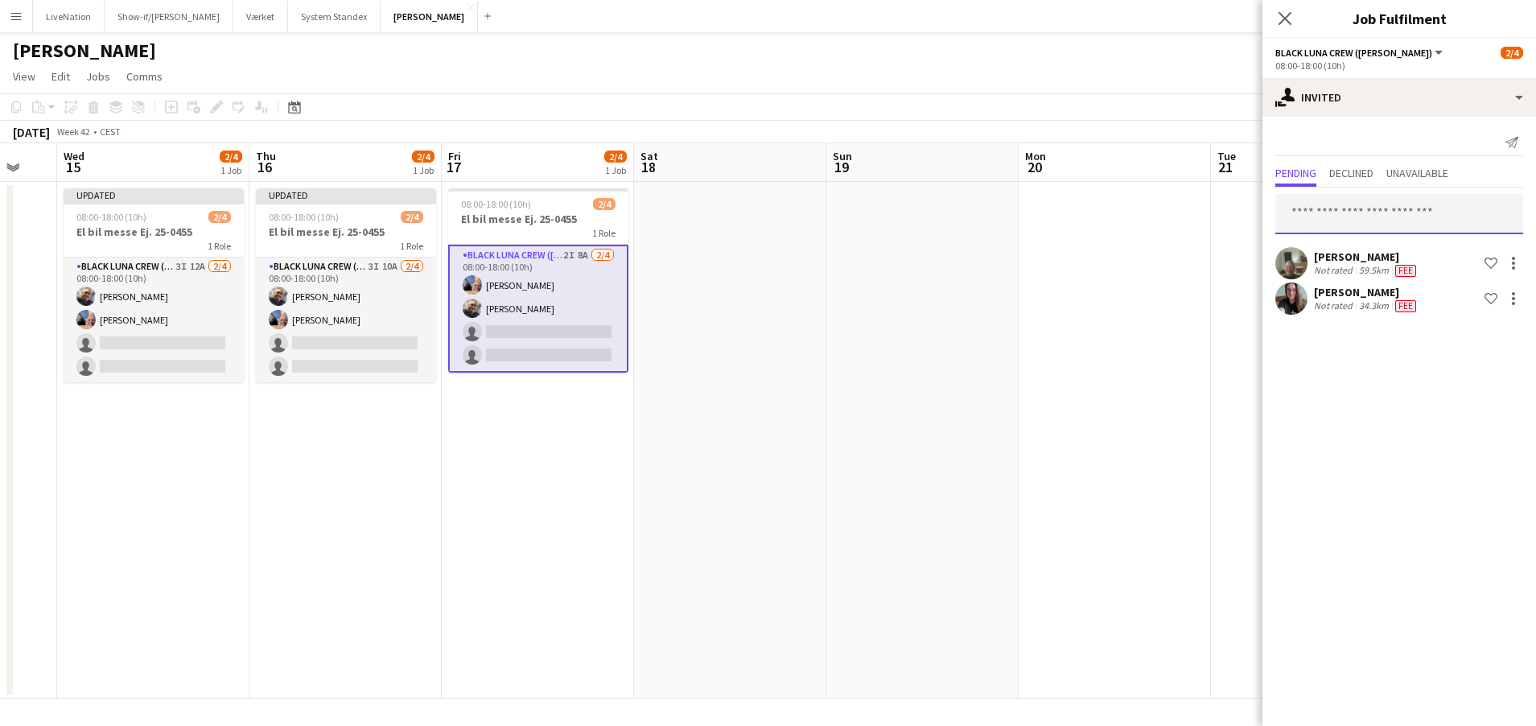
click at [1399, 221] on input "text" at bounding box center [1400, 214] width 248 height 40
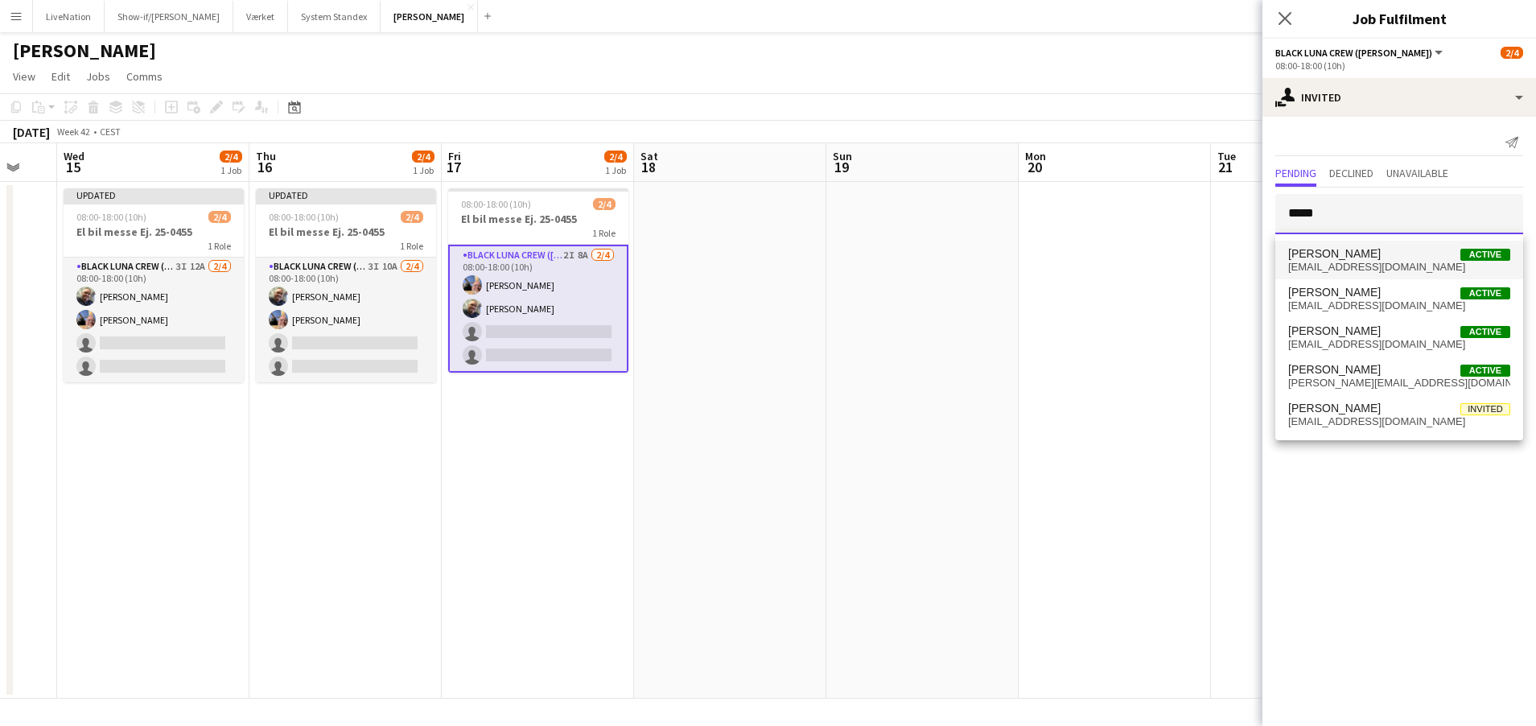
type input "*****"
click at [1381, 258] on span "[PERSON_NAME]" at bounding box center [1334, 254] width 93 height 14
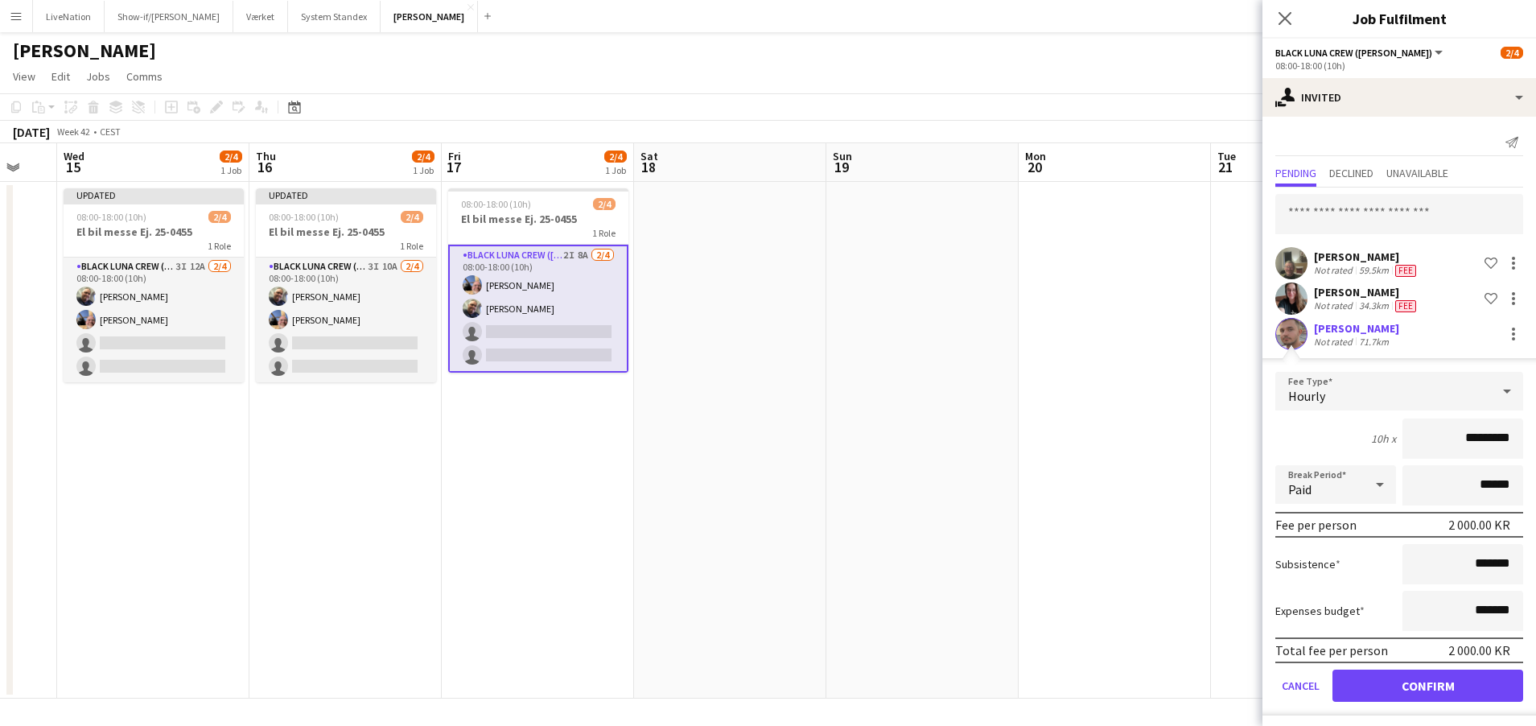
drag, startPoint x: 1465, startPoint y: 436, endPoint x: 1427, endPoint y: 435, distance: 37.8
click at [1427, 435] on input "*********" at bounding box center [1463, 438] width 121 height 40
type input "****"
type input "******"
click at [1422, 686] on button "Confirm" at bounding box center [1428, 686] width 191 height 32
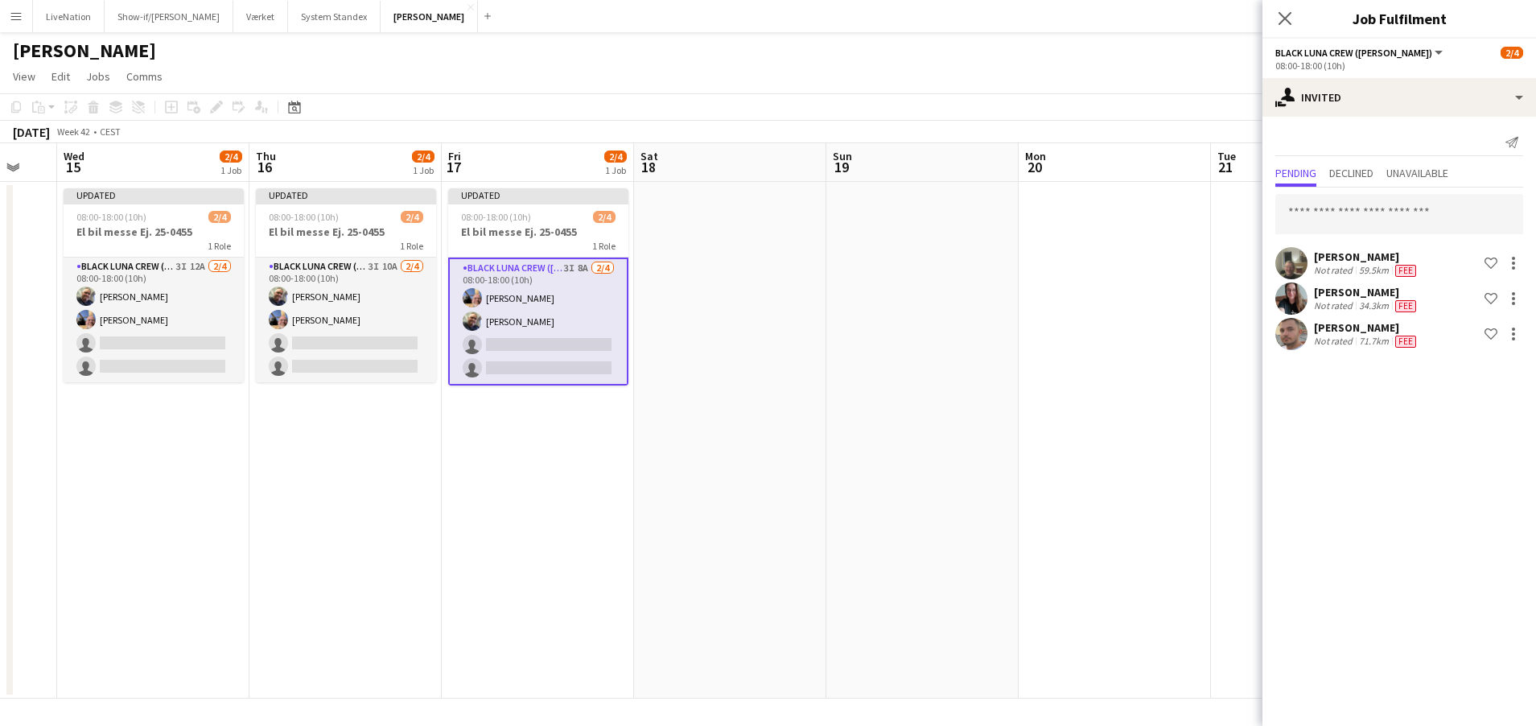
click at [486, 493] on app-date-cell "Updated 08:00-18:00 (10h) 2/4 El bil messe Ej. 25-0455 1 Role Black Luna Crew (…" at bounding box center [538, 440] width 192 height 517
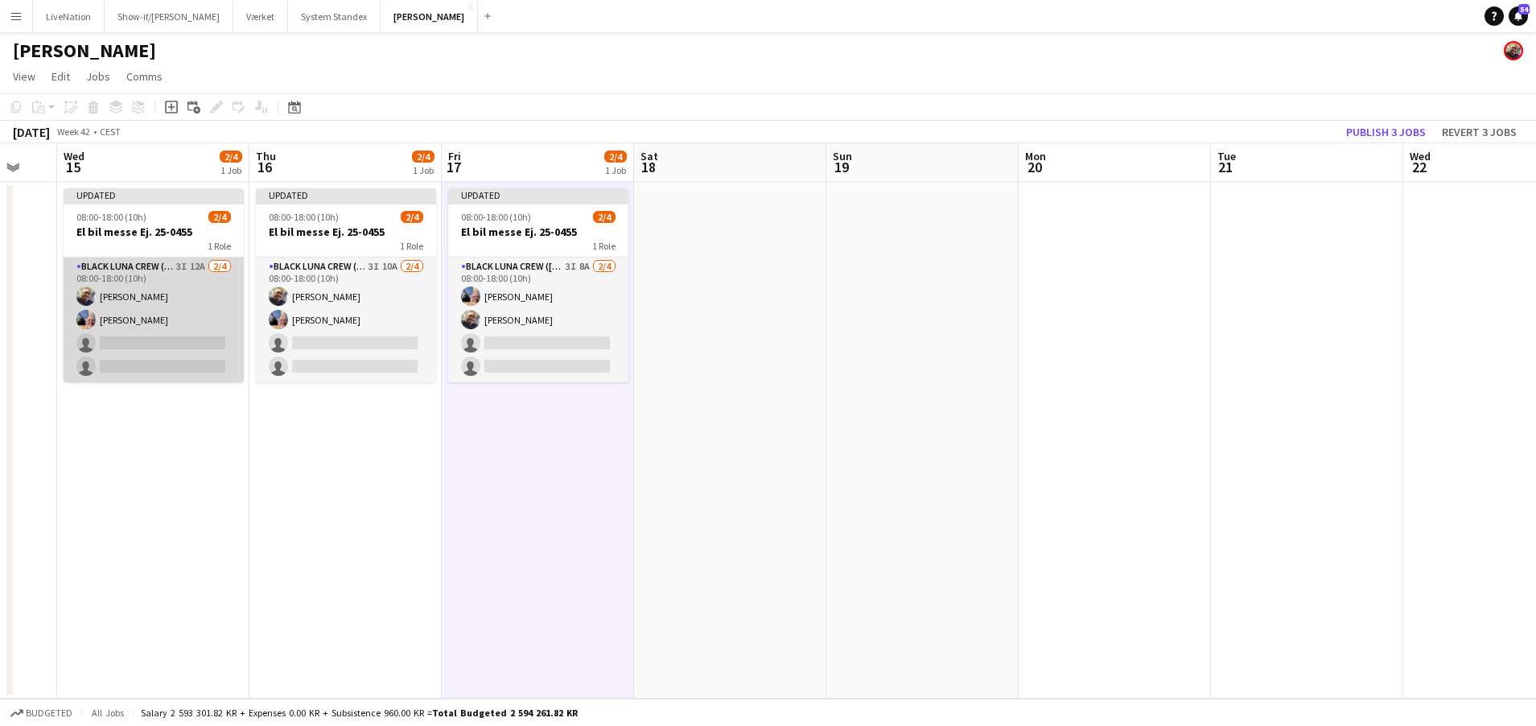
click at [198, 340] on app-card-role "Black Luna Crew ([PERSON_NAME]) 3I 12A [DATE] 08:00-18:00 (10h) [PERSON_NAME] […" at bounding box center [154, 320] width 180 height 125
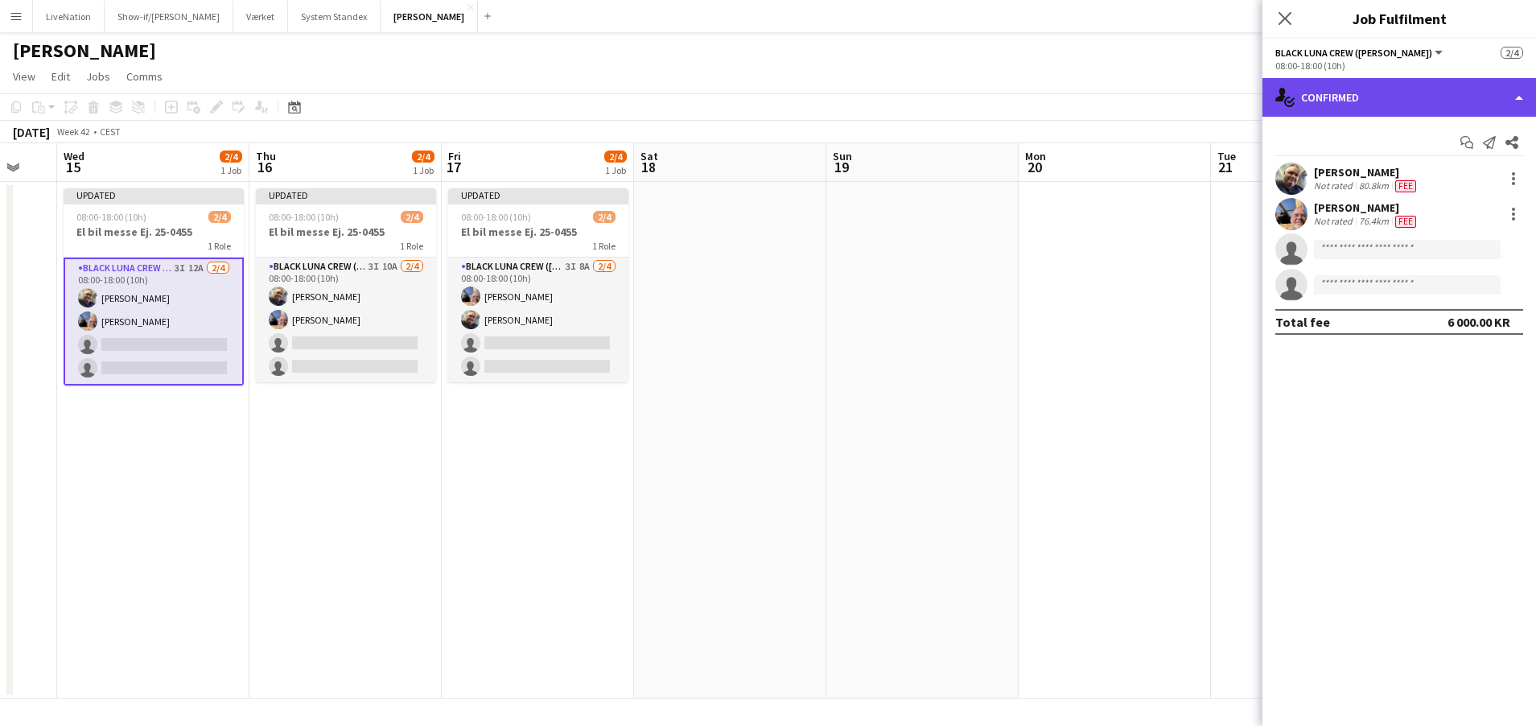
click at [1501, 97] on div "single-neutral-actions-check-2 Confirmed" at bounding box center [1400, 97] width 274 height 39
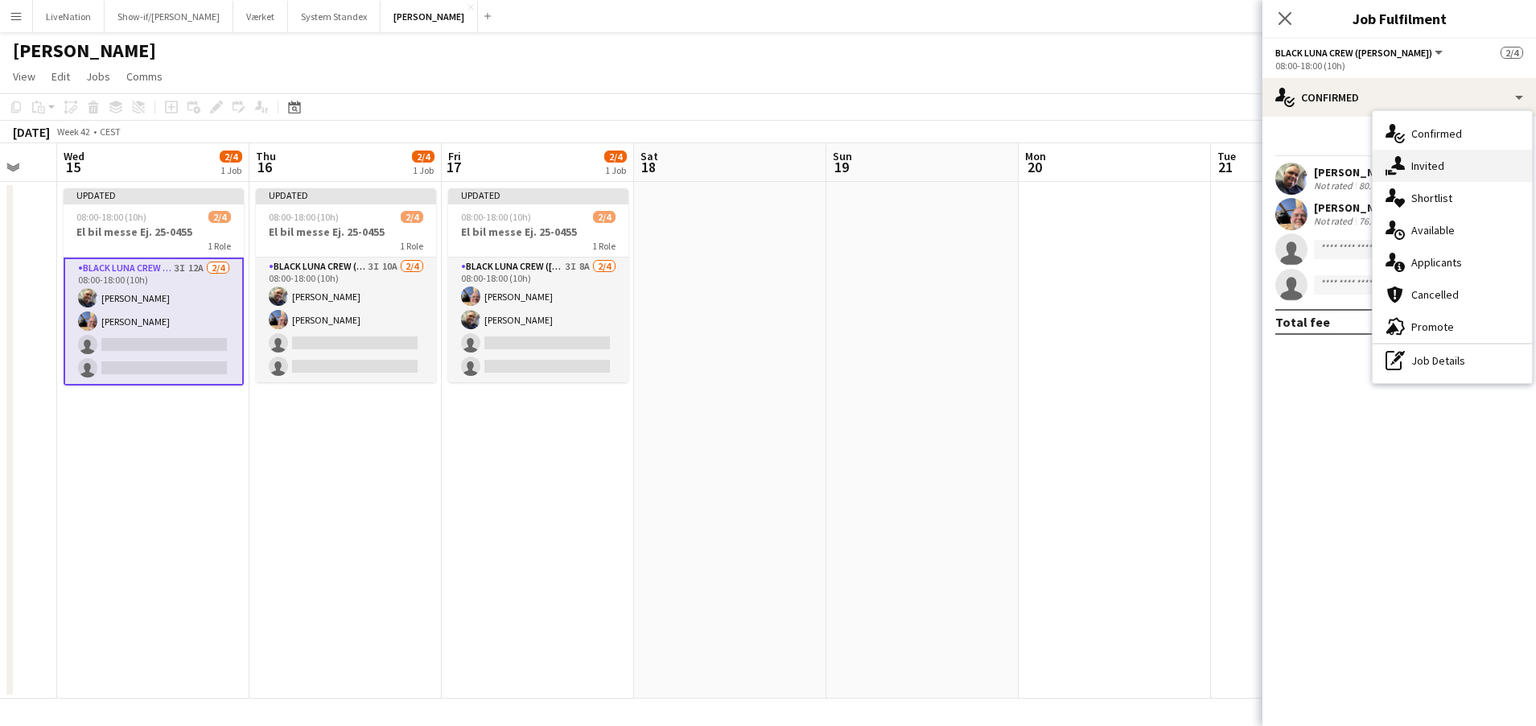
click at [1480, 159] on div "single-neutral-actions-share-1 Invited" at bounding box center [1452, 166] width 159 height 32
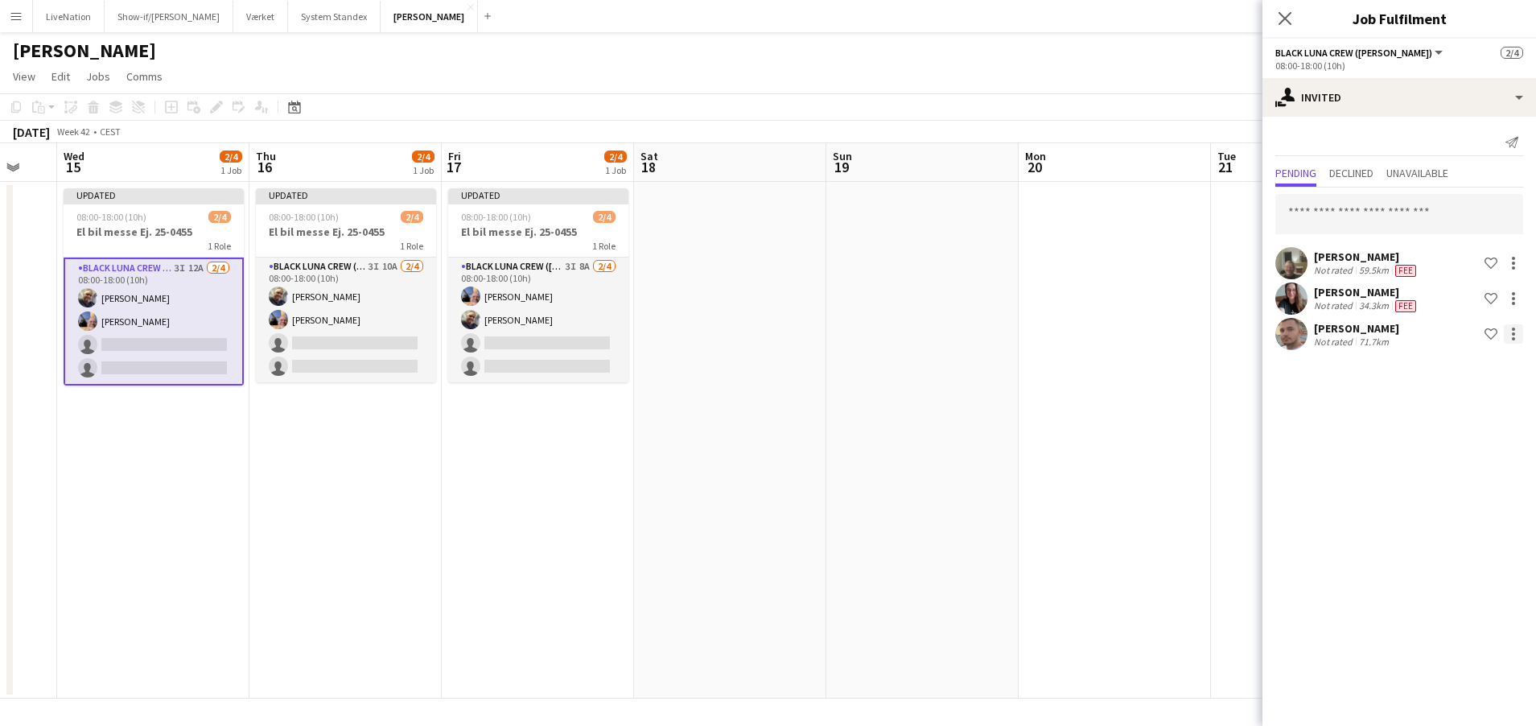
click at [1516, 334] on div at bounding box center [1513, 333] width 19 height 19
click at [1446, 355] on button "Edit fee" at bounding box center [1463, 363] width 121 height 39
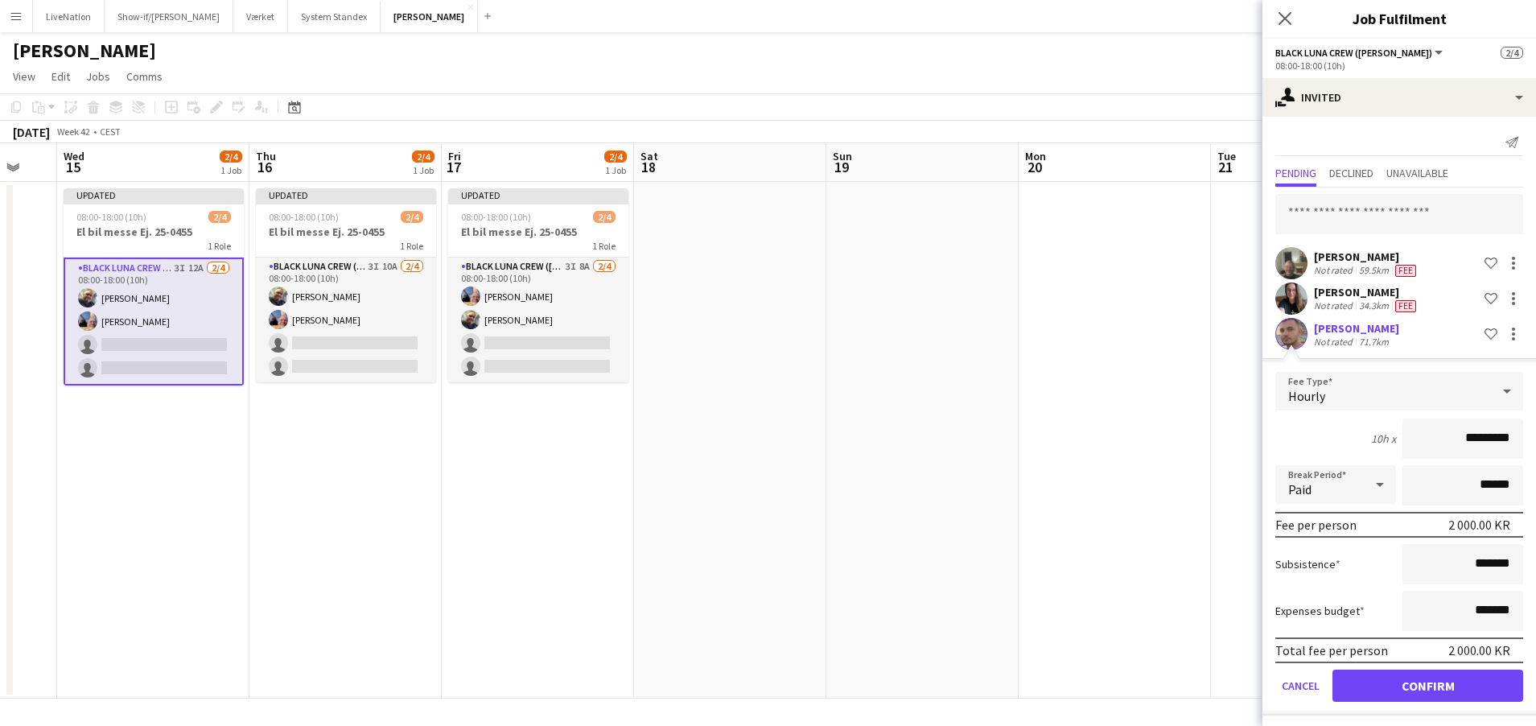
click at [1461, 437] on input "*********" at bounding box center [1463, 438] width 121 height 40
type input "****"
type input "******"
click at [1475, 695] on button "Confirm" at bounding box center [1428, 686] width 191 height 32
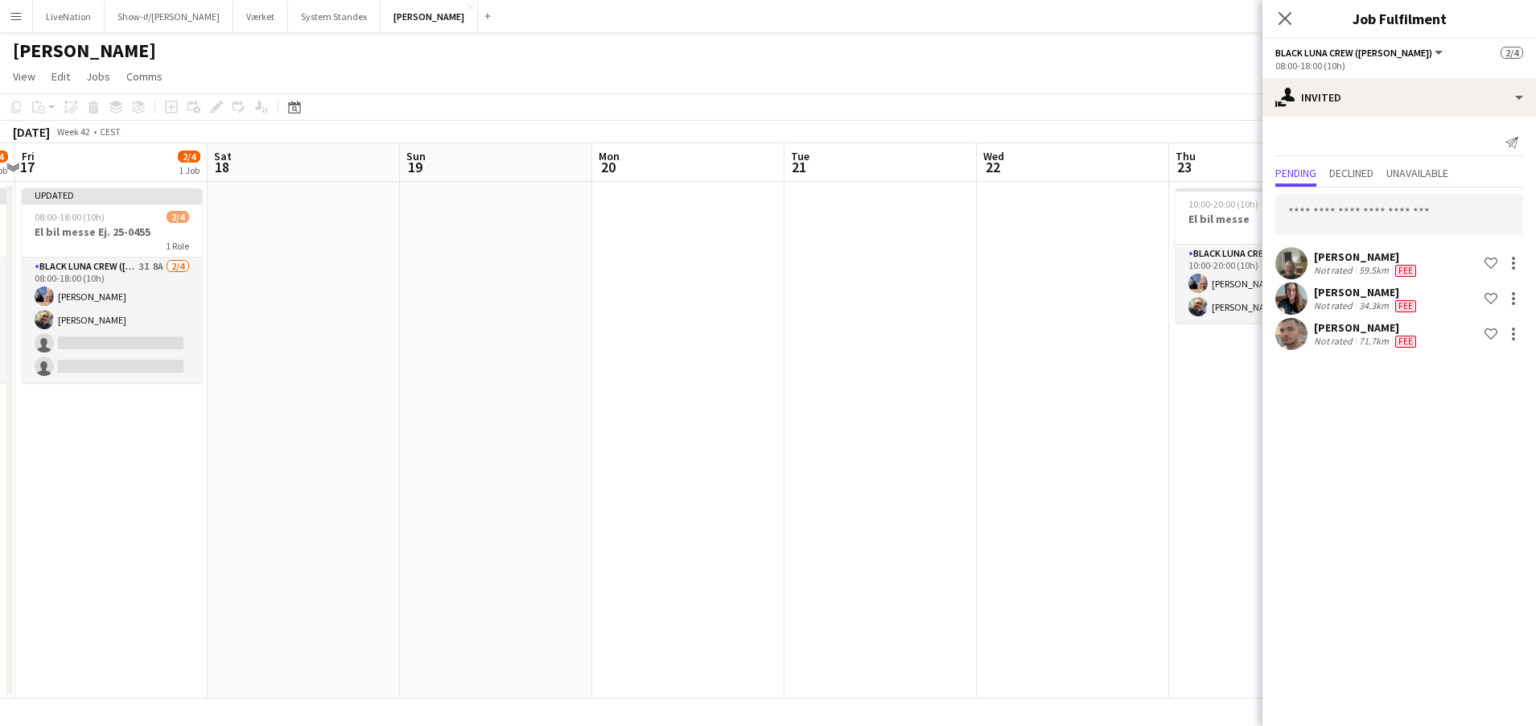
drag, startPoint x: 710, startPoint y: 402, endPoint x: 719, endPoint y: 391, distance: 14.2
click at [666, 398] on app-calendar-viewport "Tue 14 Wed 15 2/4 1 Job Thu 16 2/4 1 Job Fri 17 2/4 1 Job Sat 18 Sun 19 Mon 20 …" at bounding box center [768, 420] width 1536 height 555
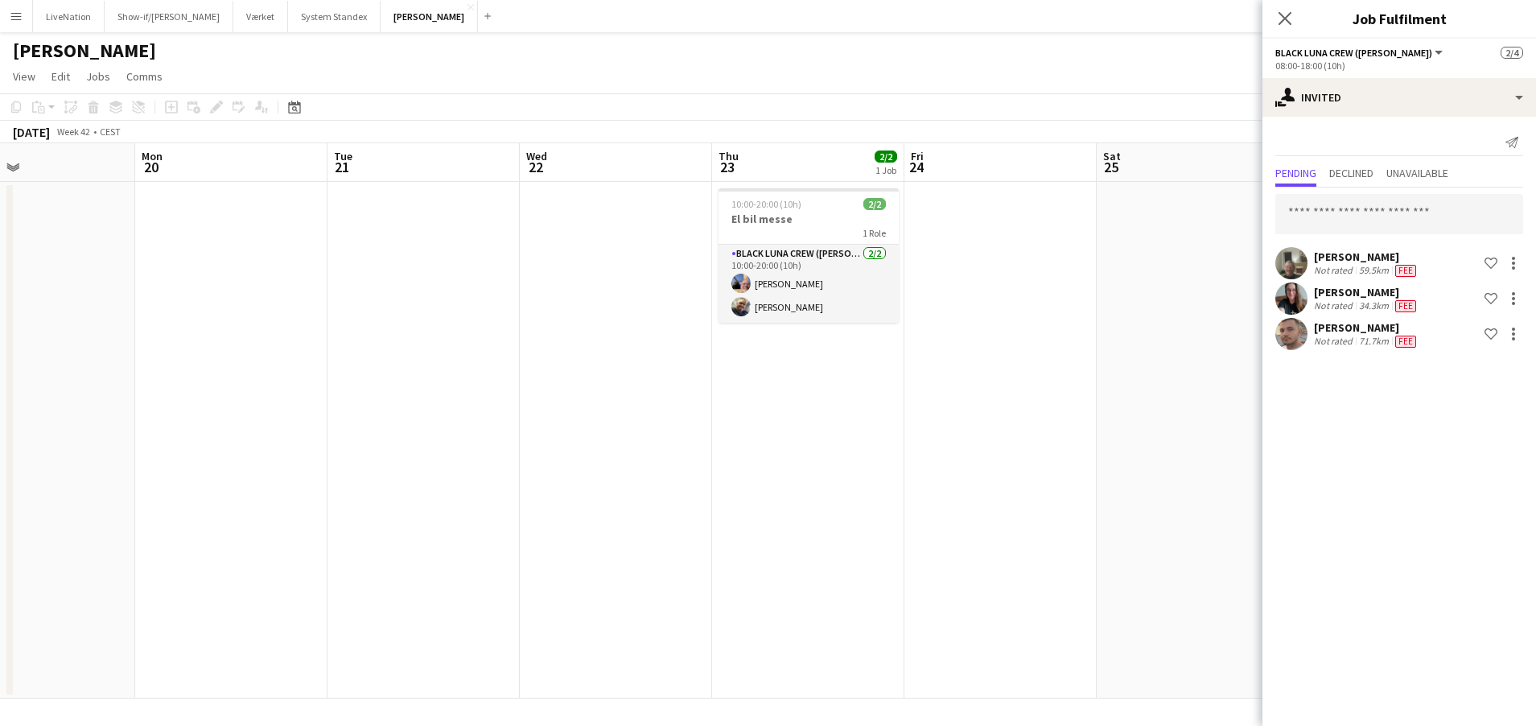
drag, startPoint x: 604, startPoint y: 390, endPoint x: 598, endPoint y: 381, distance: 10.5
click at [449, 385] on app-calendar-viewport "Thu 16 2/4 1 Job Fri 17 2/4 1 Job Sat 18 Sun 19 Mon 20 Tue 21 Wed 22 Thu 23 2/2…" at bounding box center [768, 420] width 1536 height 555
drag, startPoint x: 404, startPoint y: 390, endPoint x: 577, endPoint y: 390, distance: 173.0
click at [406, 390] on app-calendar-viewport "Thu 16 2/4 1 Job Fri 17 2/4 1 Job Sat 18 Sun 19 Mon 20 Tue 21 Wed 22 Thu 23 2/2…" at bounding box center [768, 420] width 1536 height 555
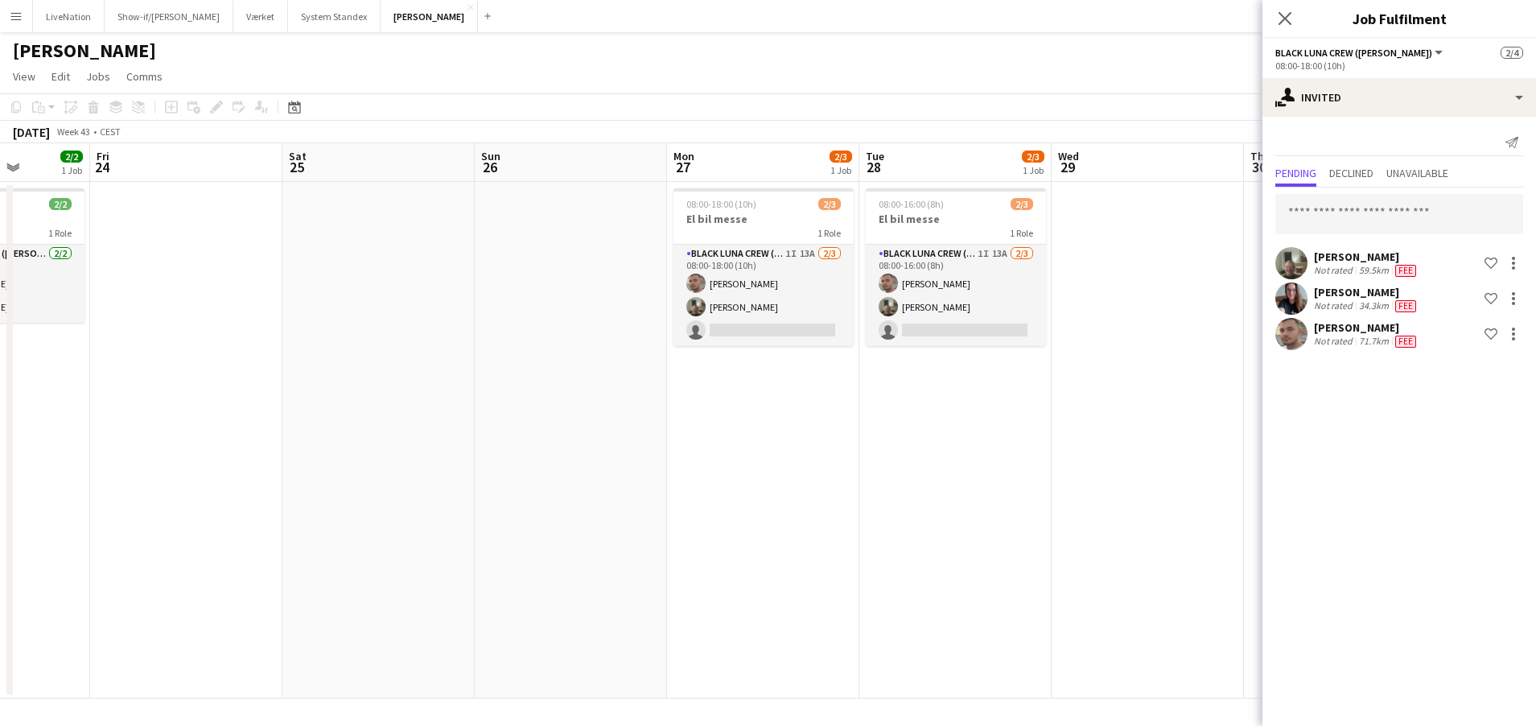
drag, startPoint x: 423, startPoint y: 387, endPoint x: 541, endPoint y: 383, distance: 118.4
click at [304, 382] on app-calendar-viewport "Tue 21 Wed 22 Thu 23 2/2 1 Job Fri 24 Sat 25 Sun 26 Mon 27 2/3 1 Job Tue 28 2/3…" at bounding box center [768, 420] width 1536 height 555
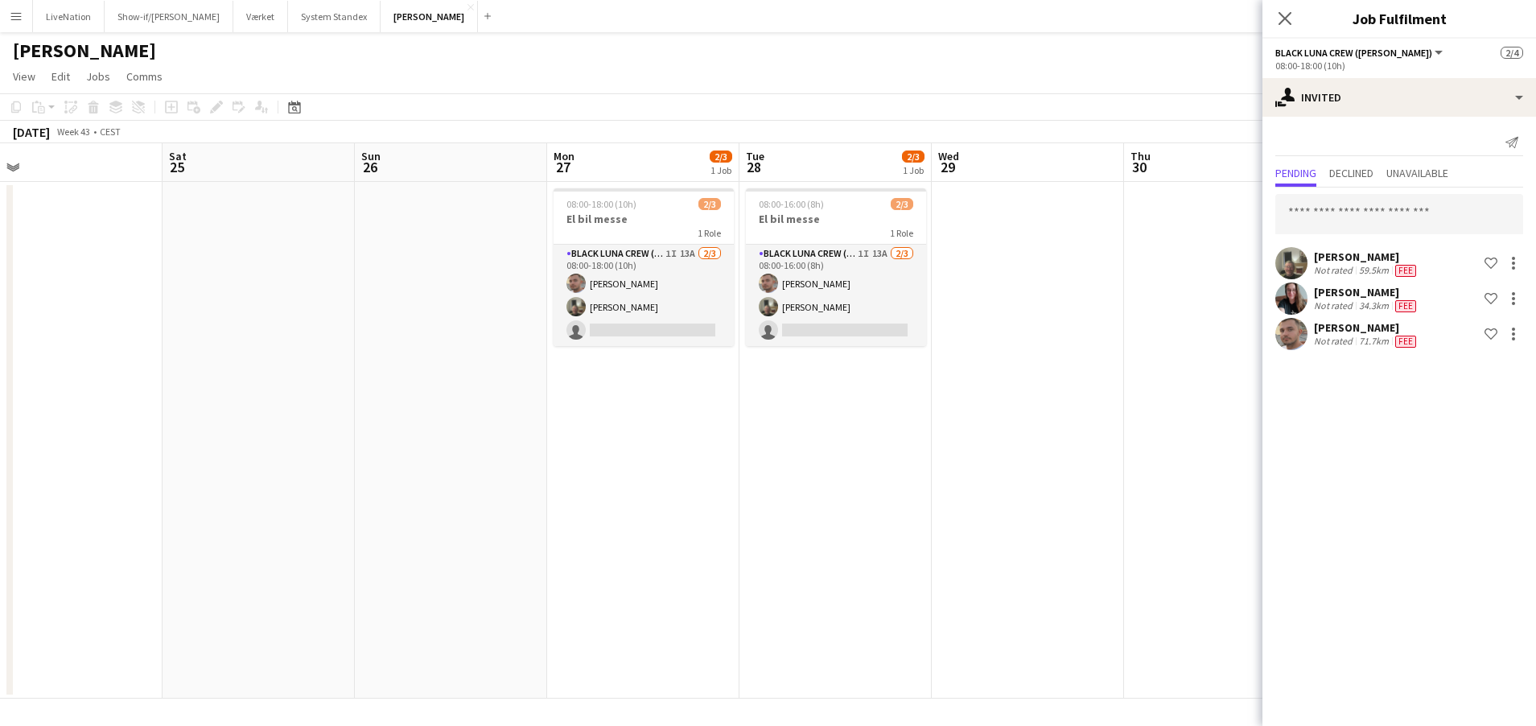
drag, startPoint x: 653, startPoint y: 402, endPoint x: 404, endPoint y: 389, distance: 249.0
click at [385, 388] on app-calendar-viewport "Tue 21 Wed 22 Thu 23 2/2 1 Job Fri 24 Sat 25 Sun 26 Mon 27 2/3 1 Job Tue 28 2/3…" at bounding box center [768, 420] width 1536 height 555
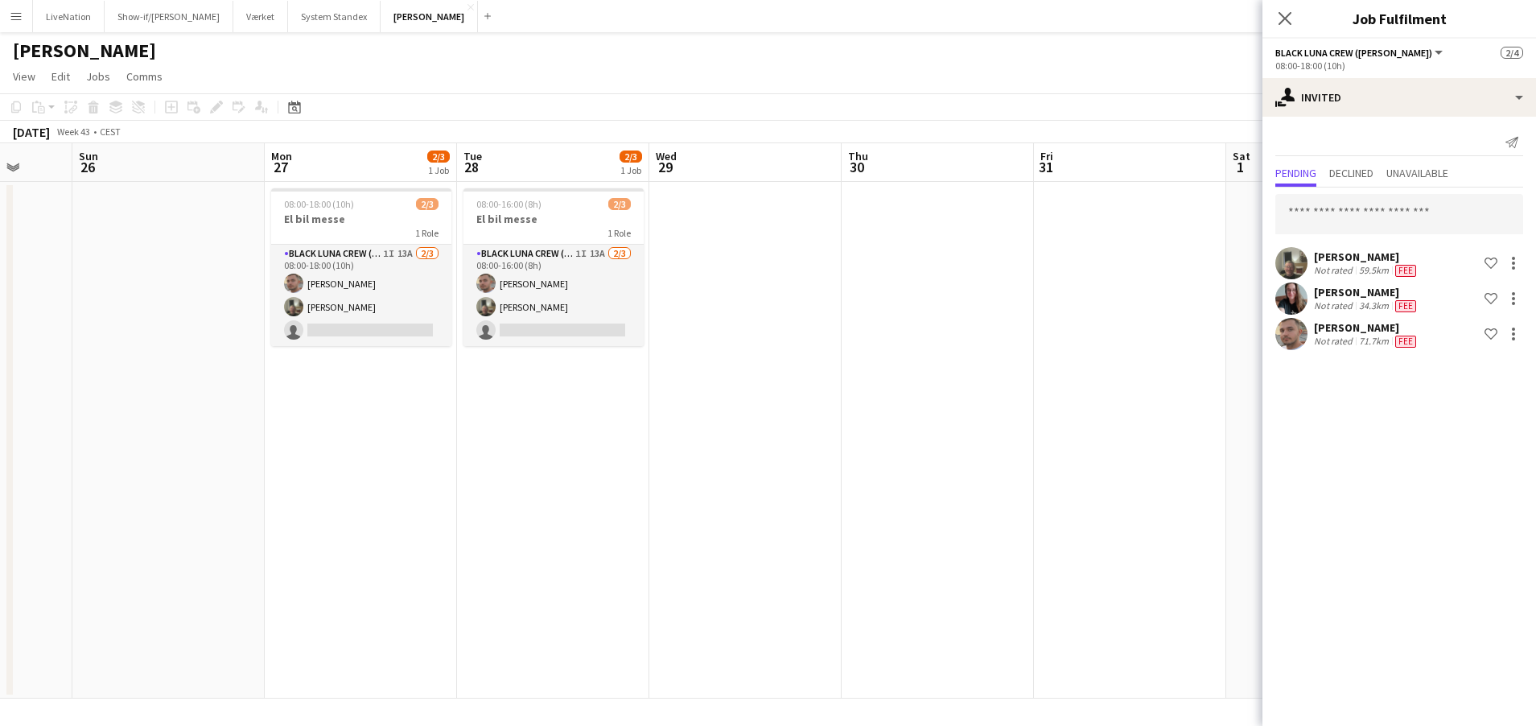
drag, startPoint x: 925, startPoint y: 407, endPoint x: 785, endPoint y: 402, distance: 139.3
click at [777, 403] on app-calendar-viewport "Thu 23 2/2 1 Job Fri 24 Sat 25 Sun 26 Mon 27 2/3 1 Job Tue 28 2/3 1 Job Wed 29 …" at bounding box center [768, 420] width 1536 height 555
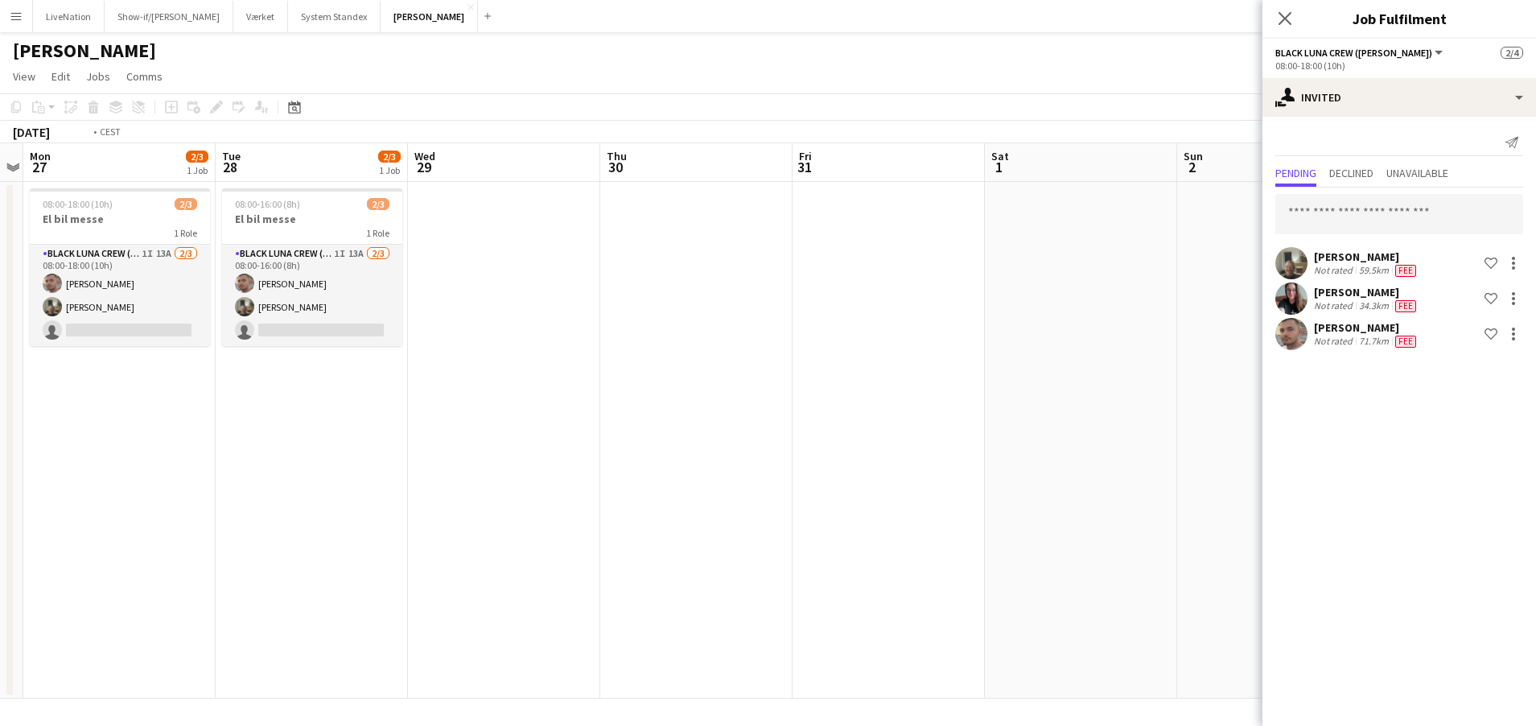
drag, startPoint x: 759, startPoint y: 399, endPoint x: 703, endPoint y: 396, distance: 56.4
click at [703, 396] on app-calendar-viewport "Fri 24 Sat 25 Sun 26 Mon 27 2/3 1 Job Tue 28 2/3 1 Job Wed 29 Thu 30 Fri 31 Sat…" at bounding box center [768, 420] width 1536 height 555
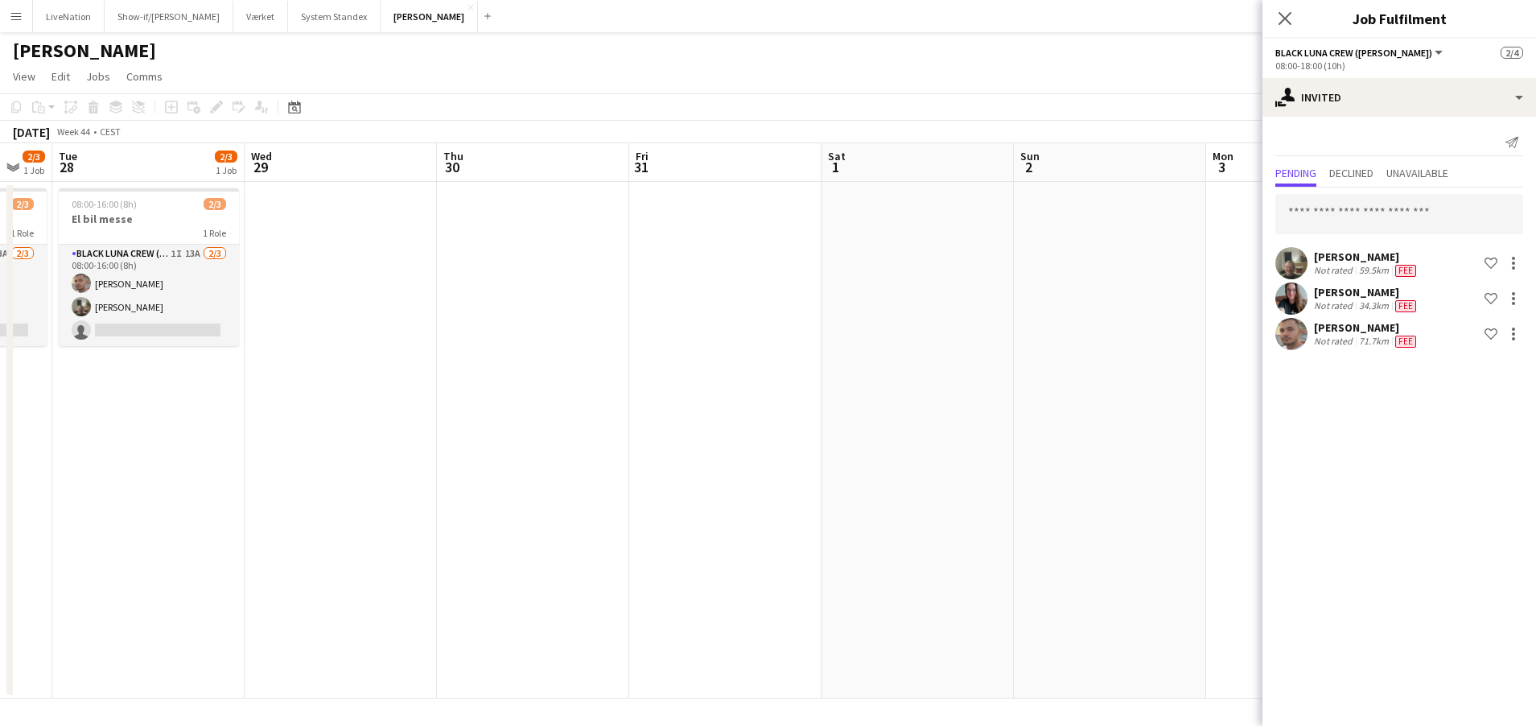
click at [674, 390] on app-calendar-viewport "Sat 25 Sun 26 Mon 27 2/3 1 Job Tue 28 2/3 1 Job Wed 29 Thu 30 Fri 31 Sat 1 Sun …" at bounding box center [768, 420] width 1536 height 555
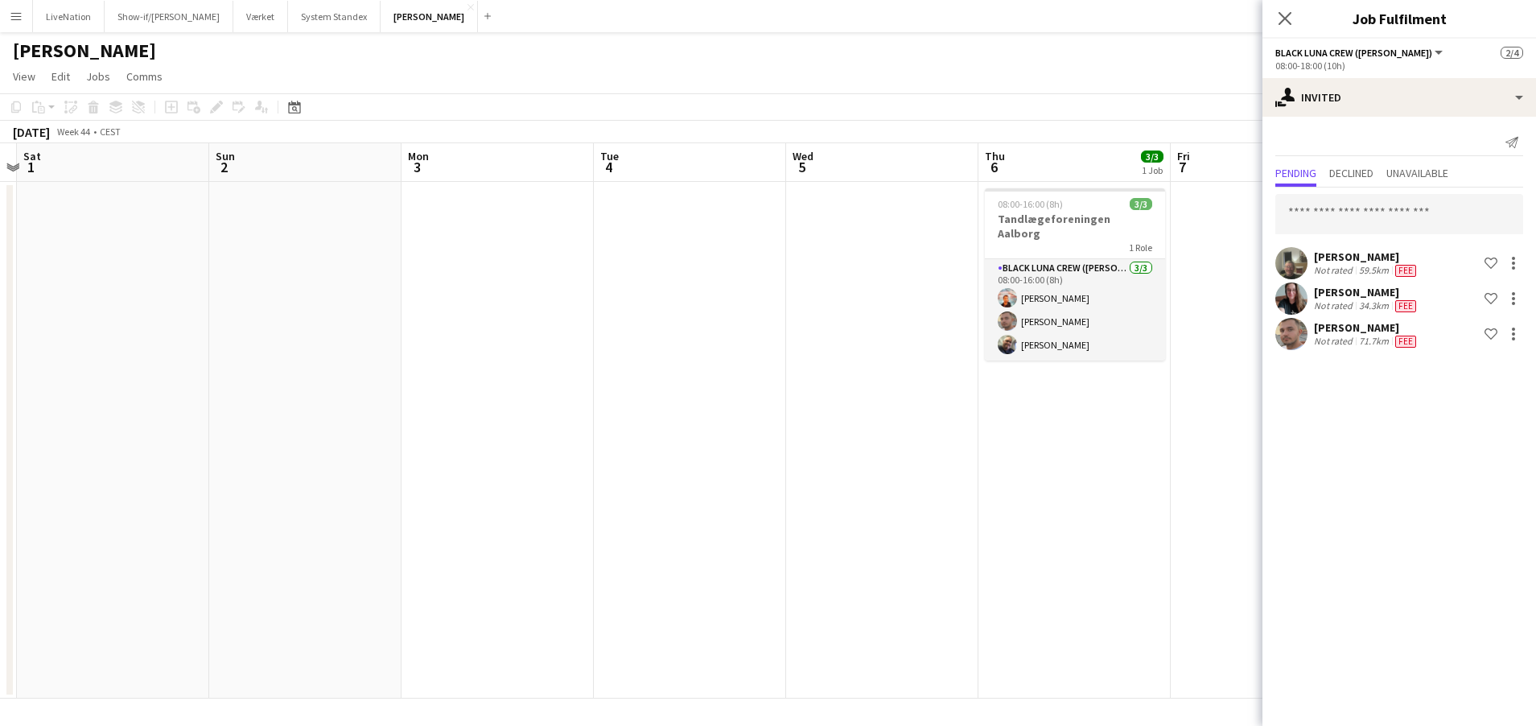
drag, startPoint x: 712, startPoint y: 387, endPoint x: 589, endPoint y: 377, distance: 123.6
click at [526, 377] on app-calendar-viewport "Wed 29 Thu 30 Fri 31 Sat 1 Sun 2 Mon 3 Tue 4 Wed 5 Thu 6 3/3 1 Job Fri 7 Sat 8 …" at bounding box center [768, 420] width 1536 height 555
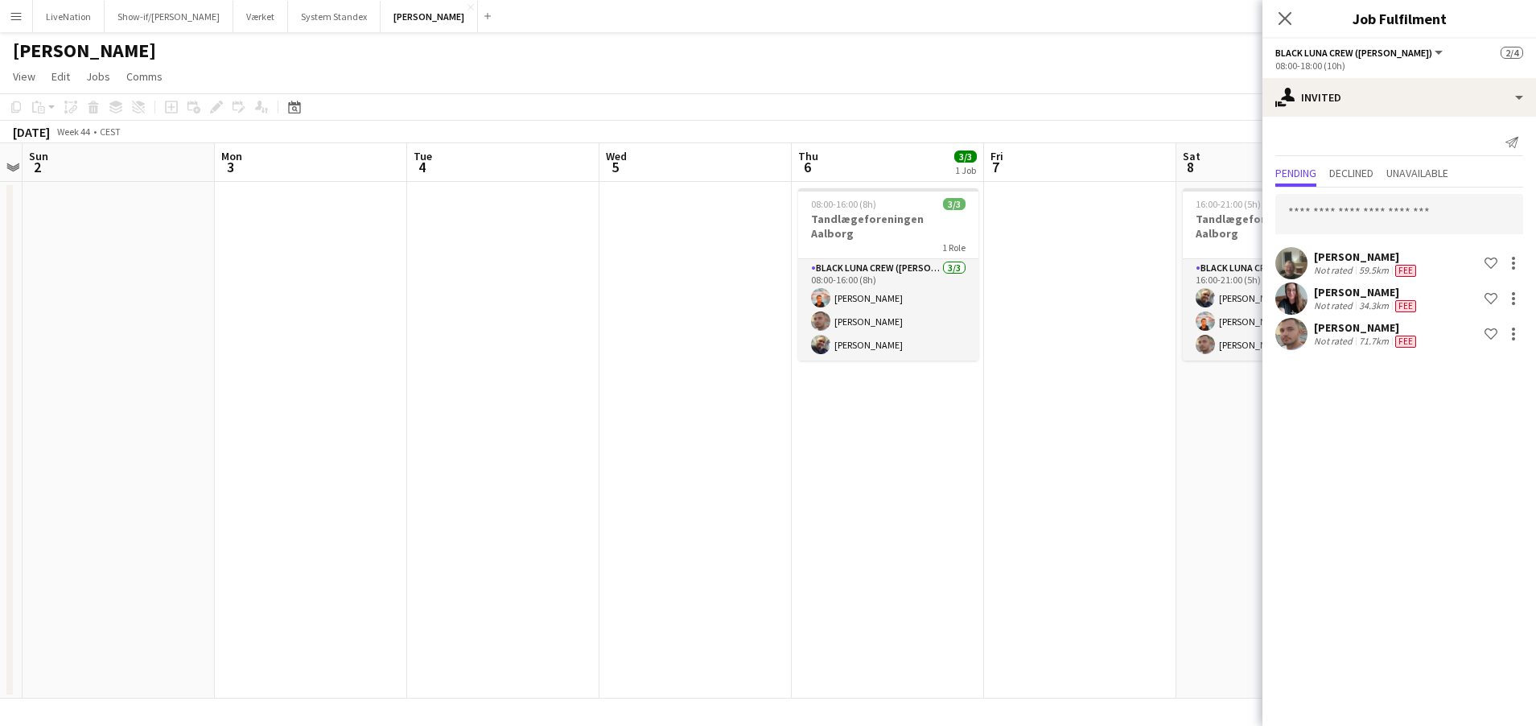
drag, startPoint x: 714, startPoint y: 380, endPoint x: 427, endPoint y: 370, distance: 287.5
click at [331, 371] on app-calendar-viewport "Thu 30 Fri 31 Sat 1 Sun 2 Mon 3 Tue 4 Wed 5 Thu 6 3/3 1 Job Fri 7 Sat 8 3/3 1 J…" at bounding box center [768, 420] width 1536 height 555
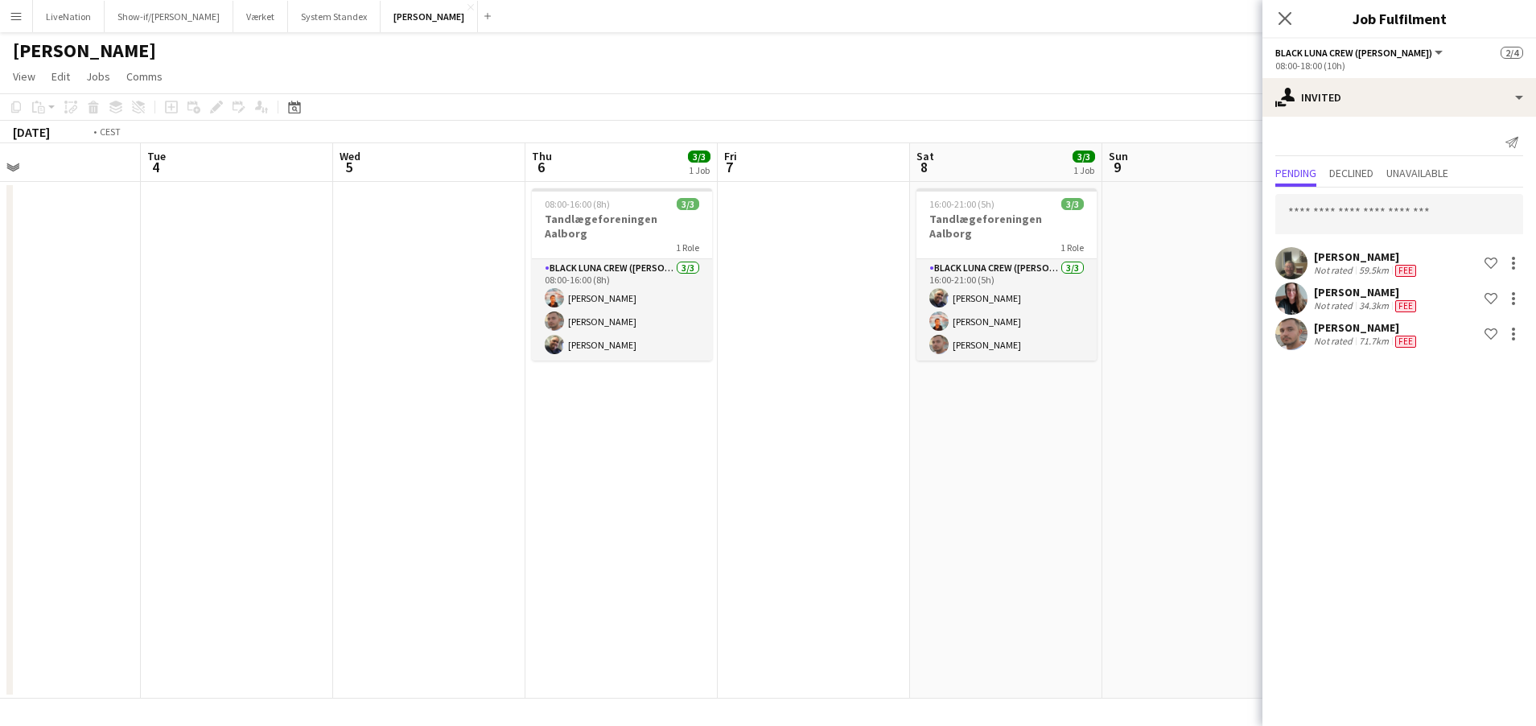
drag, startPoint x: 445, startPoint y: 381, endPoint x: 516, endPoint y: 381, distance: 70.8
click at [447, 381] on app-calendar-viewport "Fri 31 Sat 1 Sun 2 Mon 3 Tue 4 Wed 5 Thu 6 3/3 1 Job Fri 7 Sat 8 3/3 1 Job Sun …" at bounding box center [768, 420] width 1536 height 555
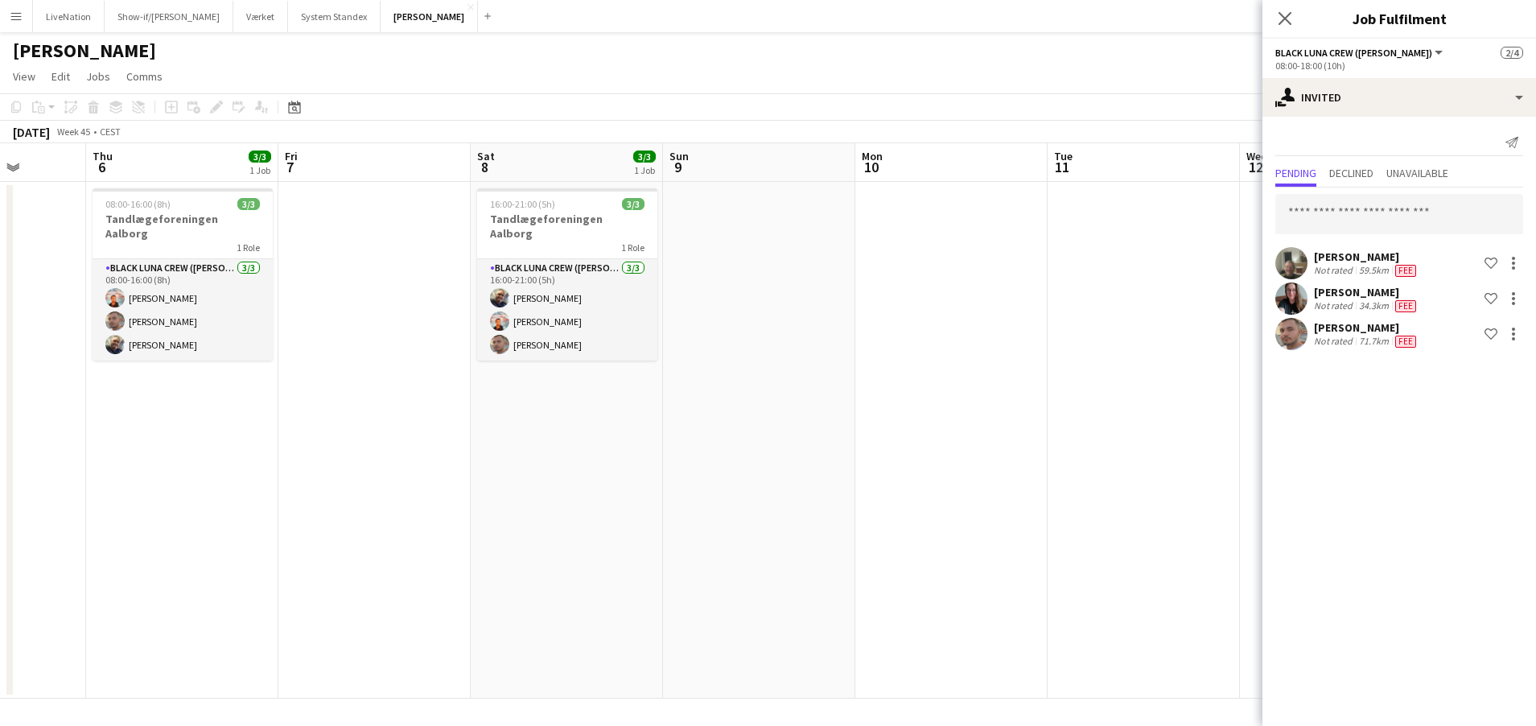
drag, startPoint x: 601, startPoint y: 409, endPoint x: 617, endPoint y: 402, distance: 17.6
click at [501, 403] on app-calendar-viewport "Mon 3 Tue 4 Wed 5 Thu 6 3/3 1 Job Fri 7 Sat 8 3/3 1 Job Sun 9 Mon 10 Tue 11 Wed…" at bounding box center [768, 420] width 1536 height 555
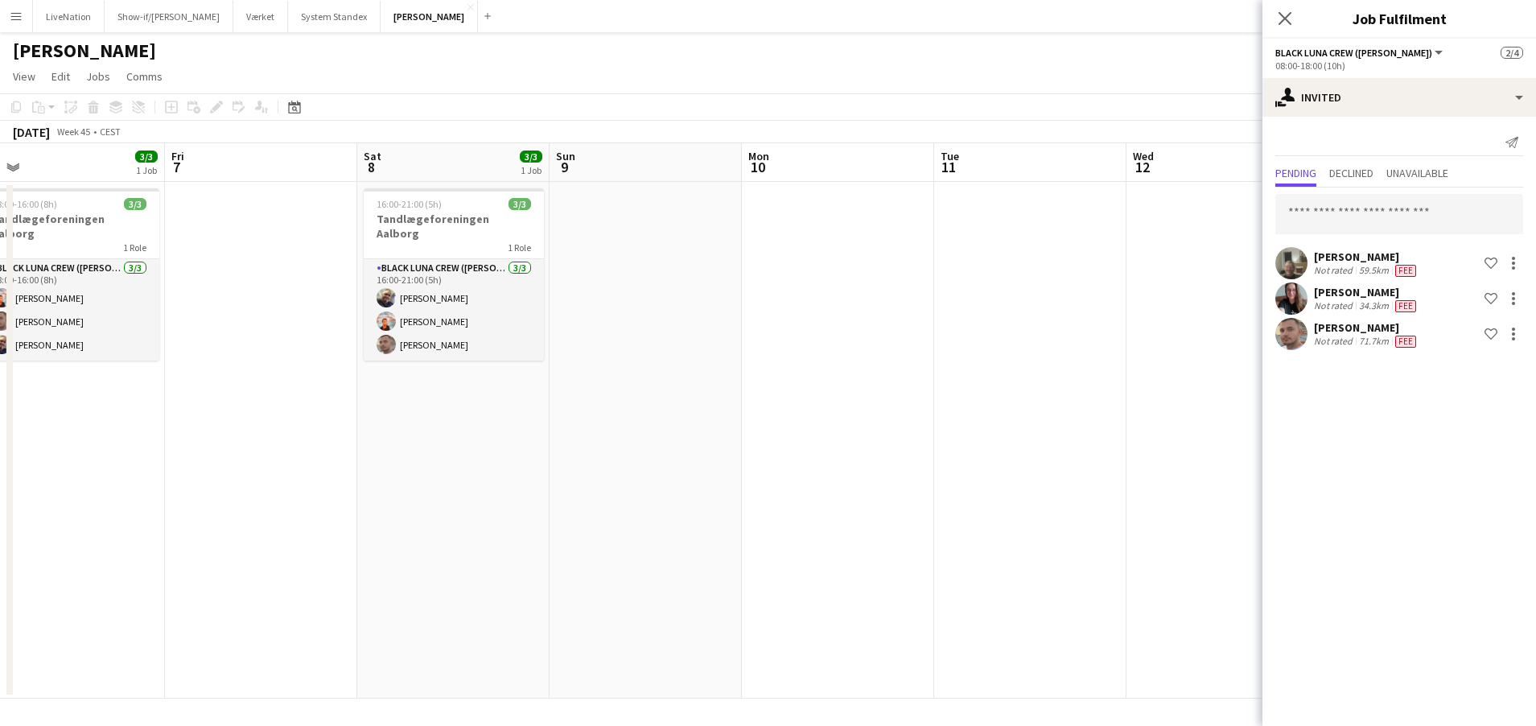
drag, startPoint x: 720, startPoint y: 418, endPoint x: 318, endPoint y: 377, distance: 404.4
click at [286, 377] on app-calendar-viewport "Mon 3 Tue 4 Wed 5 Thu 6 3/3 1 Job Fri 7 Sat 8 3/3 1 Job Sun 9 Mon 10 Tue 11 Wed…" at bounding box center [768, 420] width 1536 height 555
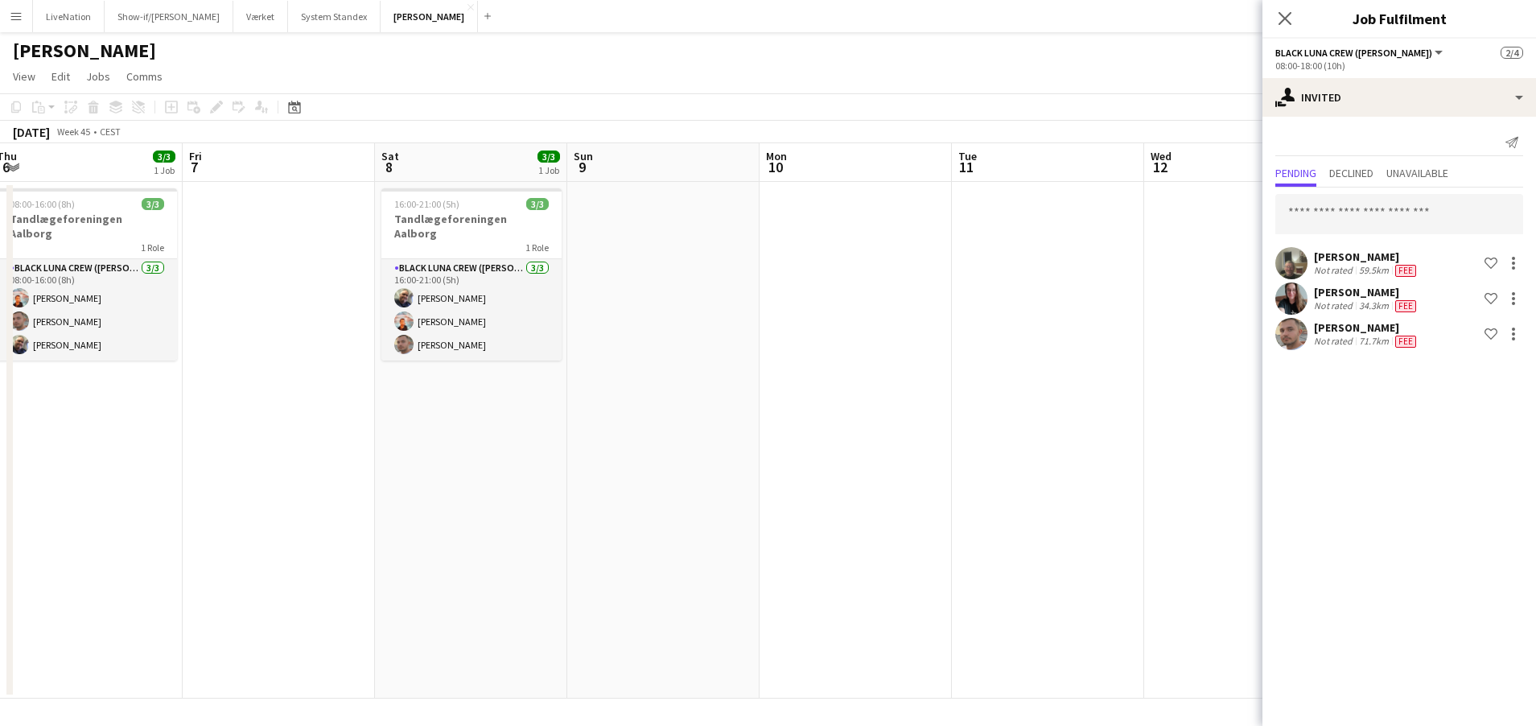
drag, startPoint x: 779, startPoint y: 274, endPoint x: 1174, endPoint y: 252, distance: 395.7
click at [1186, 248] on app-calendar-viewport "Tue 4 Wed 5 Thu 6 3/3 1 Job Fri 7 Sat 8 3/3 1 Job Sun 9 Mon 10 Tue 11 Wed 12 Th…" at bounding box center [768, 420] width 1536 height 555
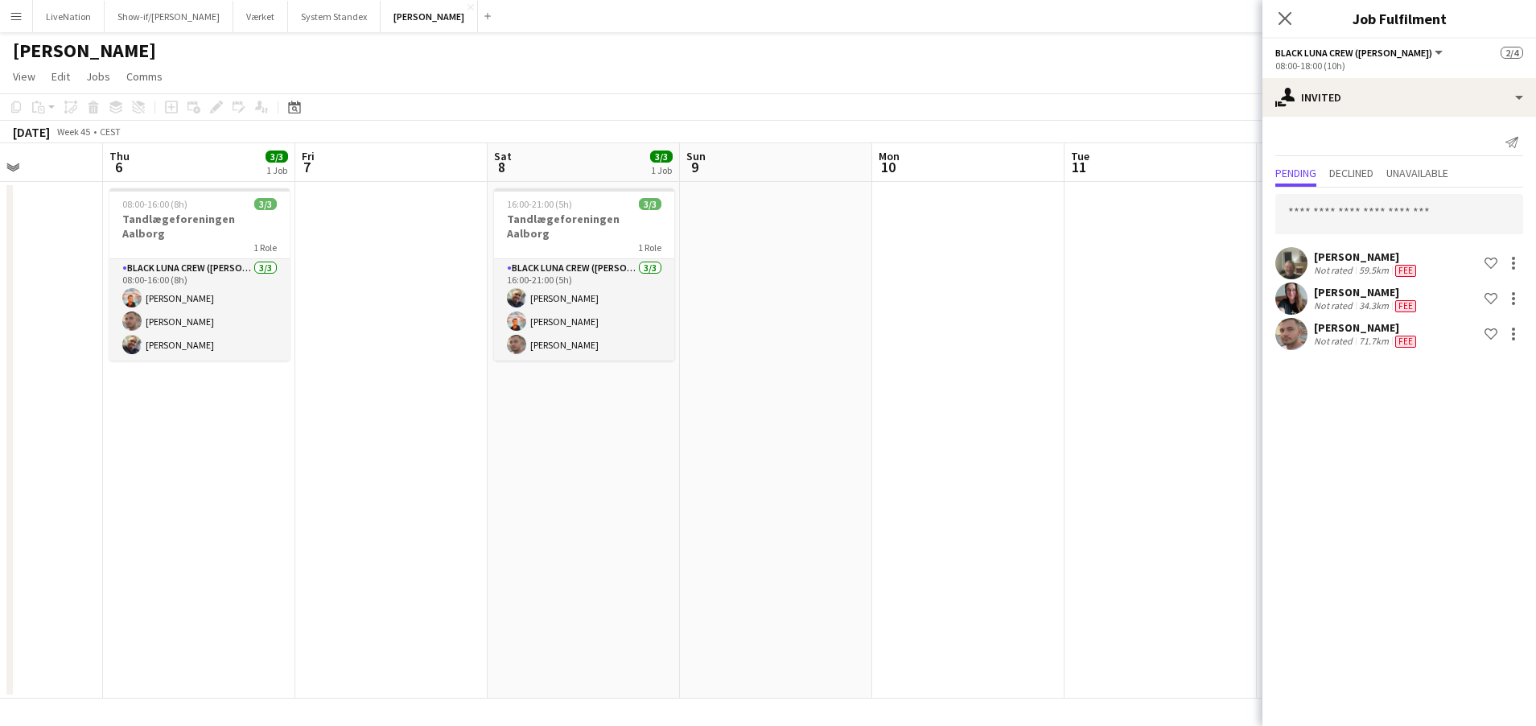
drag, startPoint x: 1020, startPoint y: 317, endPoint x: 818, endPoint y: 352, distance: 205.9
click at [1143, 299] on app-calendar-viewport "Mon 3 Tue 4 Wed 5 Thu 6 3/3 1 Job Fri 7 Sat 8 3/3 1 Job Sun 9 Mon 10 Tue 11 Wed…" at bounding box center [768, 420] width 1536 height 555
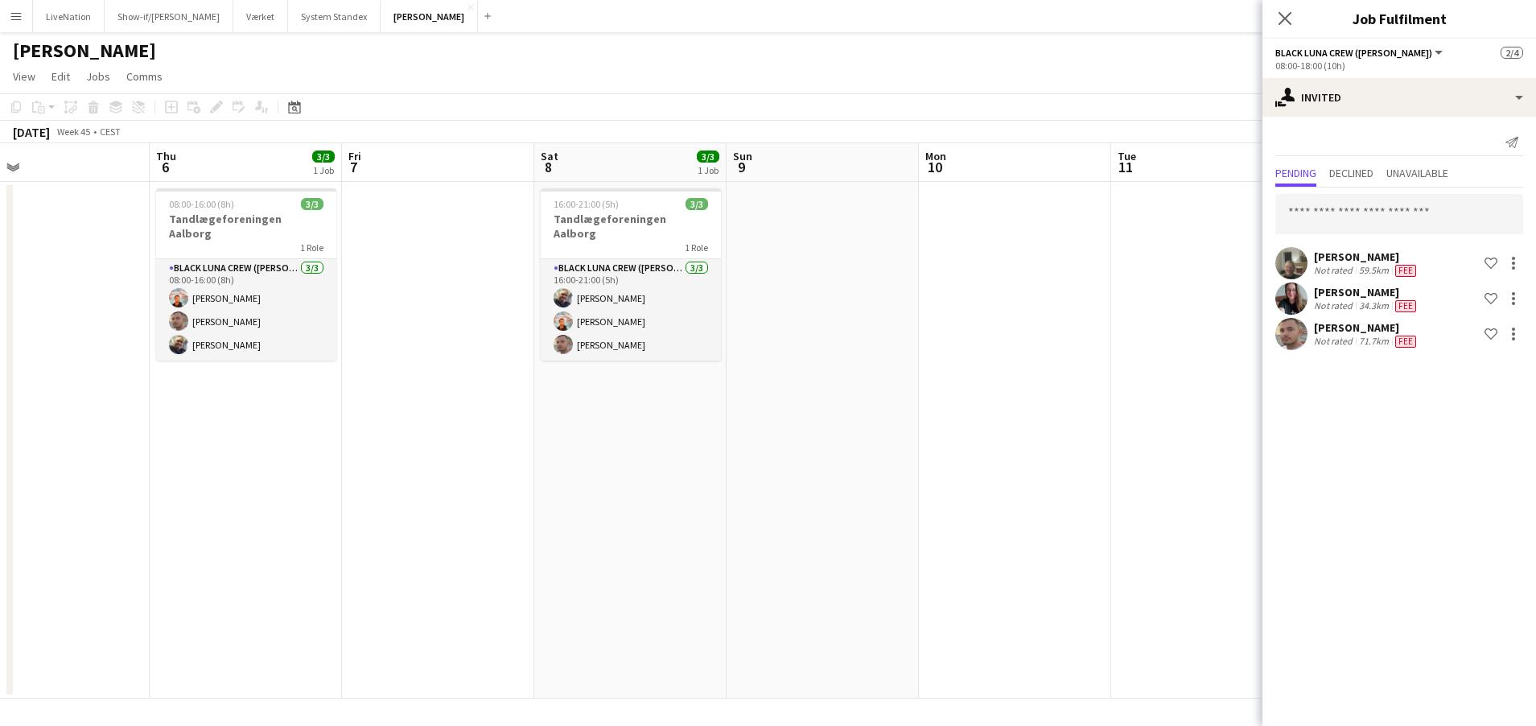
scroll to position [0, 338]
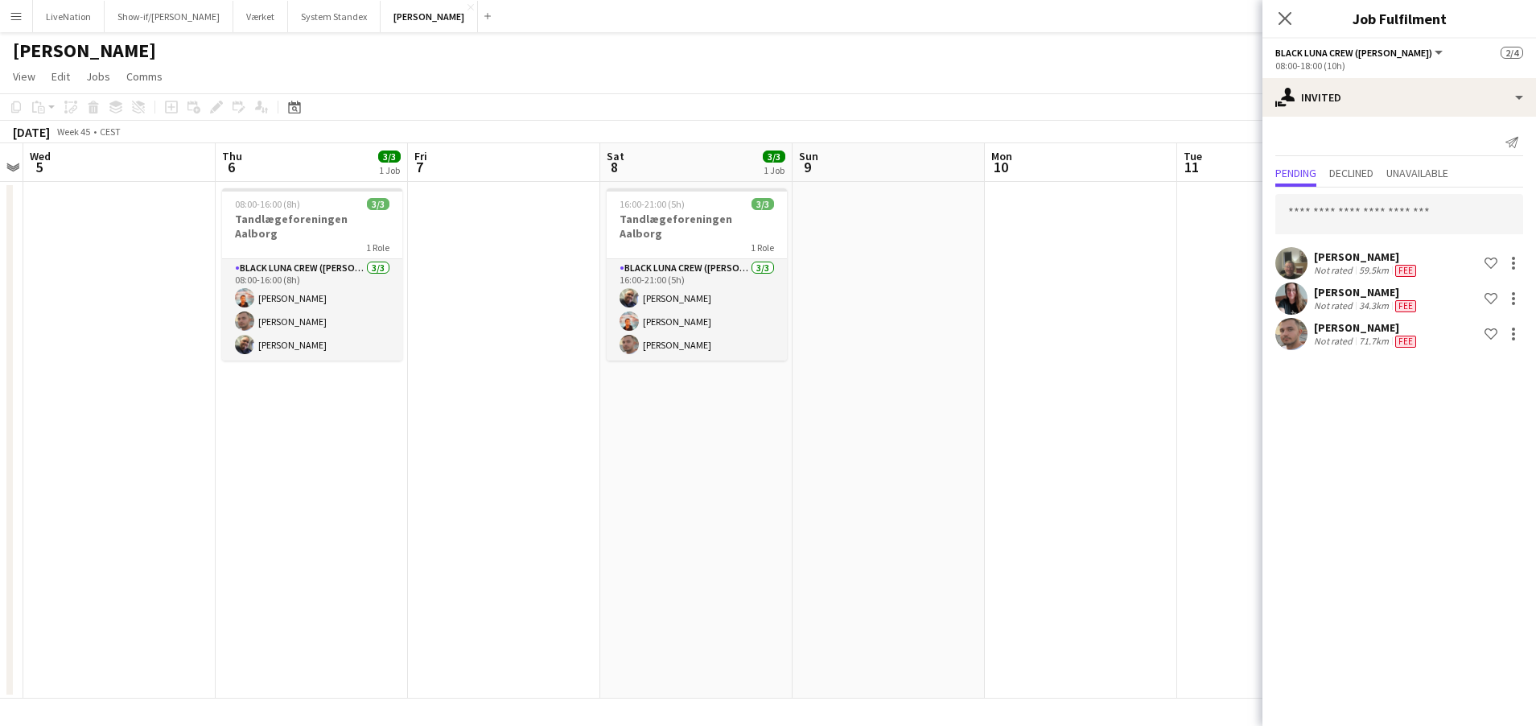
drag, startPoint x: 941, startPoint y: 338, endPoint x: 1134, endPoint y: 365, distance: 195.0
click at [1143, 364] on app-calendar-viewport "Mon 3 Tue 4 Wed 5 Thu 6 3/3 1 Job Fri 7 Sat 8 3/3 1 Job Sun 9 Mon 10 Tue 11 Wed…" at bounding box center [768, 420] width 1536 height 555
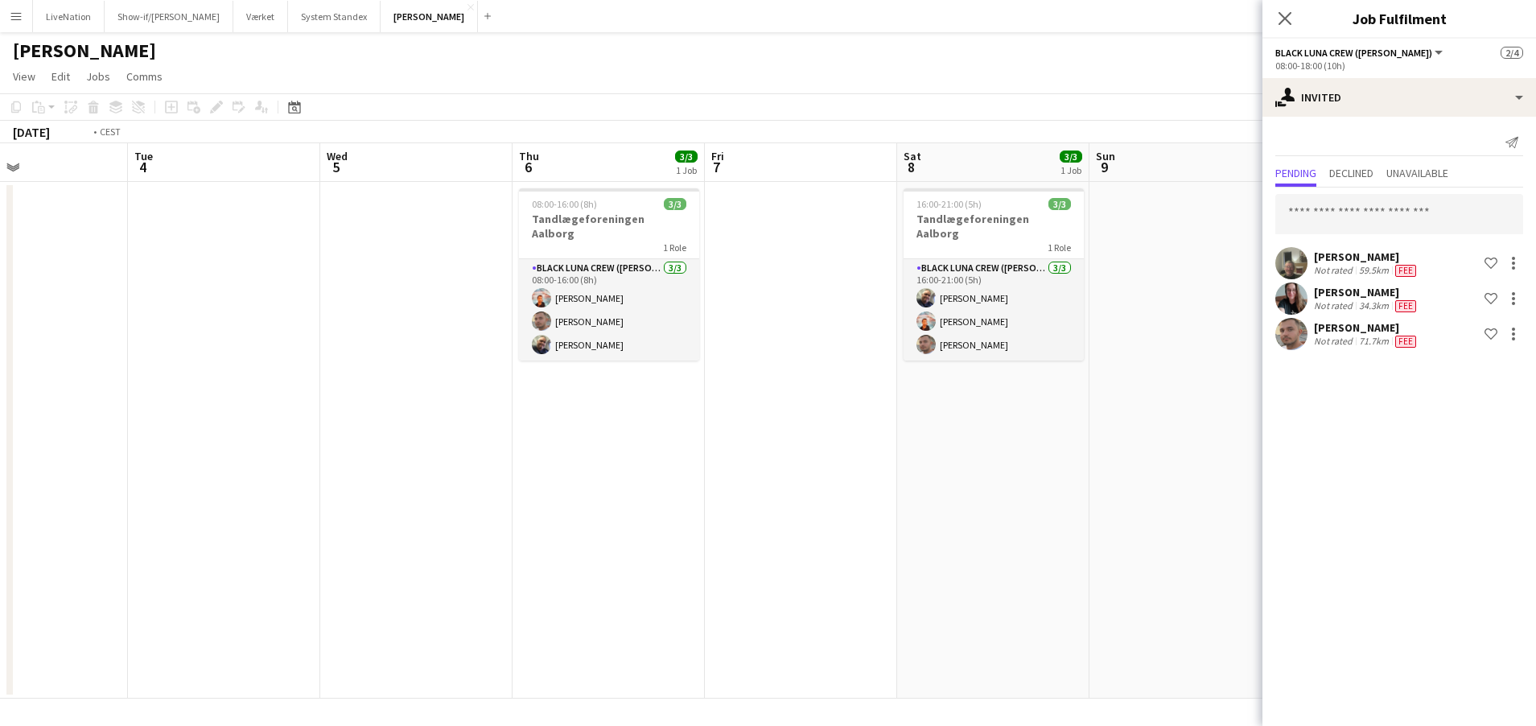
drag, startPoint x: 447, startPoint y: 397, endPoint x: 678, endPoint y: 394, distance: 231.8
click at [777, 389] on app-calendar-viewport "Sat 1 Sun 2 Mon 3 Tue 4 Wed 5 Thu 6 3/3 1 Job Fri 7 Sat 8 3/3 1 Job Sun 9 Mon 1…" at bounding box center [768, 420] width 1536 height 555
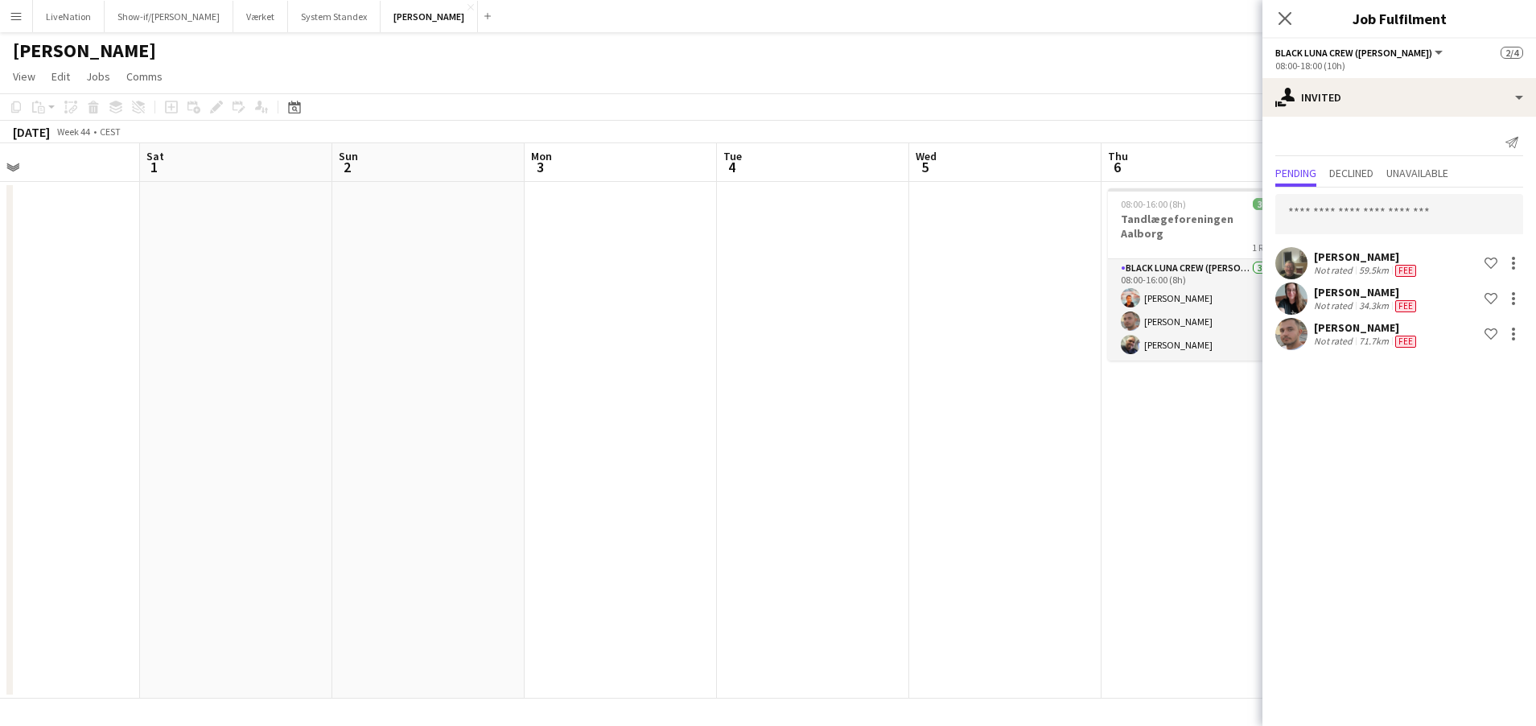
drag, startPoint x: 481, startPoint y: 375, endPoint x: 373, endPoint y: 377, distance: 107.9
click at [808, 393] on app-calendar-viewport "Wed 29 Thu 30 Fri 31 Sat 1 Sun 2 Mon 3 Tue 4 Wed 5 Thu 6 3/3 1 Job Fri 7 Sat 8 …" at bounding box center [768, 420] width 1536 height 555
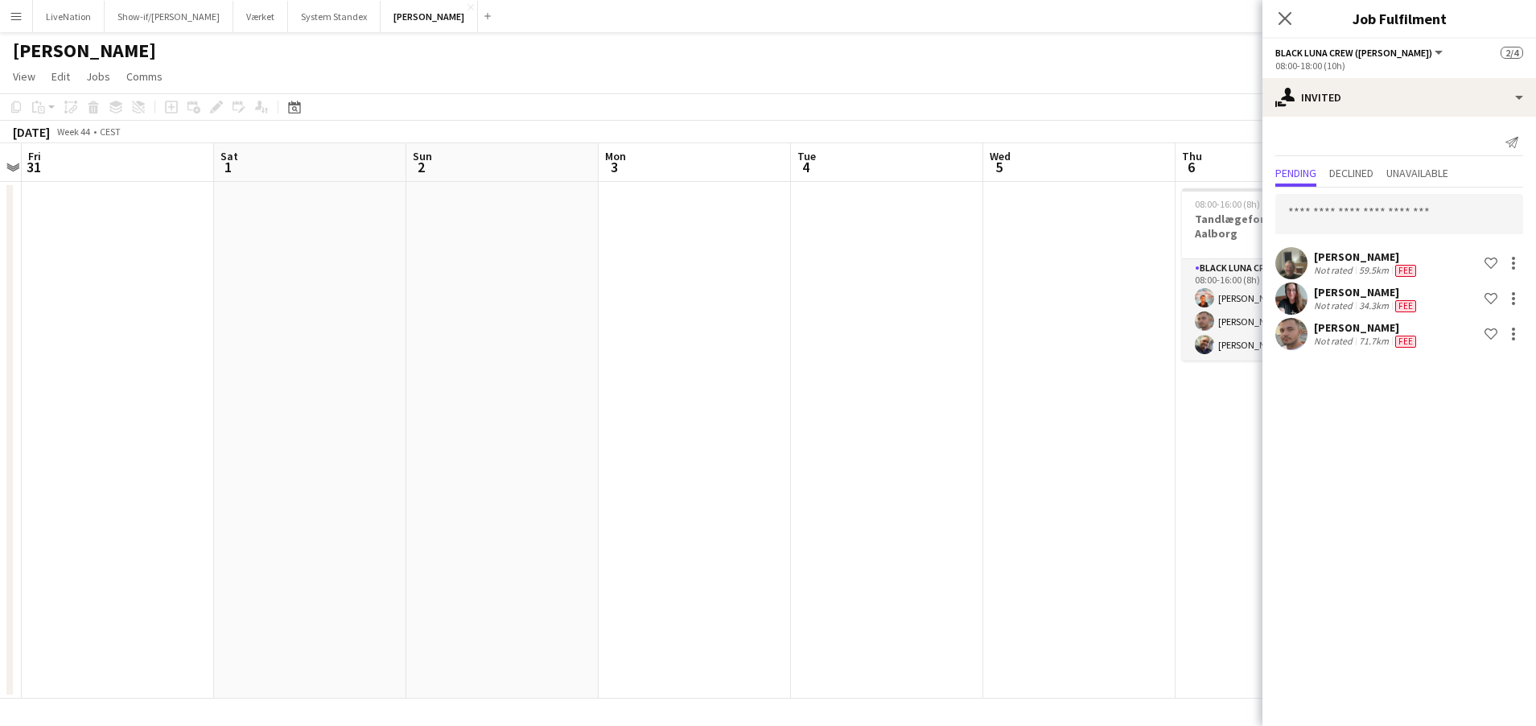
drag, startPoint x: 367, startPoint y: 378, endPoint x: 498, endPoint y: 385, distance: 131.4
click at [670, 382] on app-calendar-viewport "Wed 29 Thu 30 Fri 31 Sat 1 Sun 2 Mon 3 Tue 4 Wed 5 Thu 6 3/3 1 Job Fri 7 Sat 8 …" at bounding box center [768, 420] width 1536 height 555
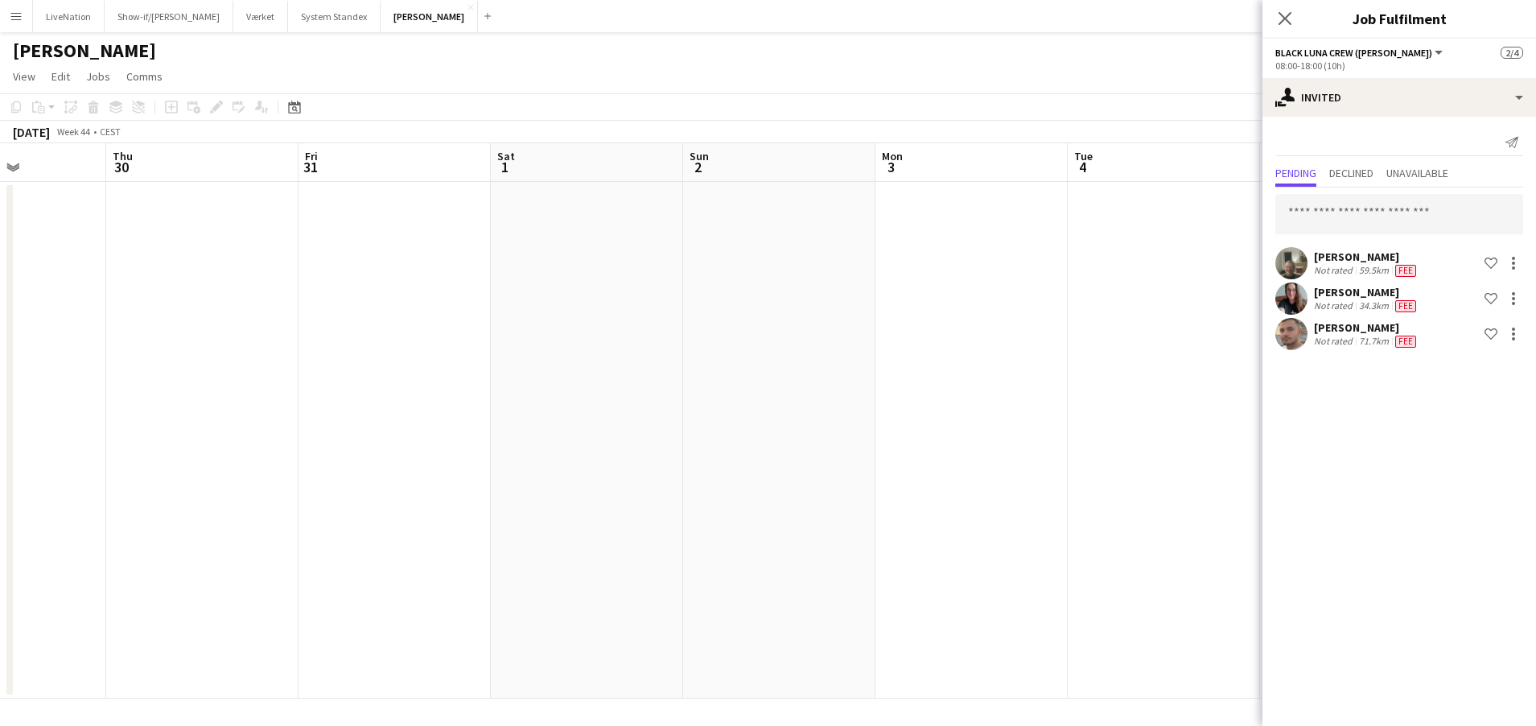
drag, startPoint x: 515, startPoint y: 384, endPoint x: 689, endPoint y: 382, distance: 173.8
click at [712, 381] on app-calendar-viewport "Mon 27 2/3 1 Job Tue 28 2/3 1 Job Wed 29 Thu 30 Fri 31 Sat 1 Sun 2 Mon 3 Tue 4 …" at bounding box center [768, 420] width 1536 height 555
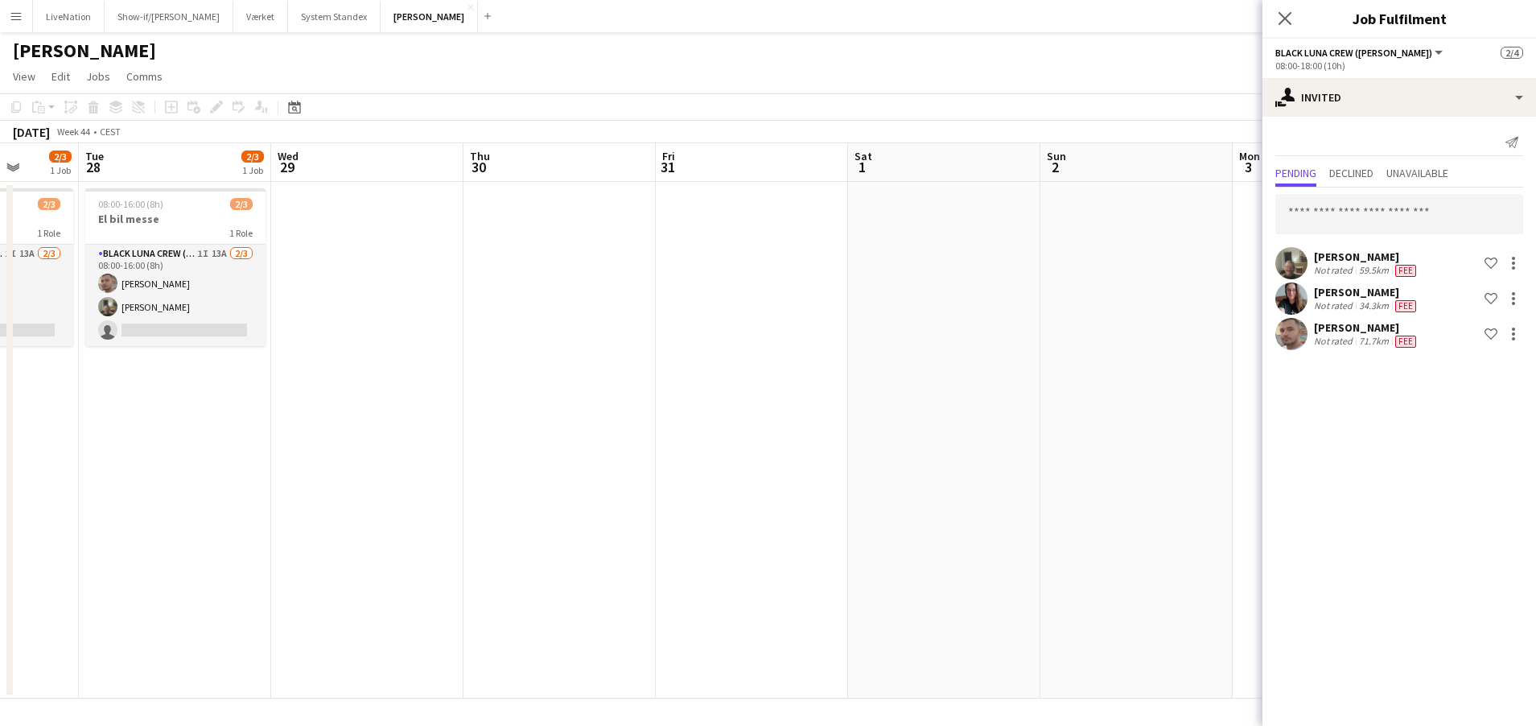
click at [224, 358] on app-calendar-viewport "Sat 25 Sun 26 Mon 27 2/3 1 Job Tue 28 2/3 1 Job Wed 29 Thu 30 Fri 31 Sat 1 Sun …" at bounding box center [768, 420] width 1536 height 555
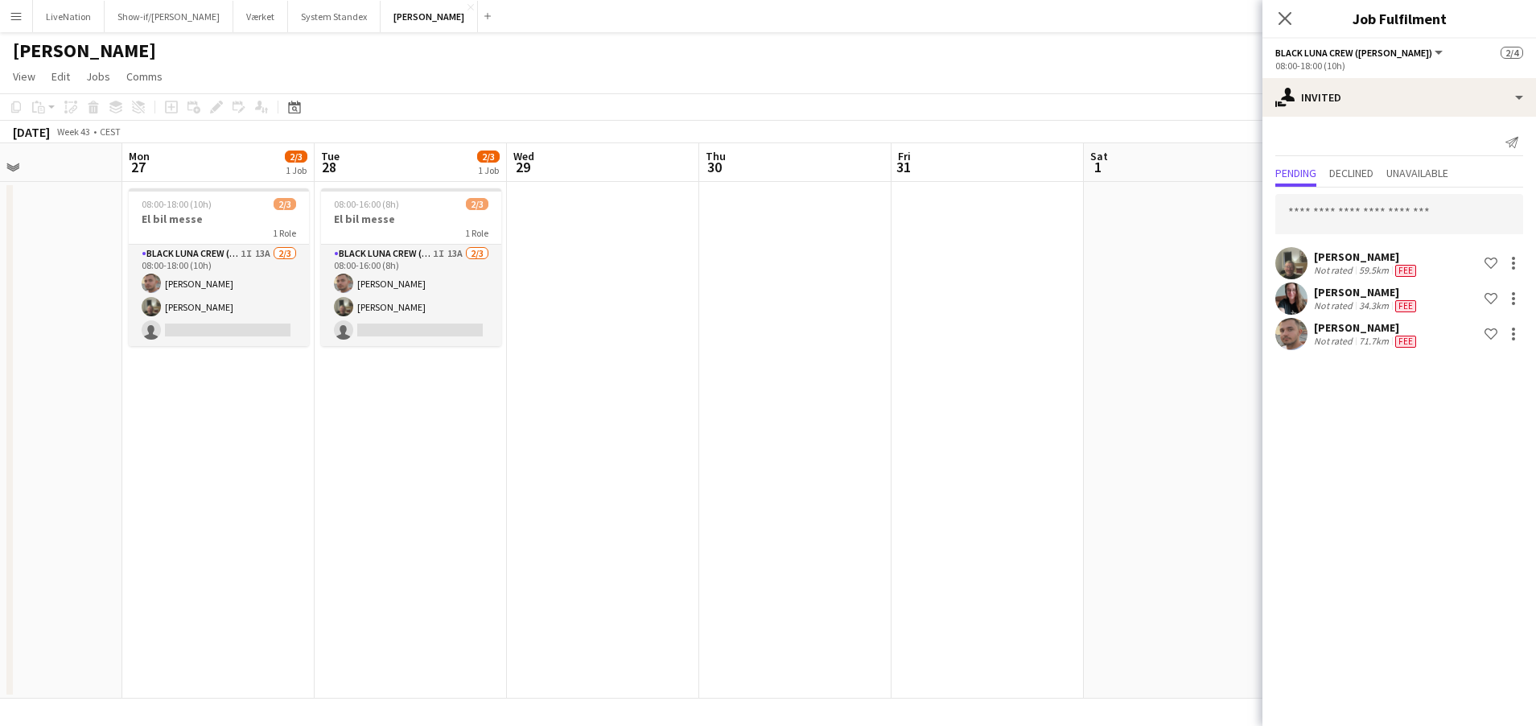
drag, startPoint x: 311, startPoint y: 361, endPoint x: 493, endPoint y: 371, distance: 182.2
click at [493, 370] on app-calendar-viewport "Fri 24 Sat 25 Sun 26 Mon 27 2/3 1 Job Tue 28 2/3 1 Job Wed 29 Thu 30 Fri 31 Sat…" at bounding box center [768, 420] width 1536 height 555
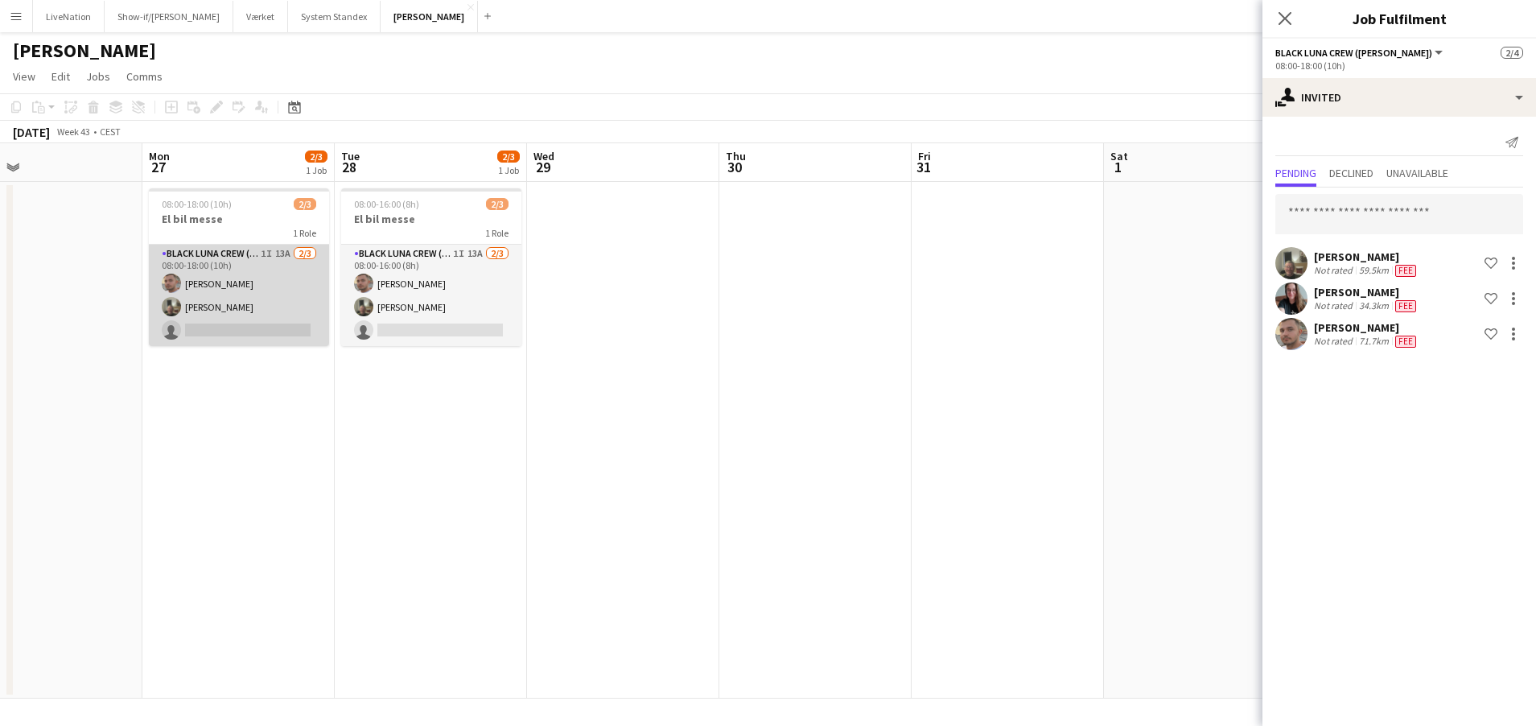
click at [258, 282] on app-card-role "Black Luna Crew ([PERSON_NAME]) 1I 13A [DATE] 08:00-18:00 (10h) [PERSON_NAME] […" at bounding box center [239, 295] width 180 height 101
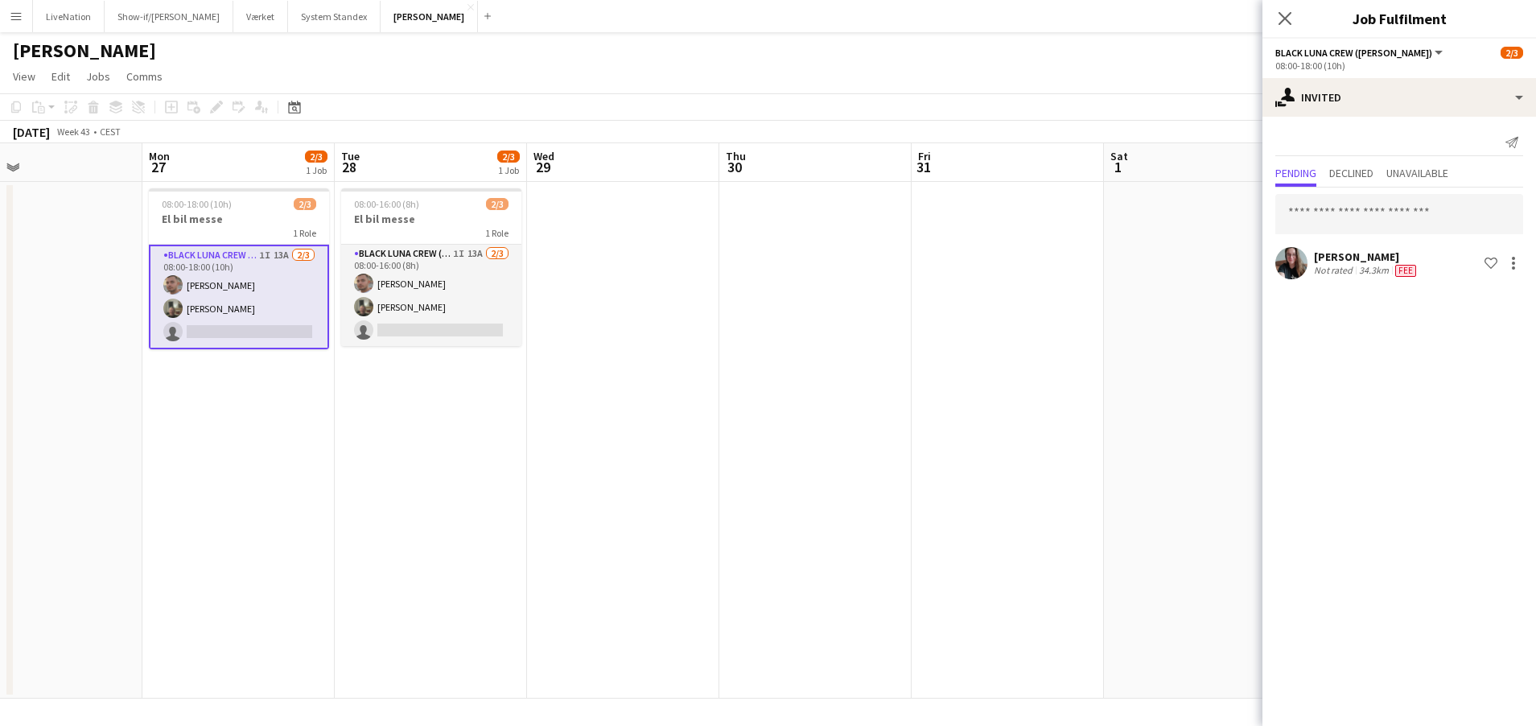
click at [232, 282] on app-card-role "Black Luna Crew ([PERSON_NAME]) 1I 13A [DATE] 08:00-18:00 (10h) [PERSON_NAME] […" at bounding box center [239, 297] width 180 height 105
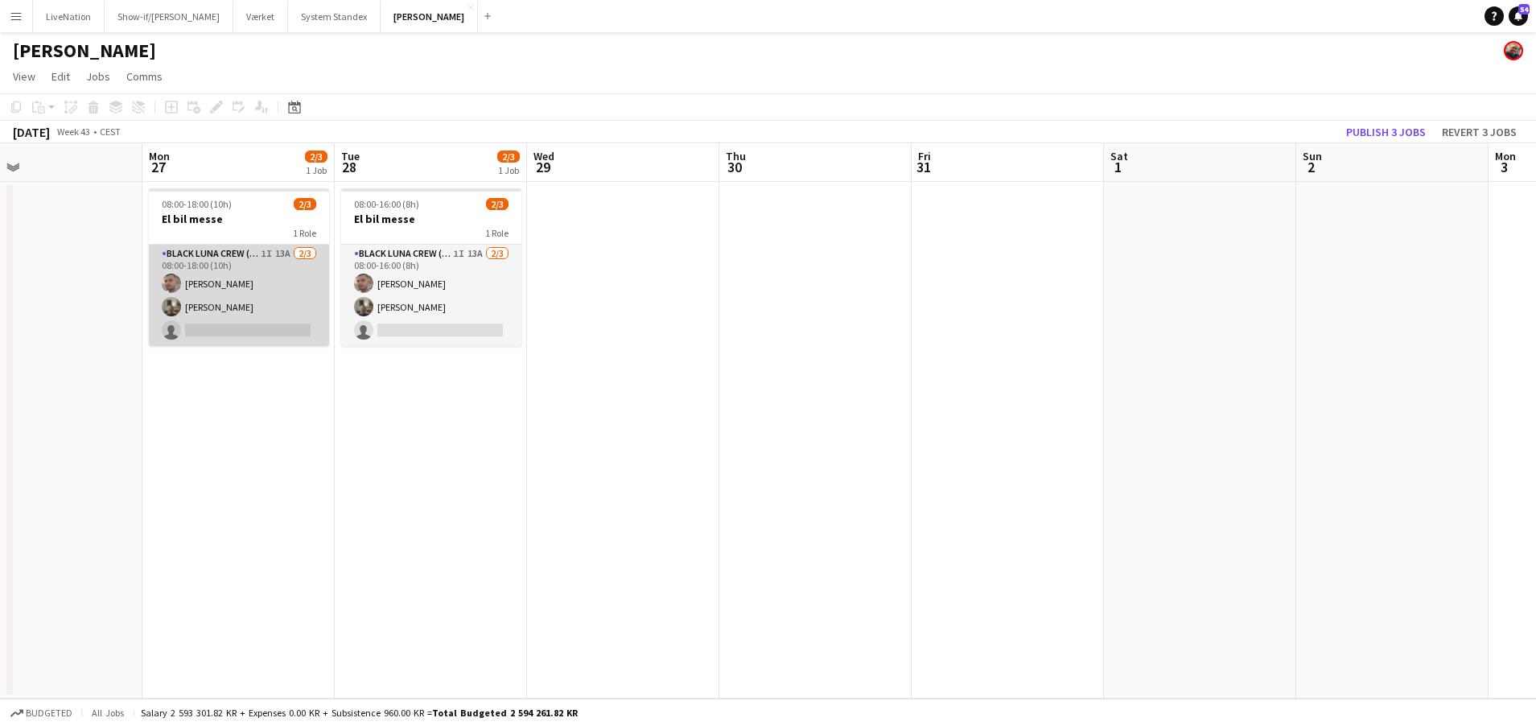
click at [233, 281] on app-card-role "Black Luna Crew ([PERSON_NAME]) 1I 13A [DATE] 08:00-18:00 (10h) [PERSON_NAME] […" at bounding box center [239, 295] width 180 height 101
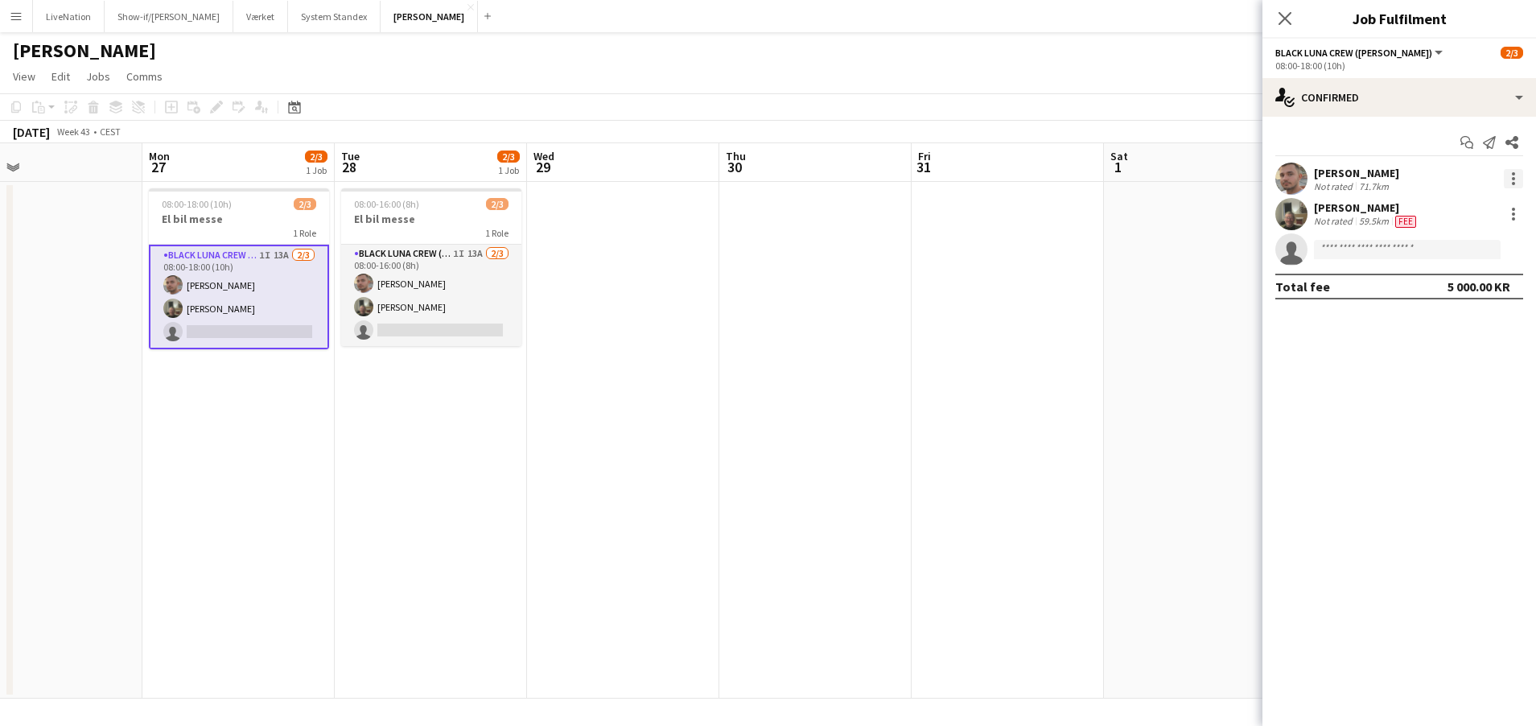
click at [1518, 179] on div at bounding box center [1513, 178] width 19 height 19
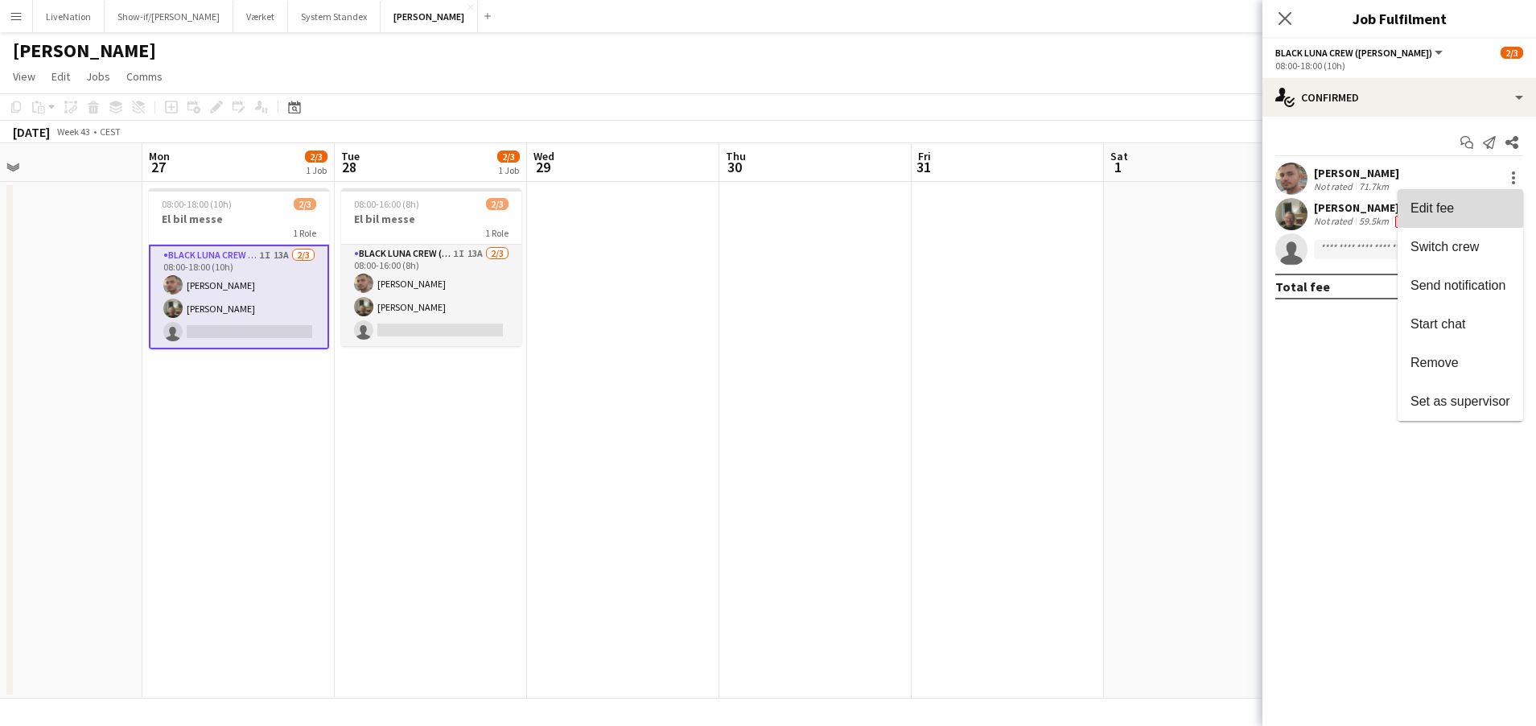
click at [1451, 210] on span "Edit fee" at bounding box center [1432, 208] width 43 height 14
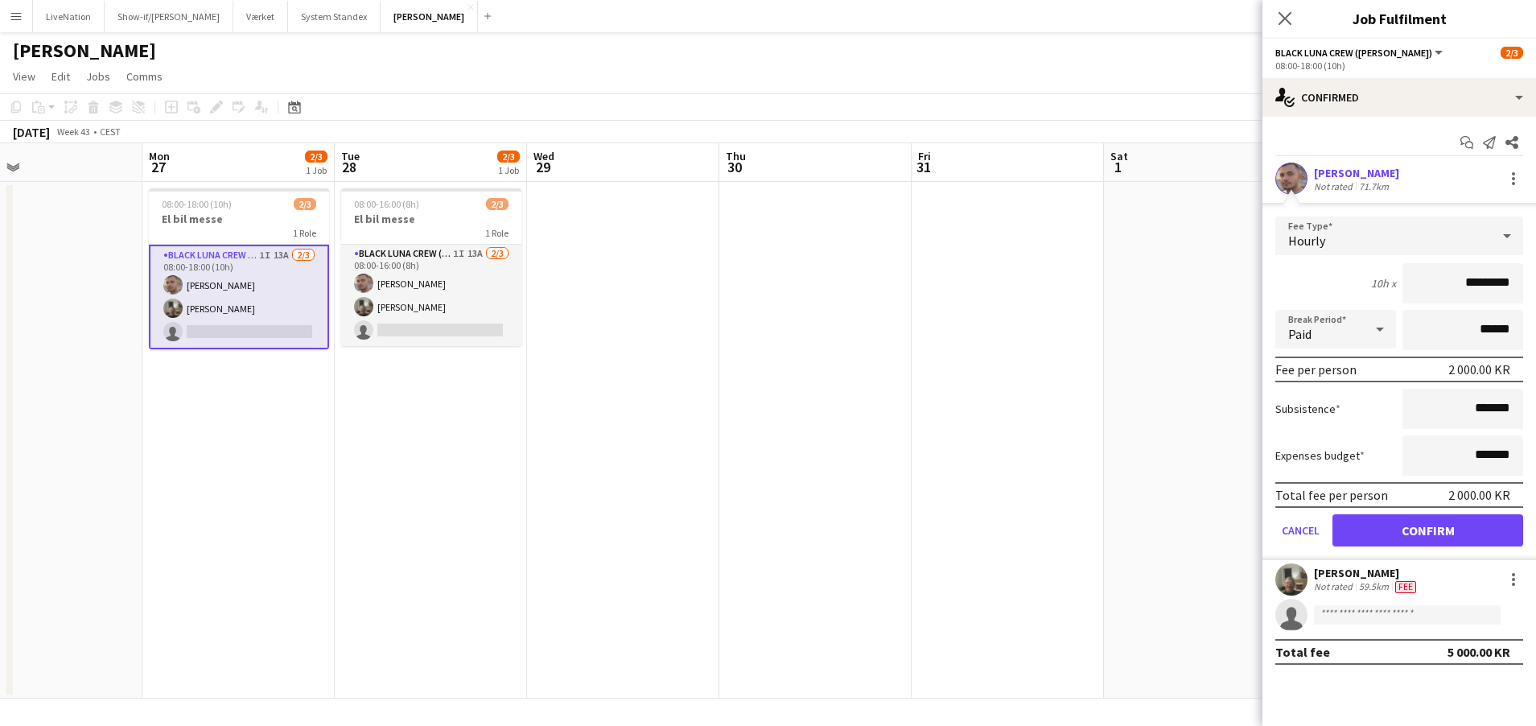
drag, startPoint x: 1477, startPoint y: 278, endPoint x: 1507, endPoint y: 307, distance: 41.6
click at [1477, 279] on input "*********" at bounding box center [1463, 283] width 121 height 40
type input "****"
type input "******"
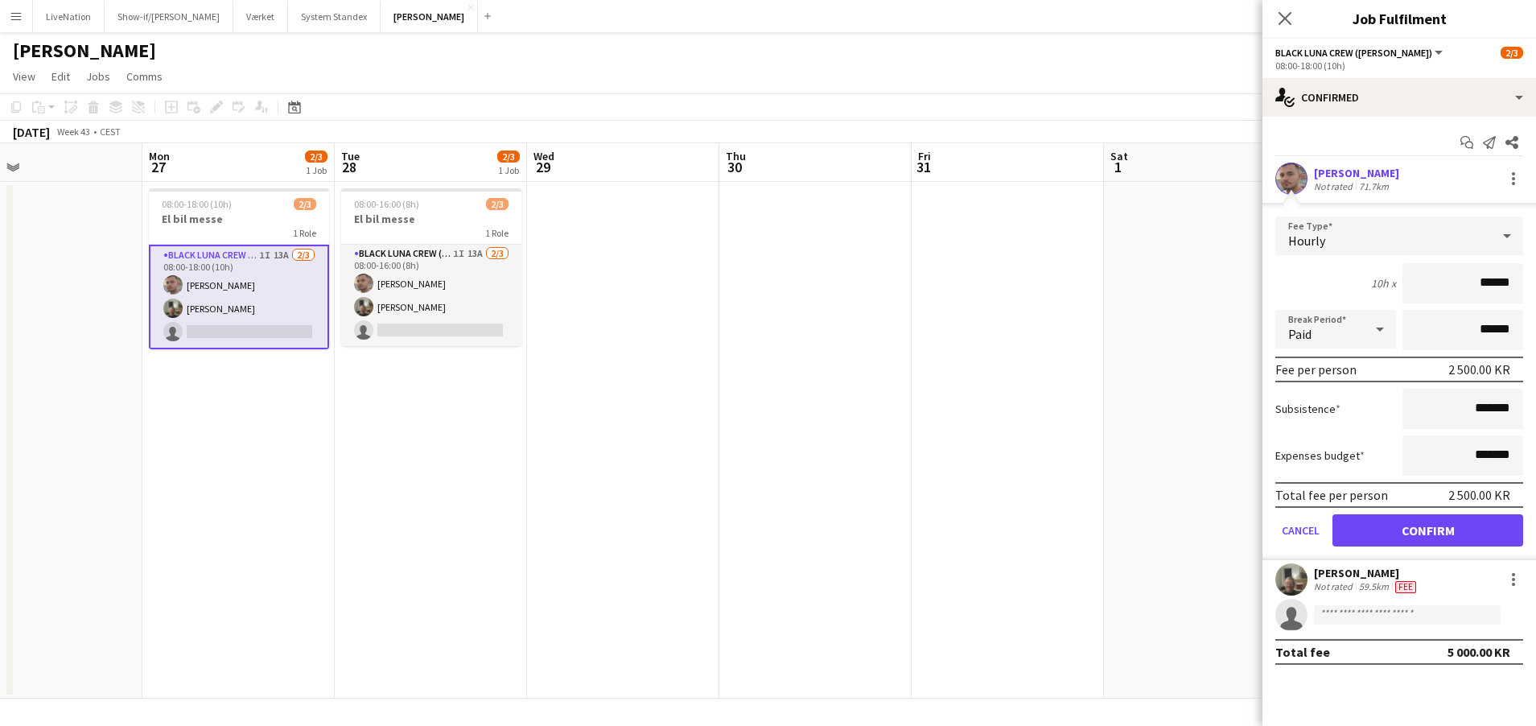
click at [1428, 530] on button "Confirm" at bounding box center [1428, 530] width 191 height 32
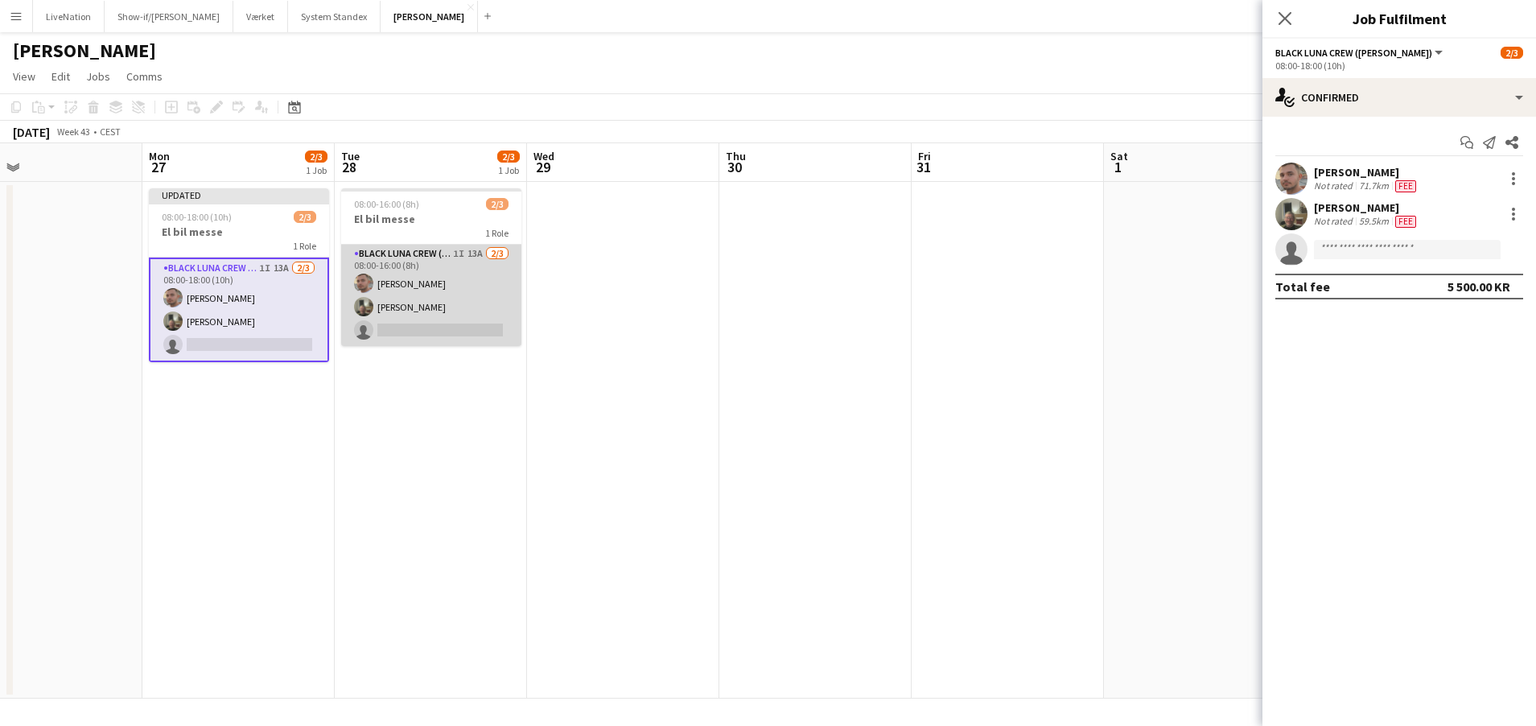
click at [442, 282] on app-card-role "Black Luna Crew ([PERSON_NAME]) 1I 13A [DATE] 08:00-16:00 (8h) [PERSON_NAME] [P…" at bounding box center [431, 295] width 180 height 101
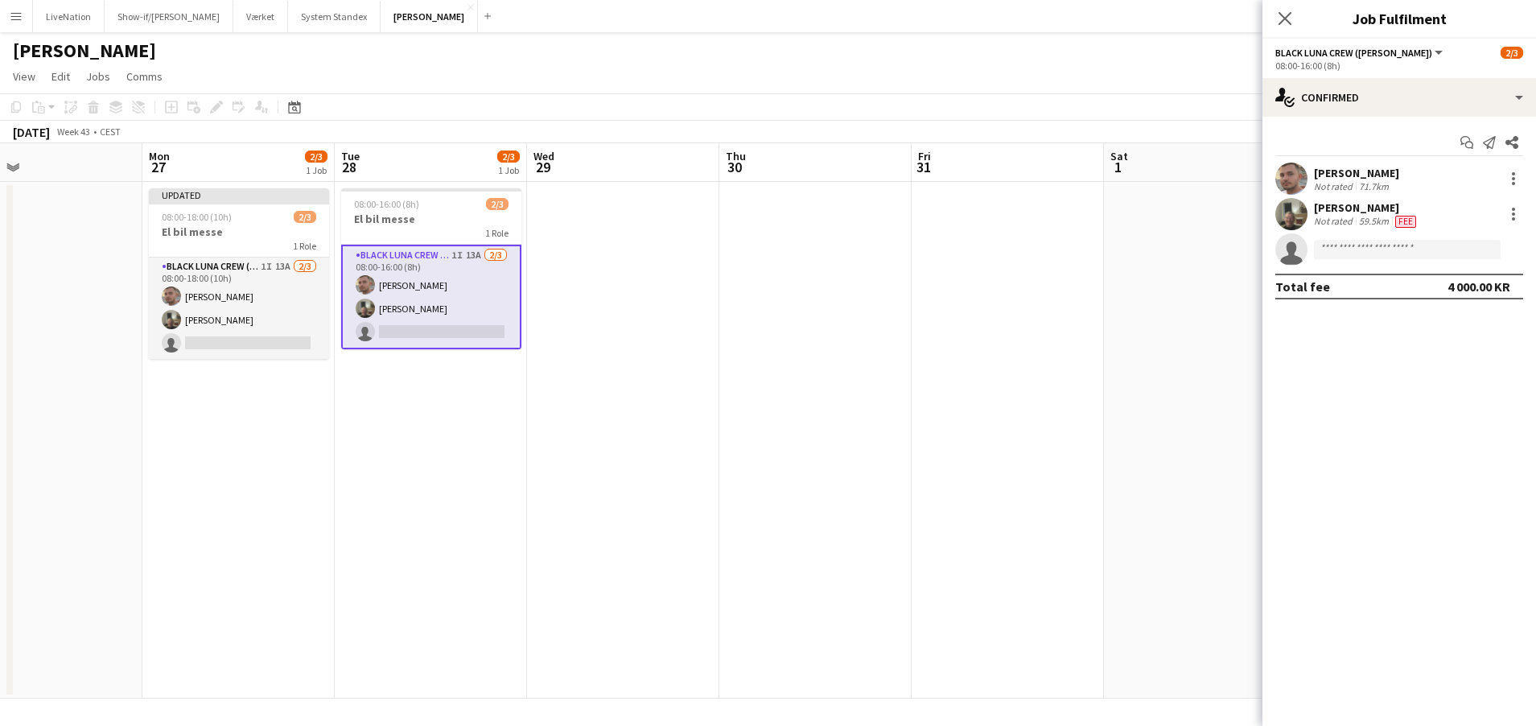
click at [441, 278] on app-card-role "Black Luna Crew ([PERSON_NAME]) 1I 13A [DATE] 08:00-16:00 (8h) [PERSON_NAME] [P…" at bounding box center [431, 297] width 180 height 105
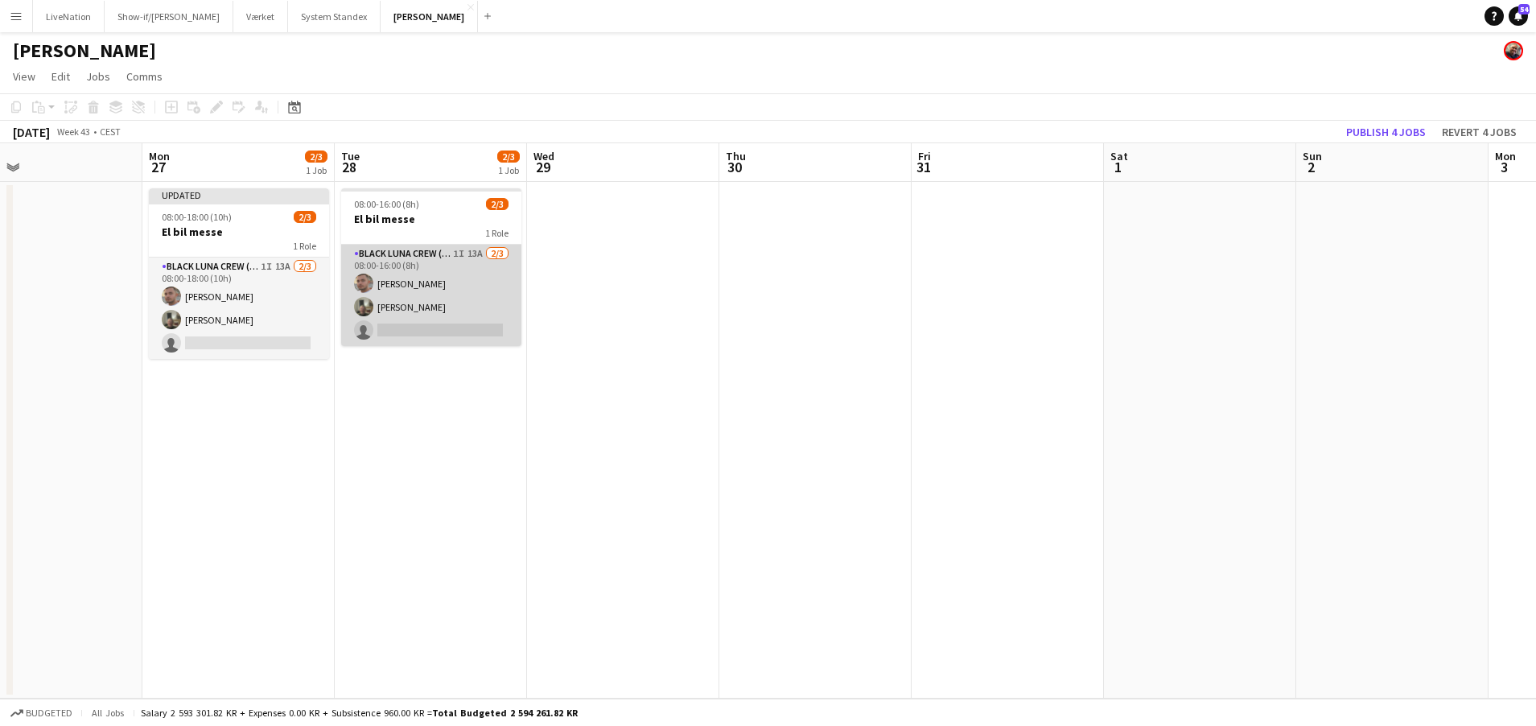
click at [443, 280] on app-card-role "Black Luna Crew ([PERSON_NAME]) 1I 13A [DATE] 08:00-16:00 (8h) [PERSON_NAME] [P…" at bounding box center [431, 295] width 180 height 101
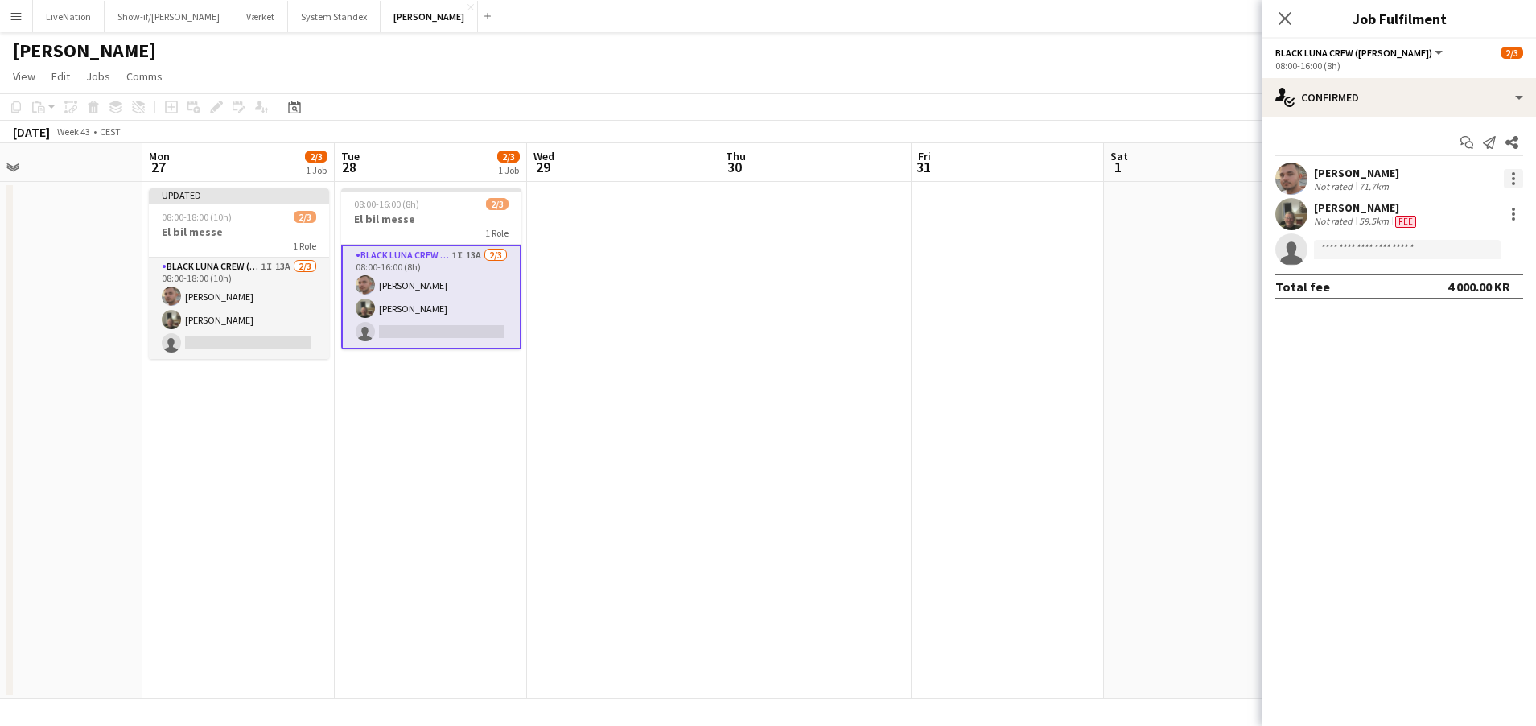
click at [1509, 178] on div at bounding box center [1513, 178] width 19 height 19
click at [1463, 208] on span "Edit fee" at bounding box center [1461, 208] width 100 height 14
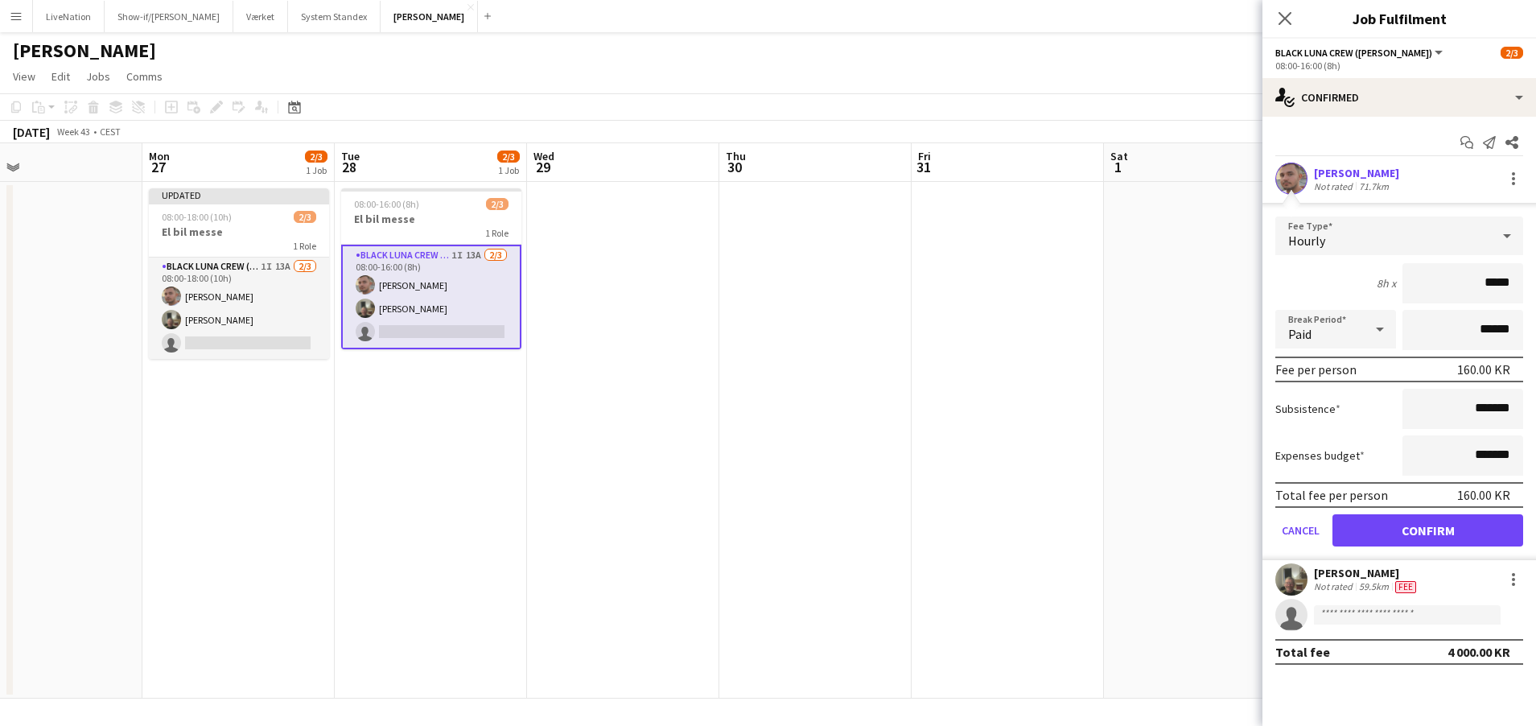
type input "****"
type input "******"
click at [1475, 530] on button "Confirm" at bounding box center [1428, 530] width 191 height 32
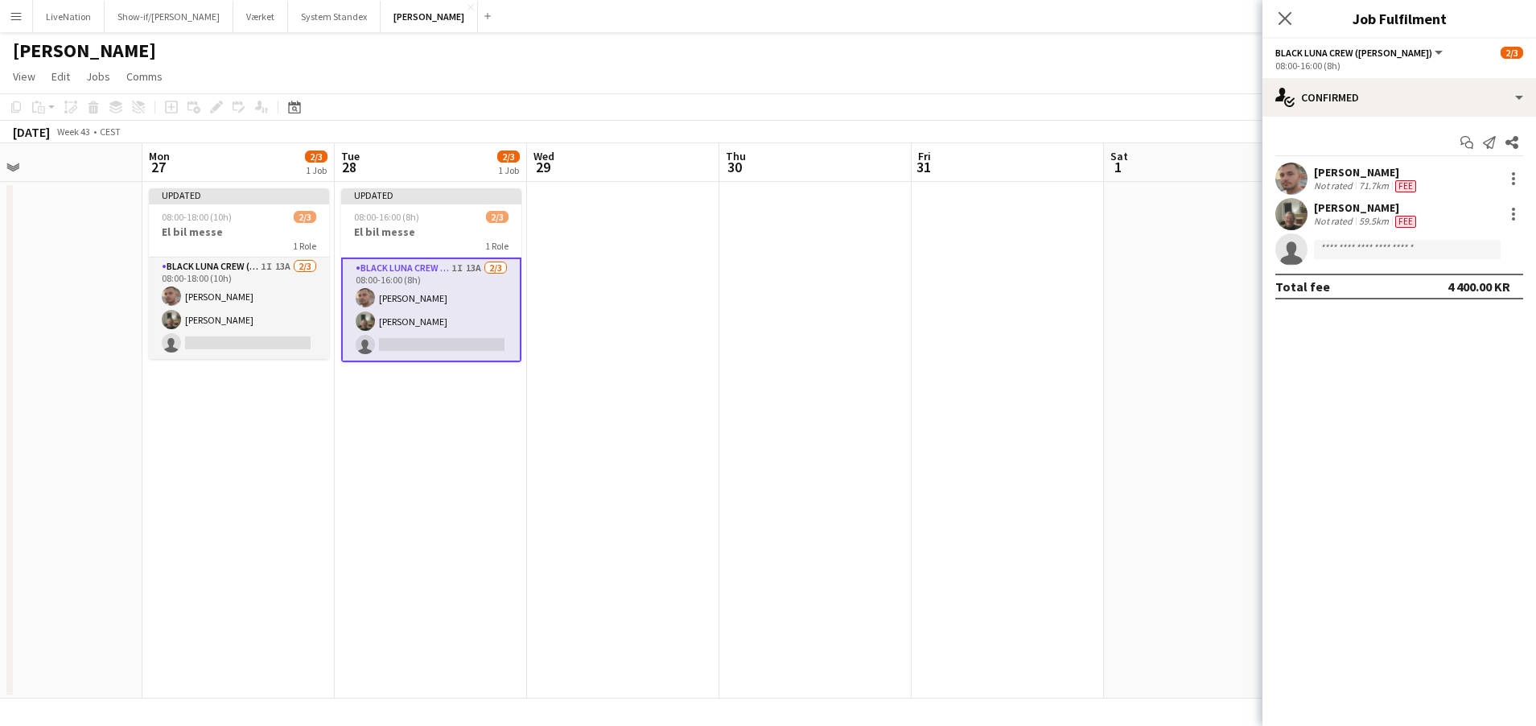
drag, startPoint x: 1283, startPoint y: 14, endPoint x: 1261, endPoint y: 22, distance: 22.9
click at [1279, 19] on icon "Close pop-in" at bounding box center [1285, 18] width 13 height 13
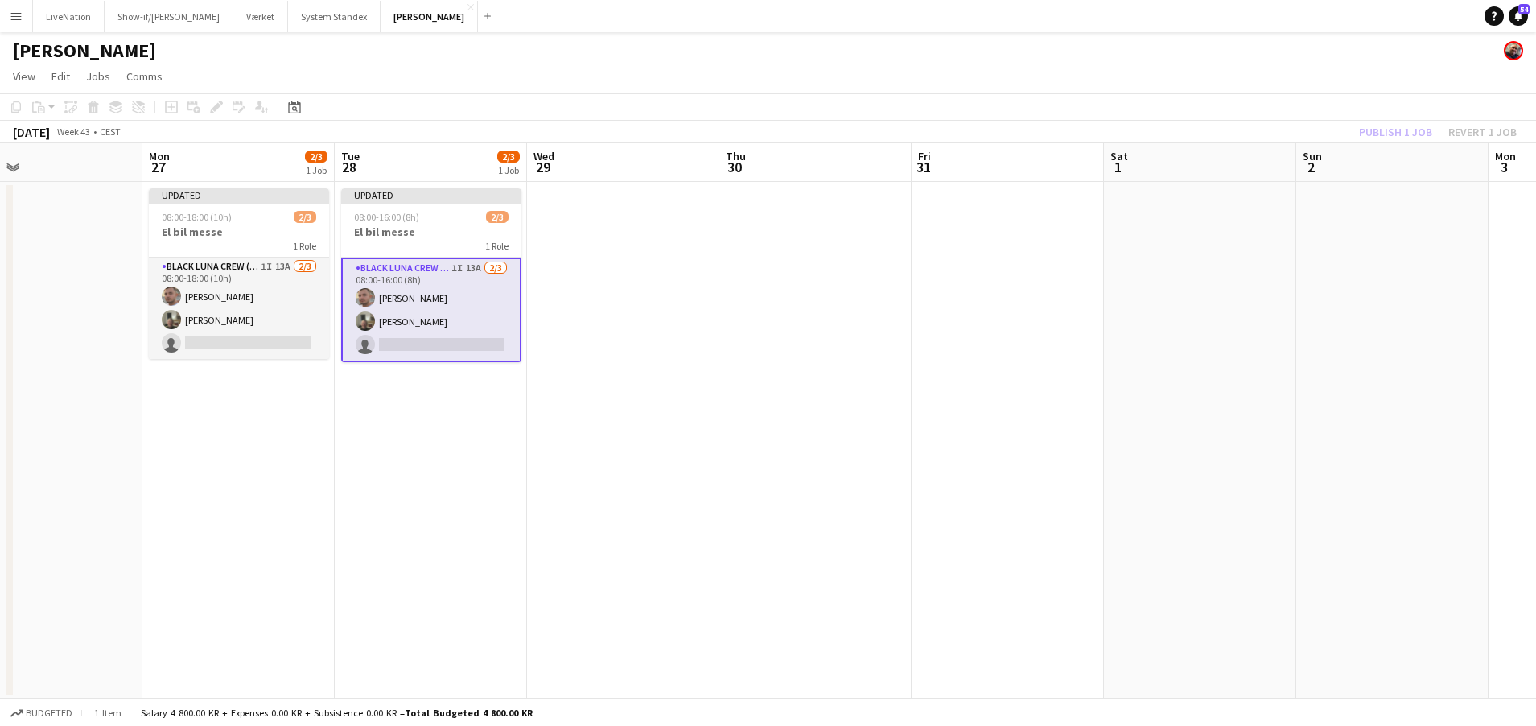
drag, startPoint x: 1321, startPoint y: 310, endPoint x: 1337, endPoint y: 291, distance: 24.6
click at [1325, 305] on app-date-cell at bounding box center [1392, 440] width 192 height 517
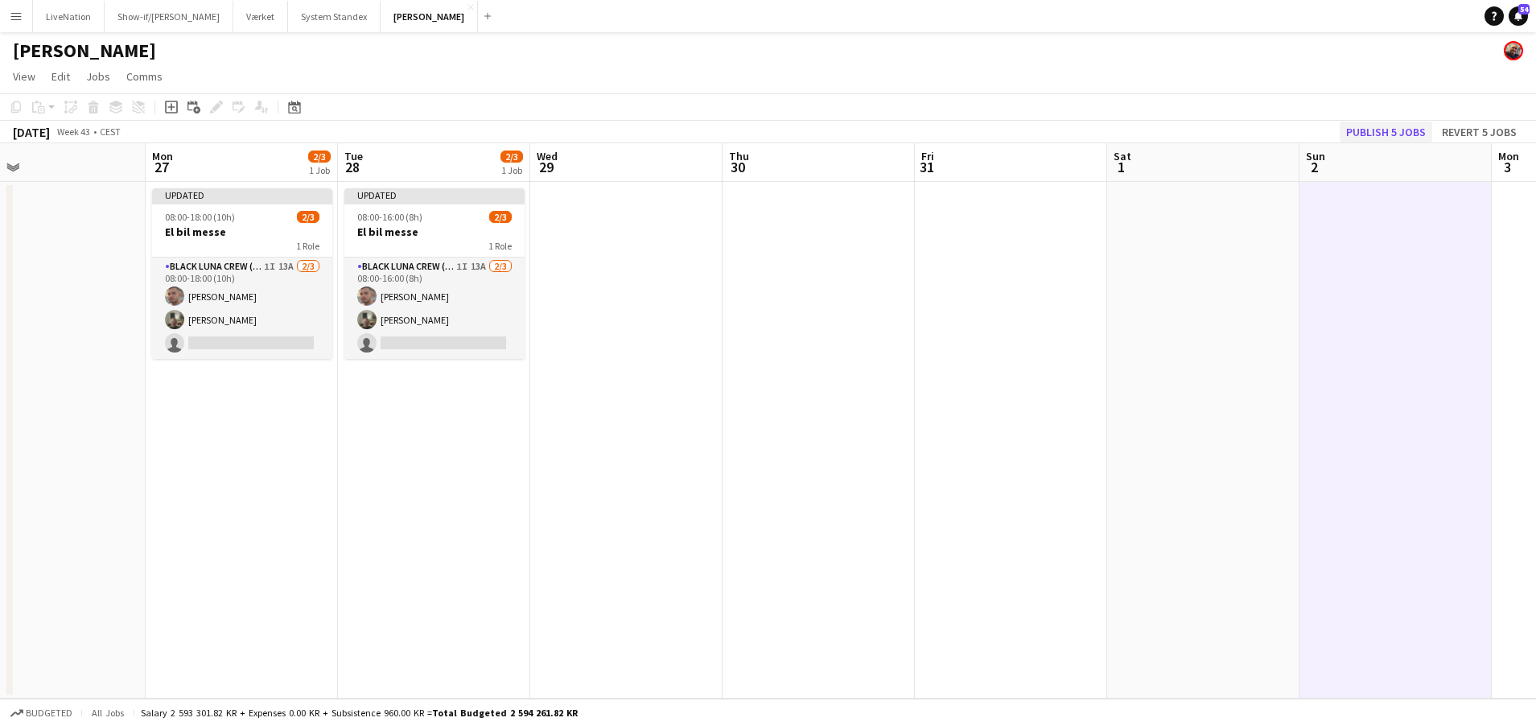
click at [1405, 130] on button "Publish 5 jobs" at bounding box center [1386, 132] width 93 height 21
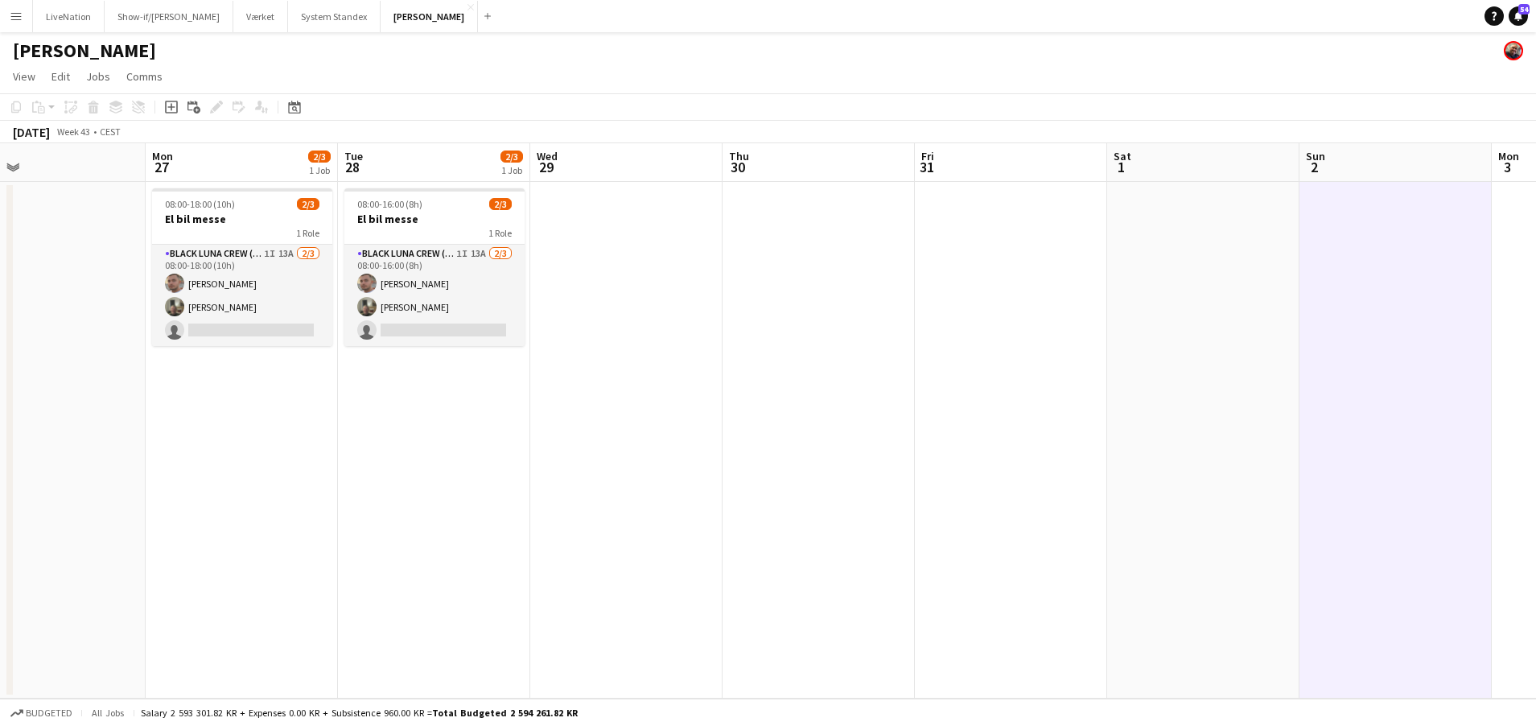
drag, startPoint x: 554, startPoint y: 27, endPoint x: 612, endPoint y: 44, distance: 59.8
click at [623, 30] on app-navbar "Menu Boards Boards Boards All jobs Status Workforce Workforce My Workforce Recr…" at bounding box center [768, 16] width 1536 height 32
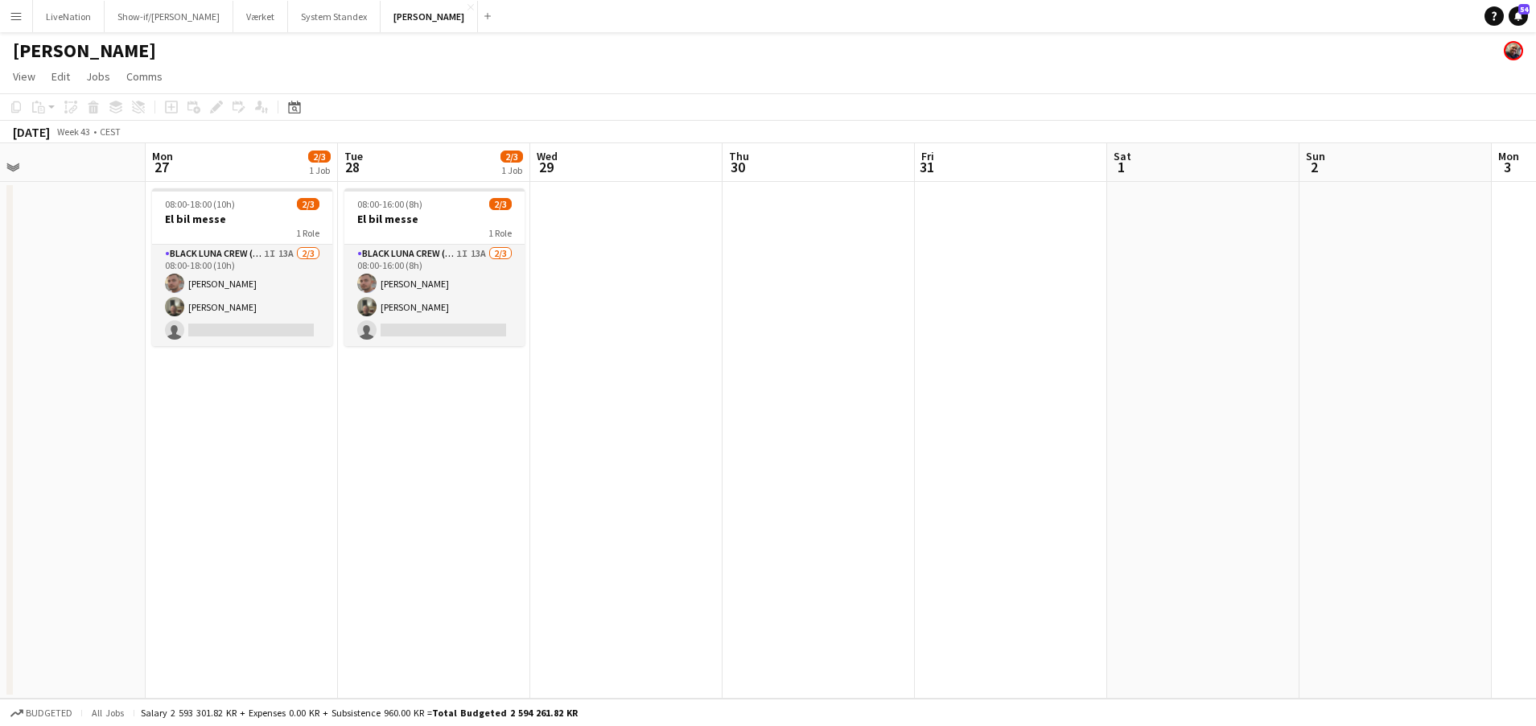
drag, startPoint x: 556, startPoint y: 117, endPoint x: 755, endPoint y: 119, distance: 198.8
click at [761, 119] on app-toolbar "Copy Paste Paste Command V Paste with crew Command Shift V Paste linked Job [GE…" at bounding box center [768, 106] width 1536 height 27
